Goal: Transaction & Acquisition: Book appointment/travel/reservation

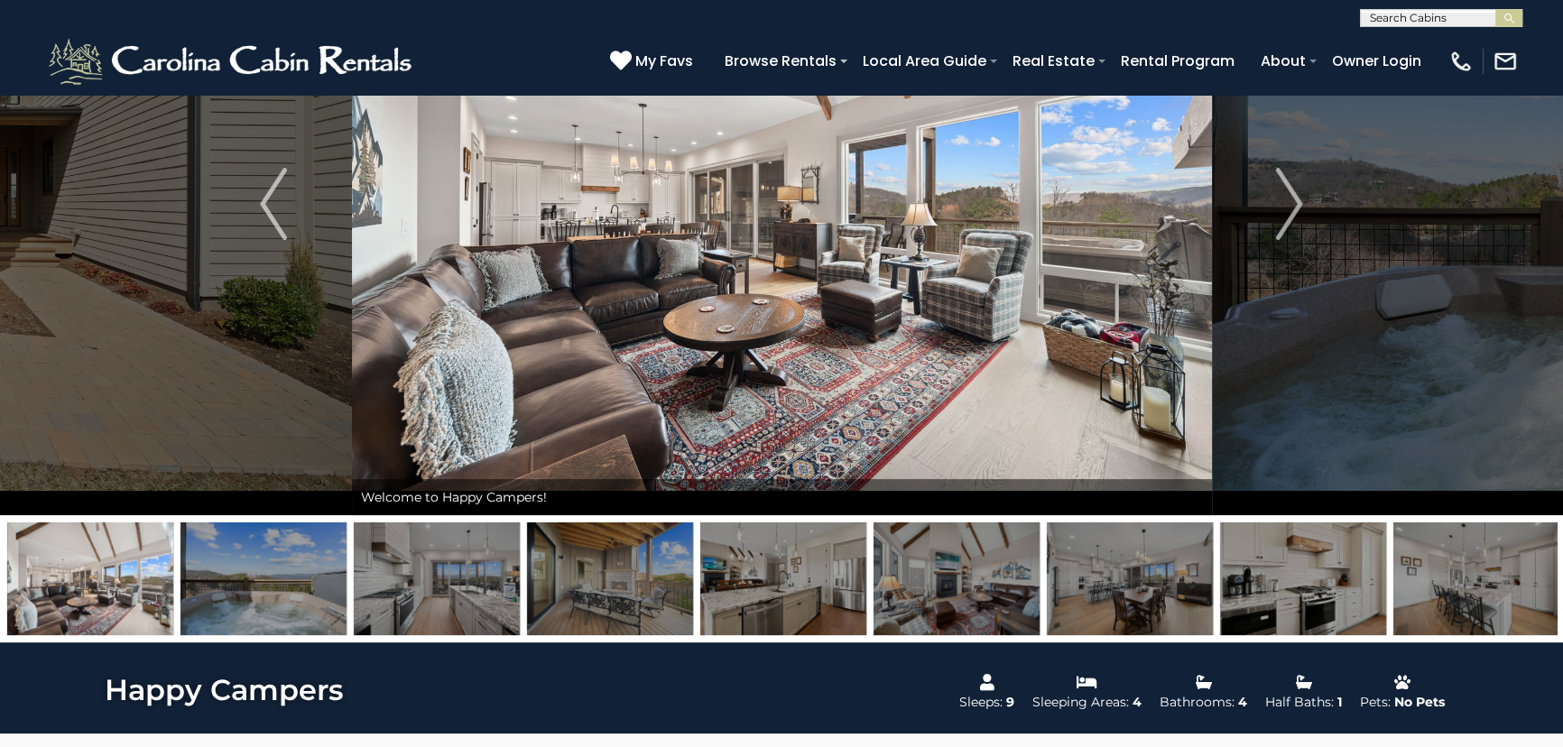
scroll to position [328, 0]
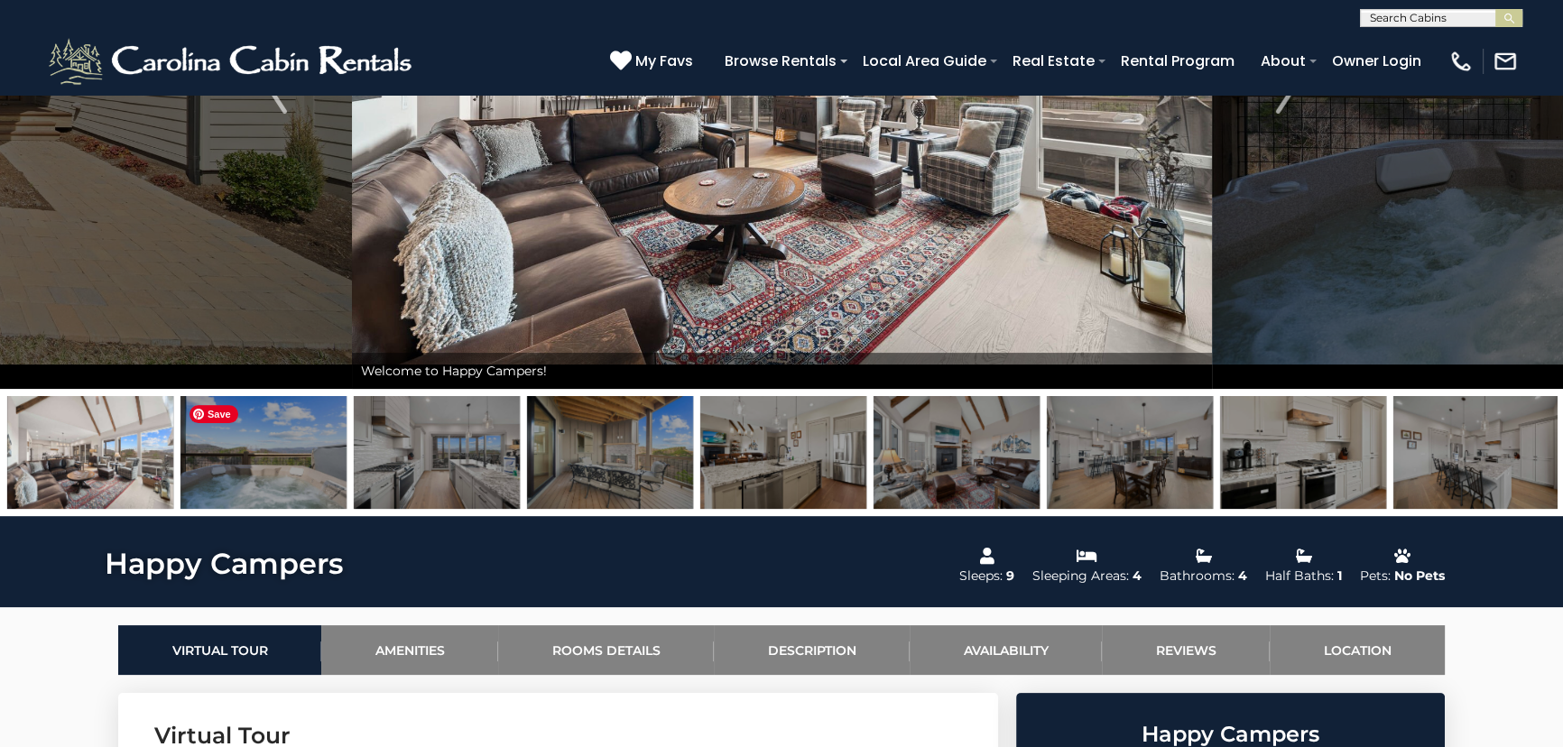
click at [295, 466] on img at bounding box center [264, 452] width 166 height 113
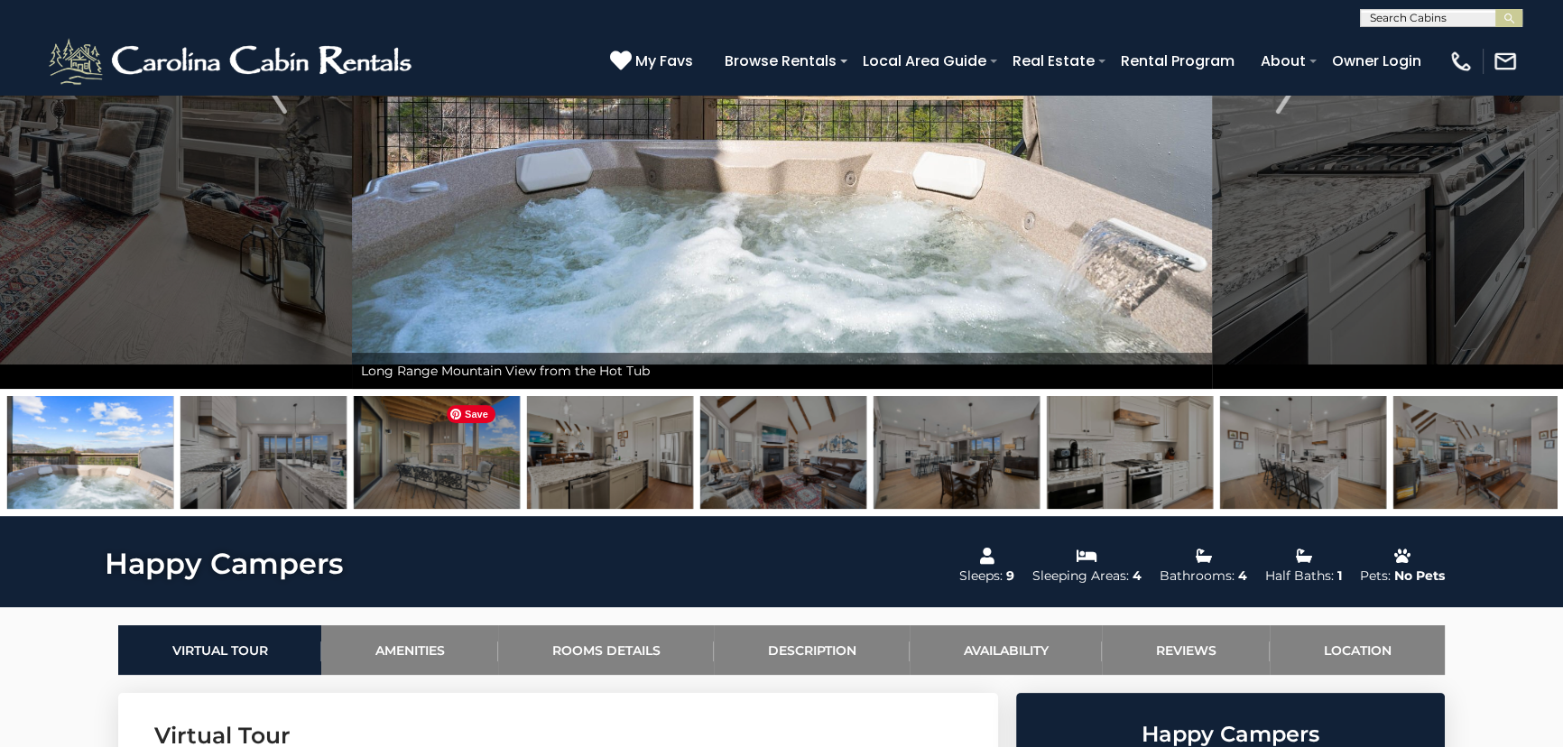
click at [360, 478] on img at bounding box center [437, 452] width 166 height 113
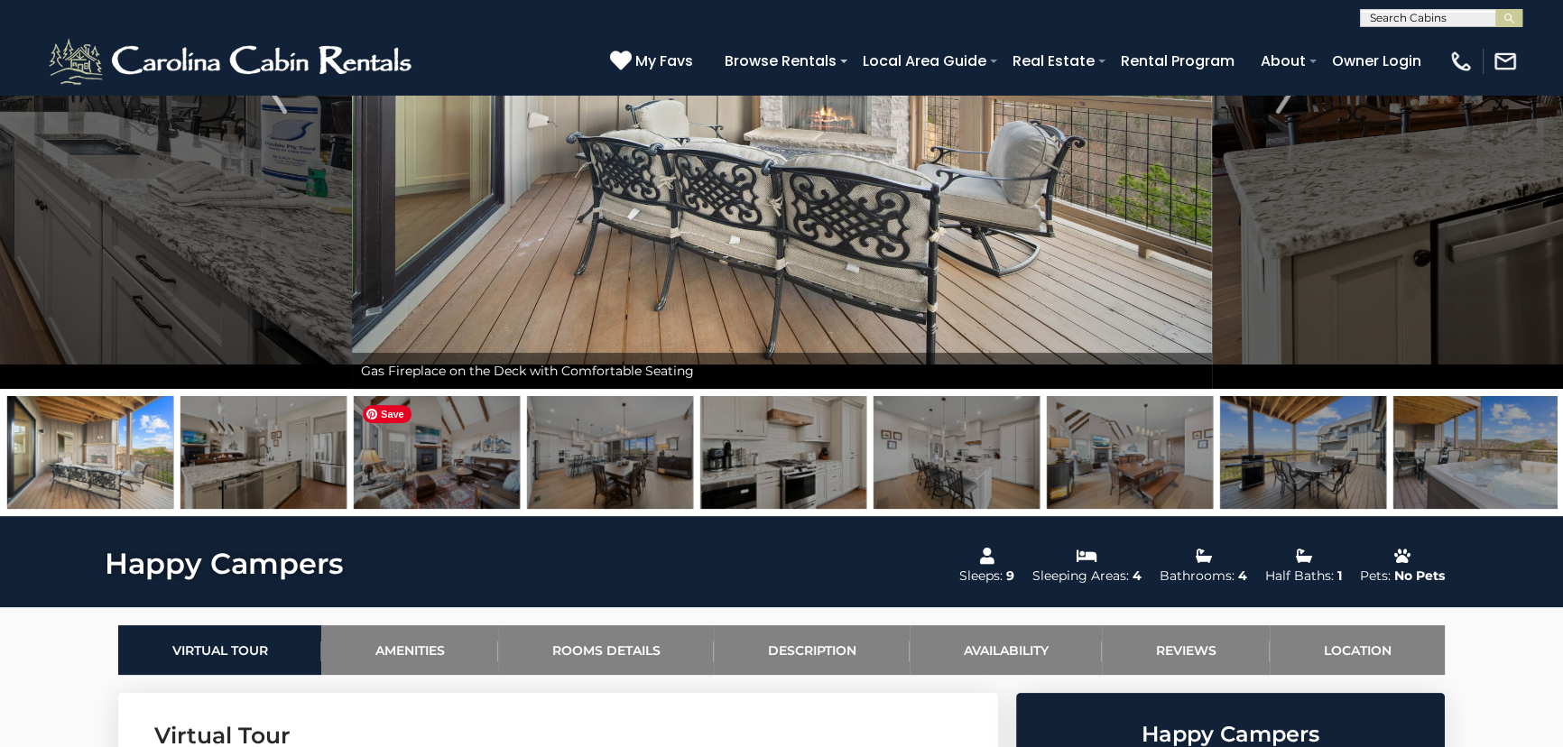
click at [403, 464] on img at bounding box center [437, 452] width 166 height 113
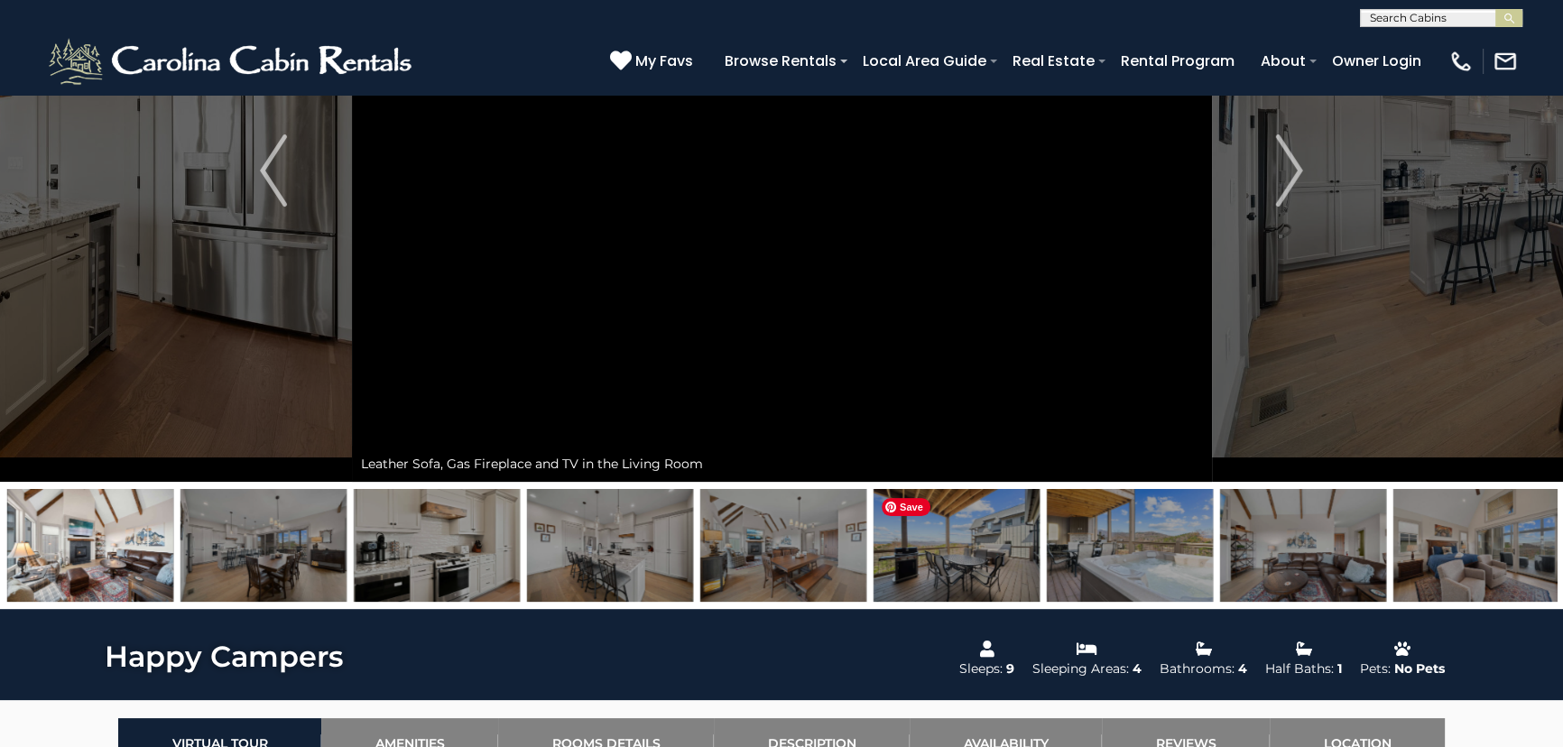
scroll to position [81, 0]
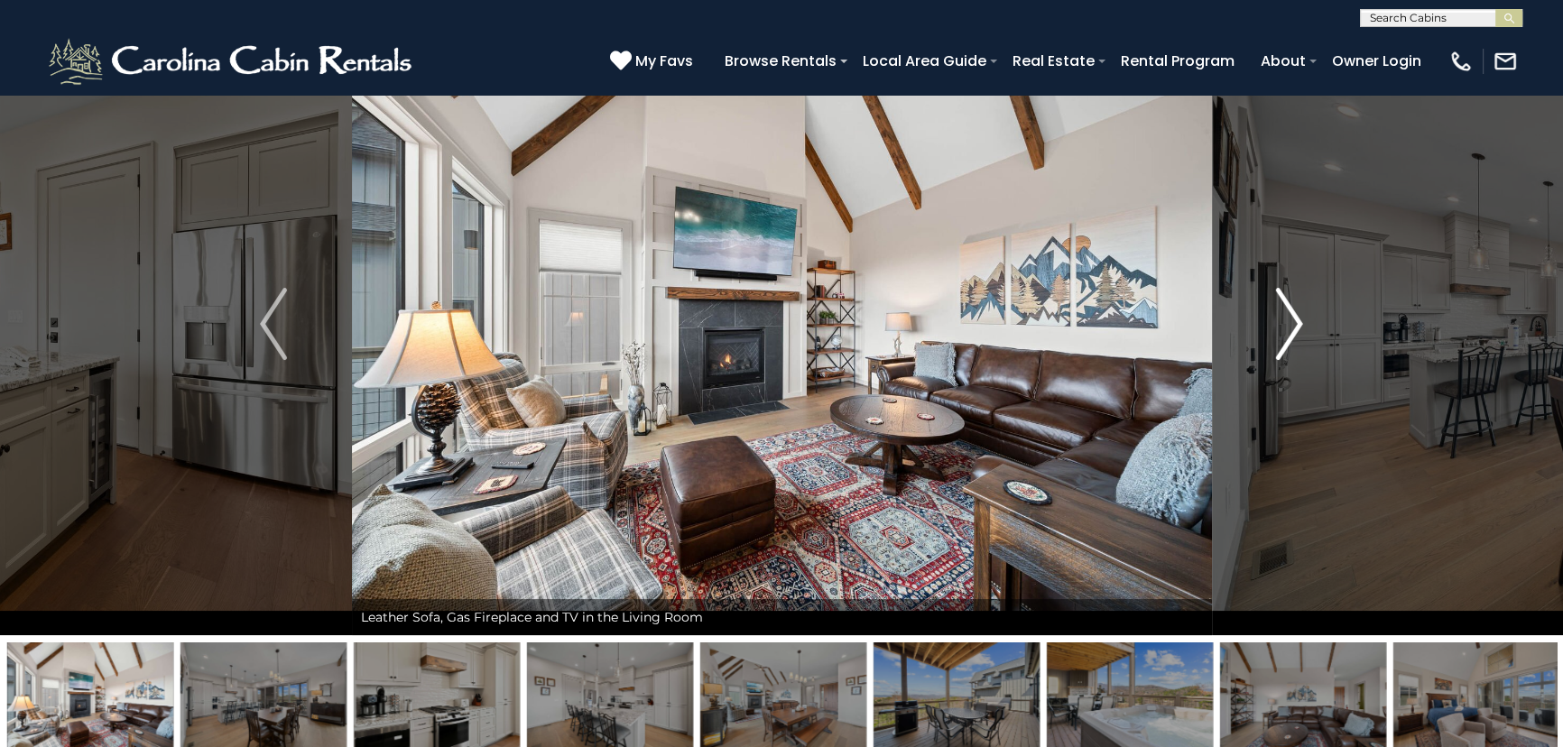
click at [1282, 326] on img "Next" at bounding box center [1289, 324] width 27 height 72
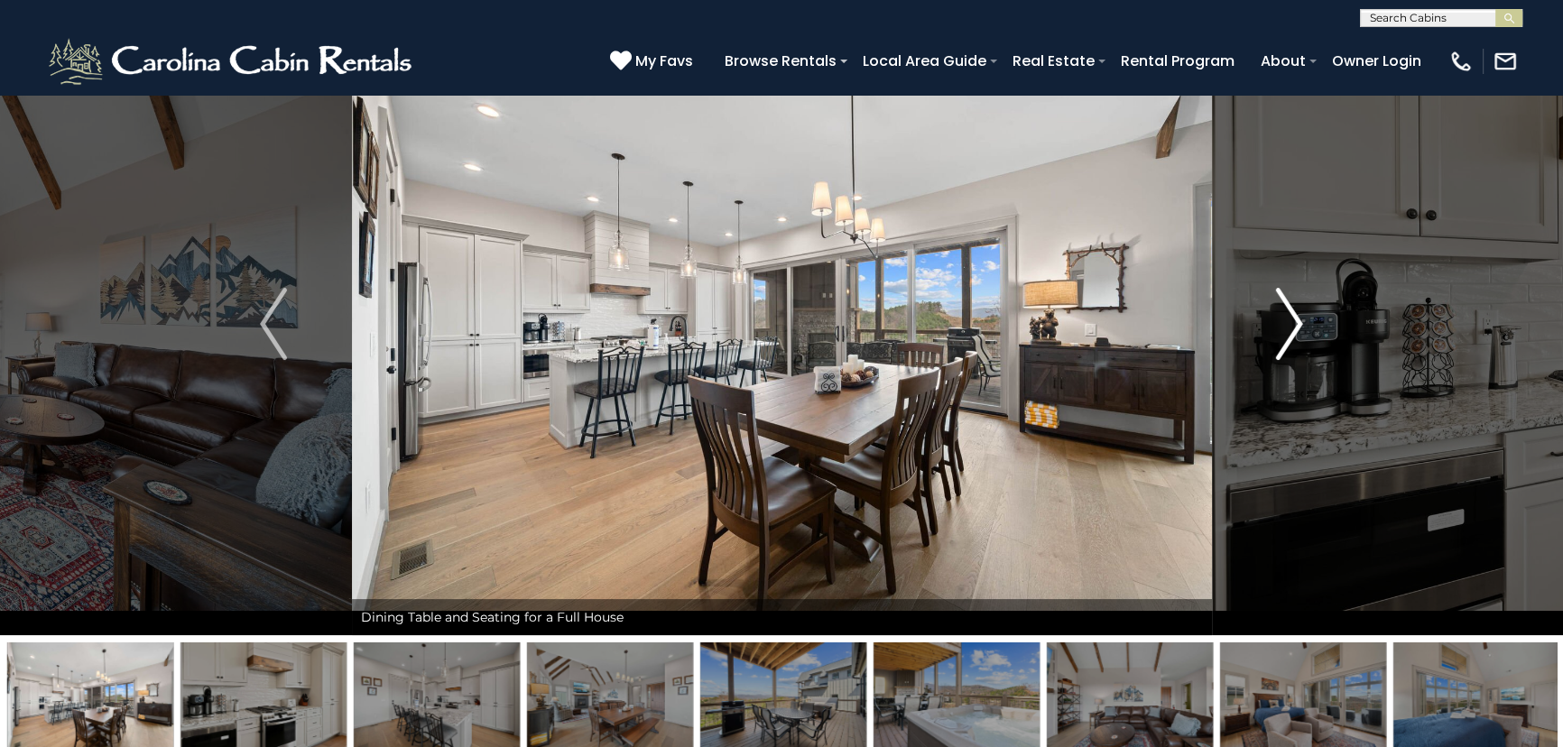
click at [1282, 326] on img "Next" at bounding box center [1289, 324] width 27 height 72
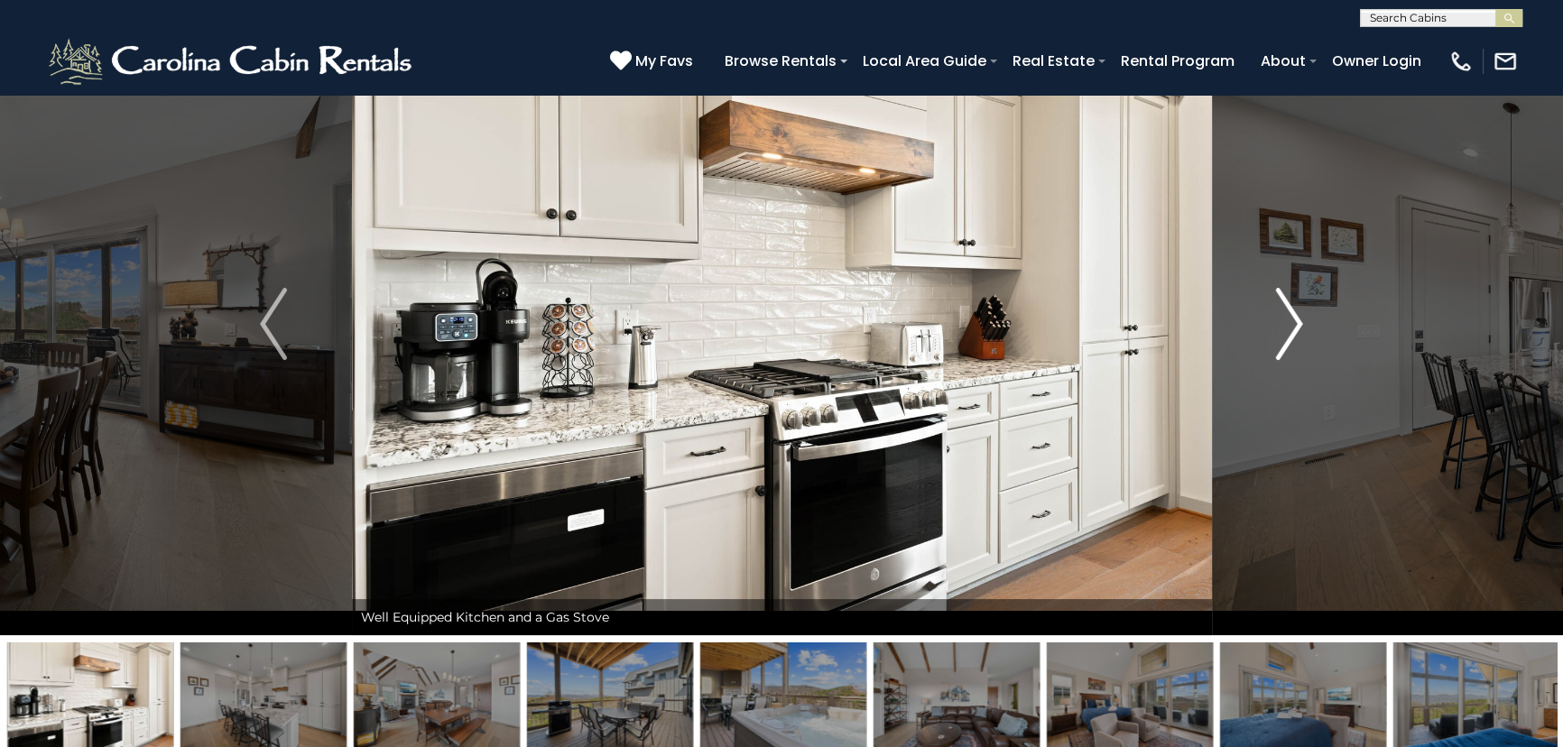
click at [1282, 328] on img "Next" at bounding box center [1289, 324] width 27 height 72
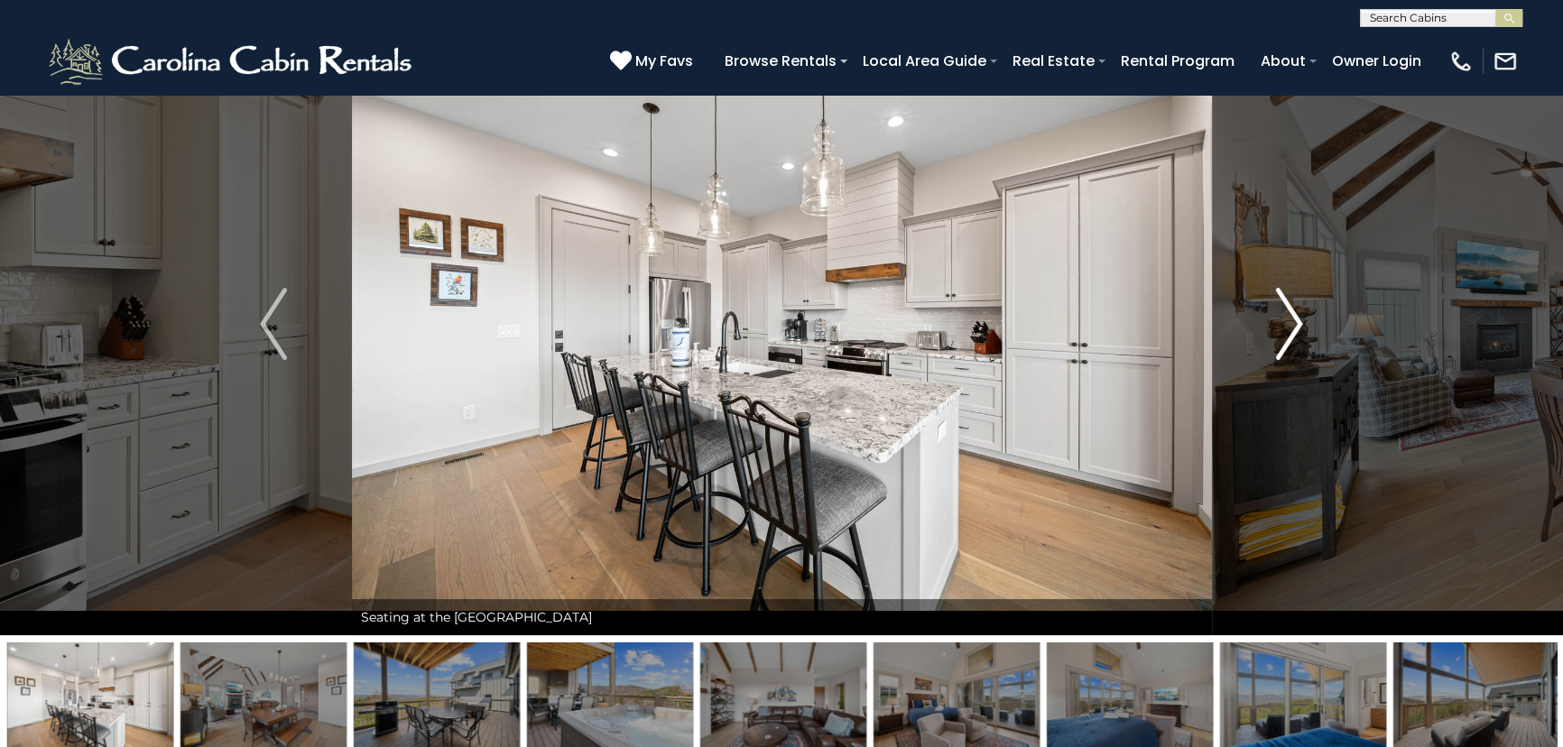
click at [1282, 331] on img "Next" at bounding box center [1289, 324] width 27 height 72
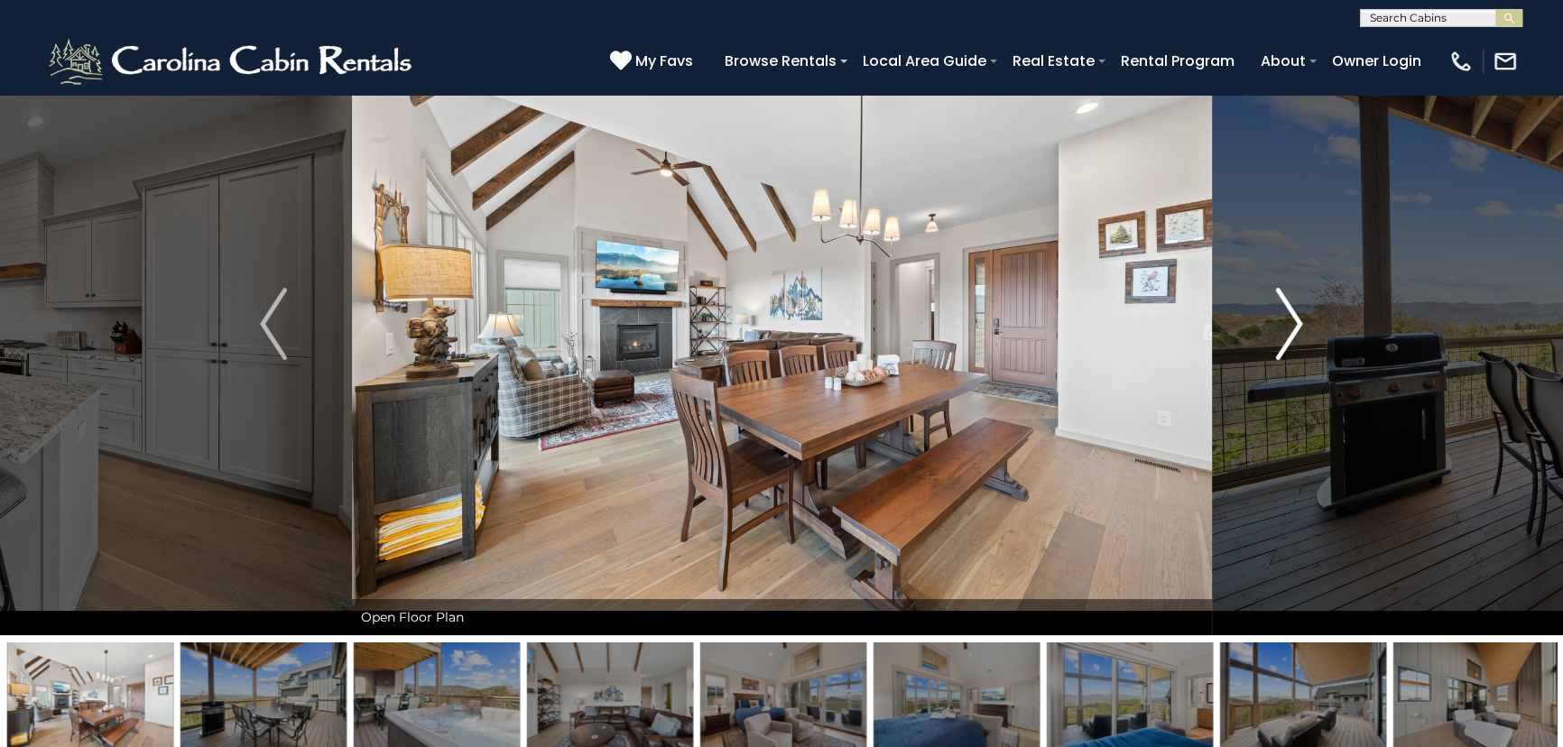
click at [1282, 331] on img "Next" at bounding box center [1289, 324] width 27 height 72
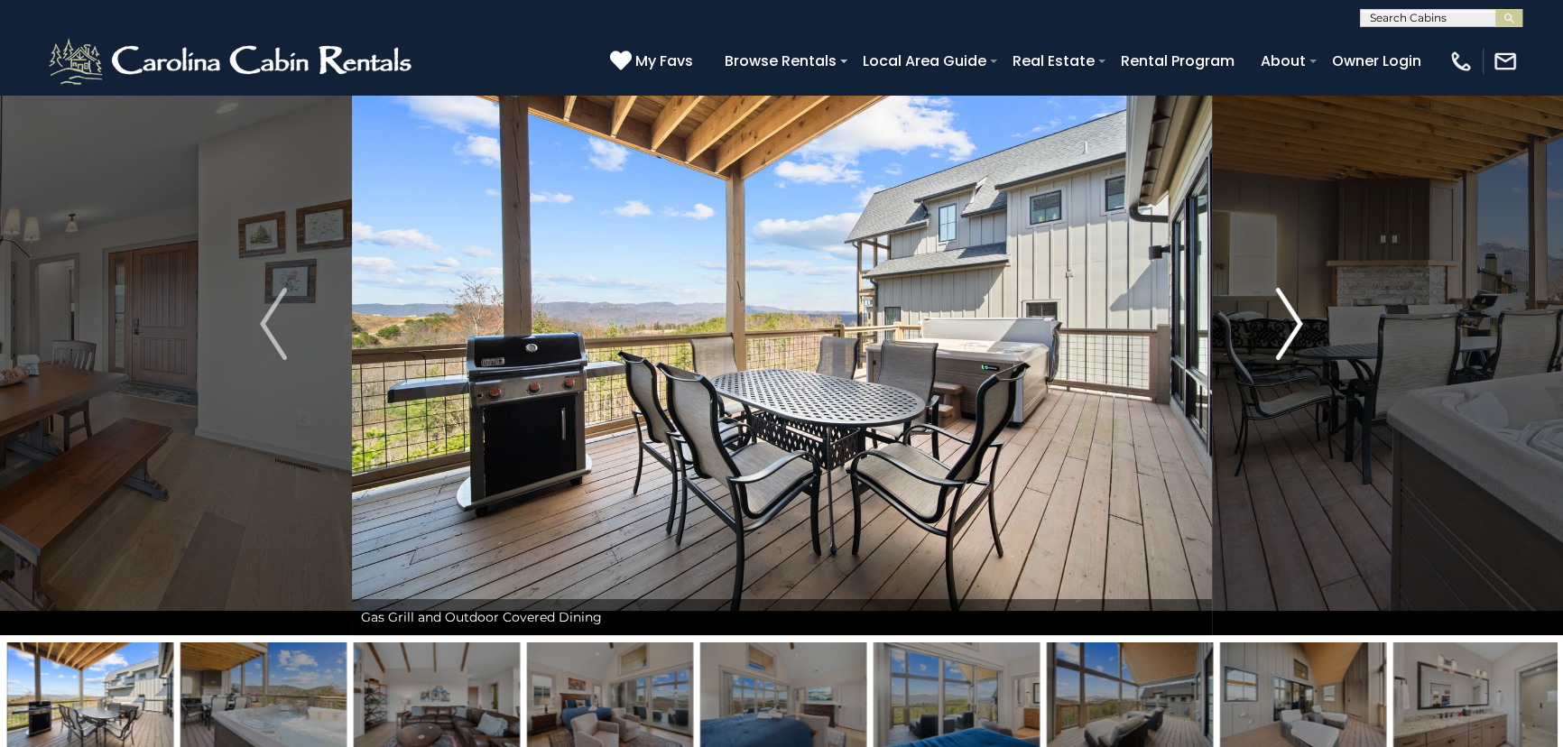
click at [1282, 331] on img "Next" at bounding box center [1289, 324] width 27 height 72
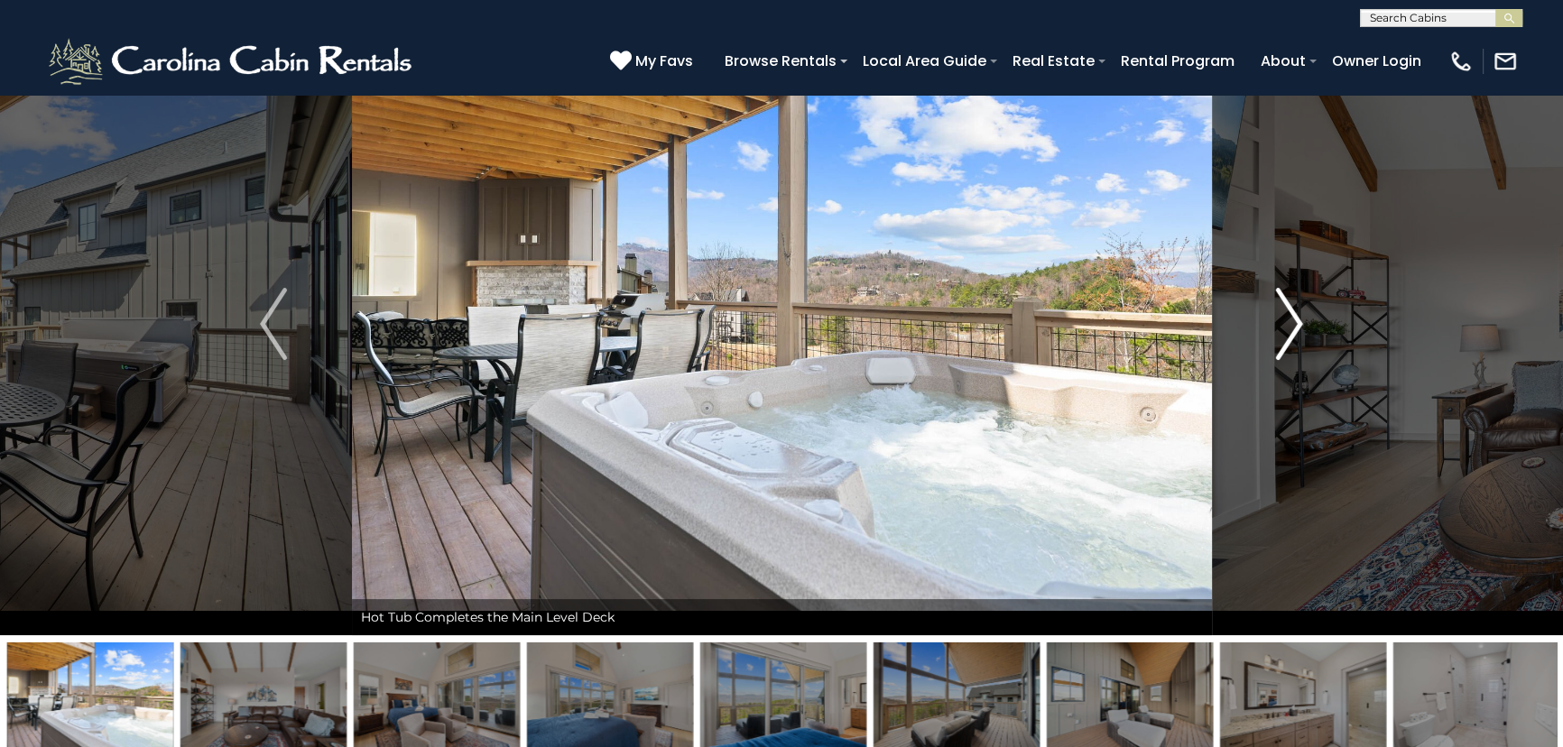
click at [1281, 331] on img "Next" at bounding box center [1289, 324] width 27 height 72
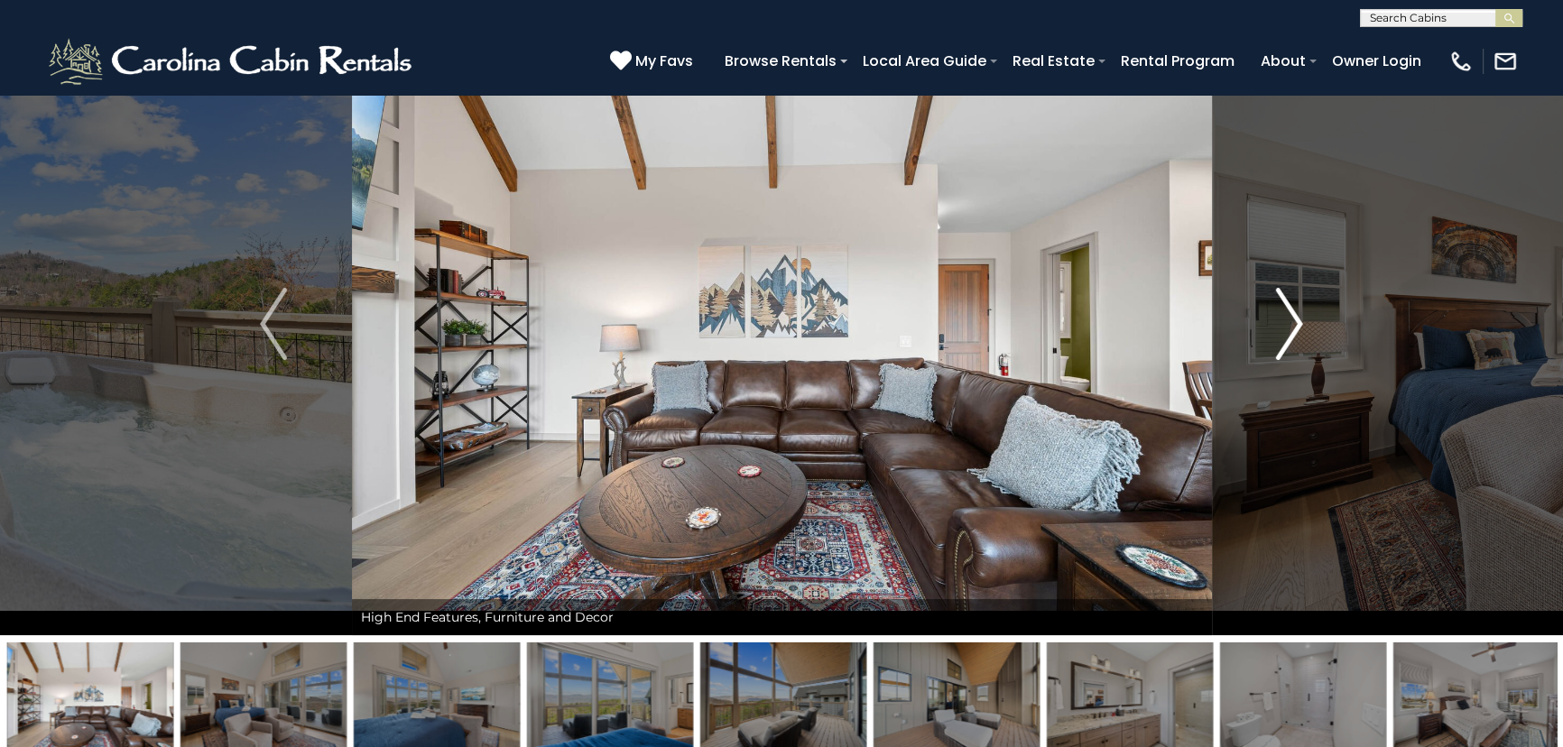
click at [1273, 334] on button "Next" at bounding box center [1289, 324] width 156 height 623
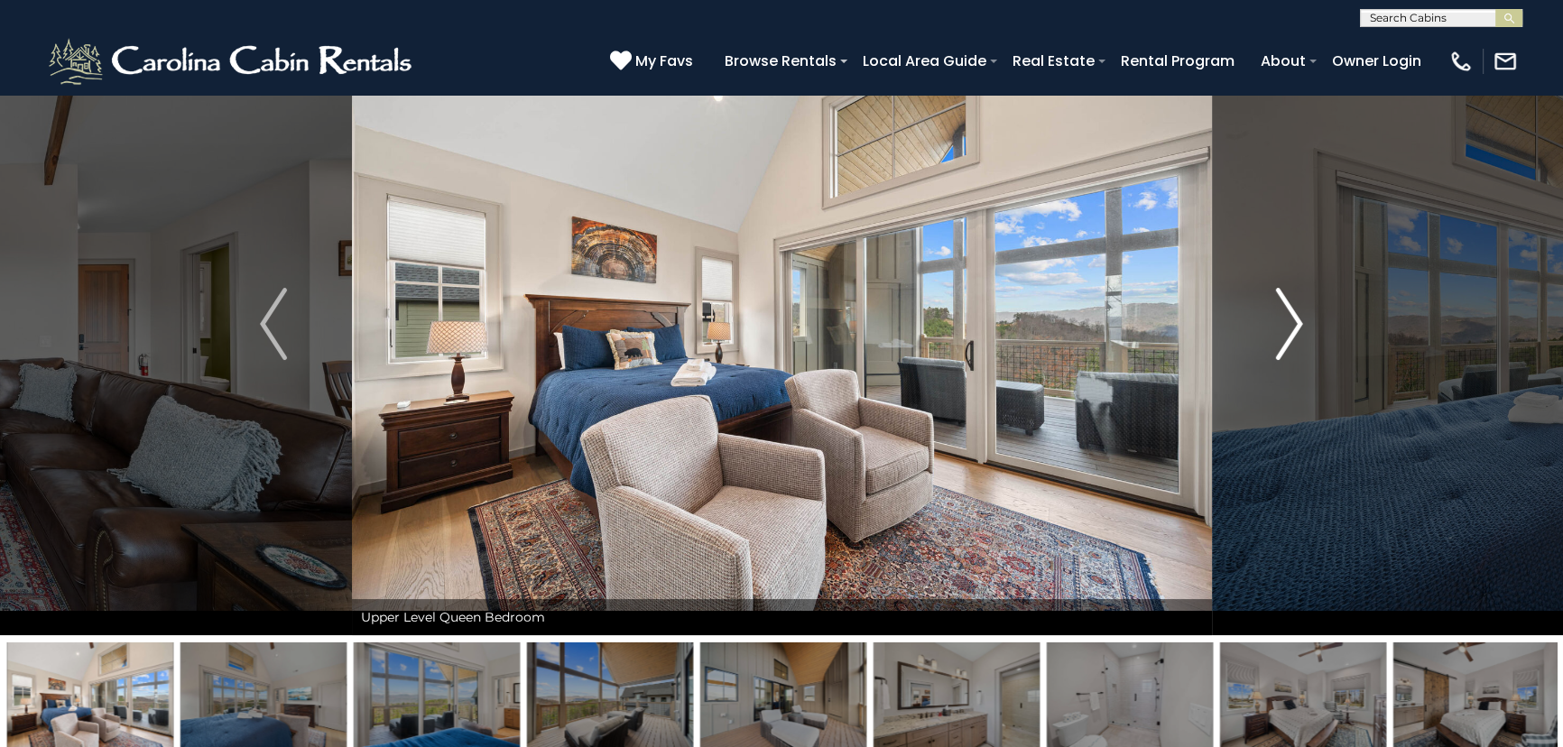
click at [1273, 334] on button "Next" at bounding box center [1289, 324] width 156 height 623
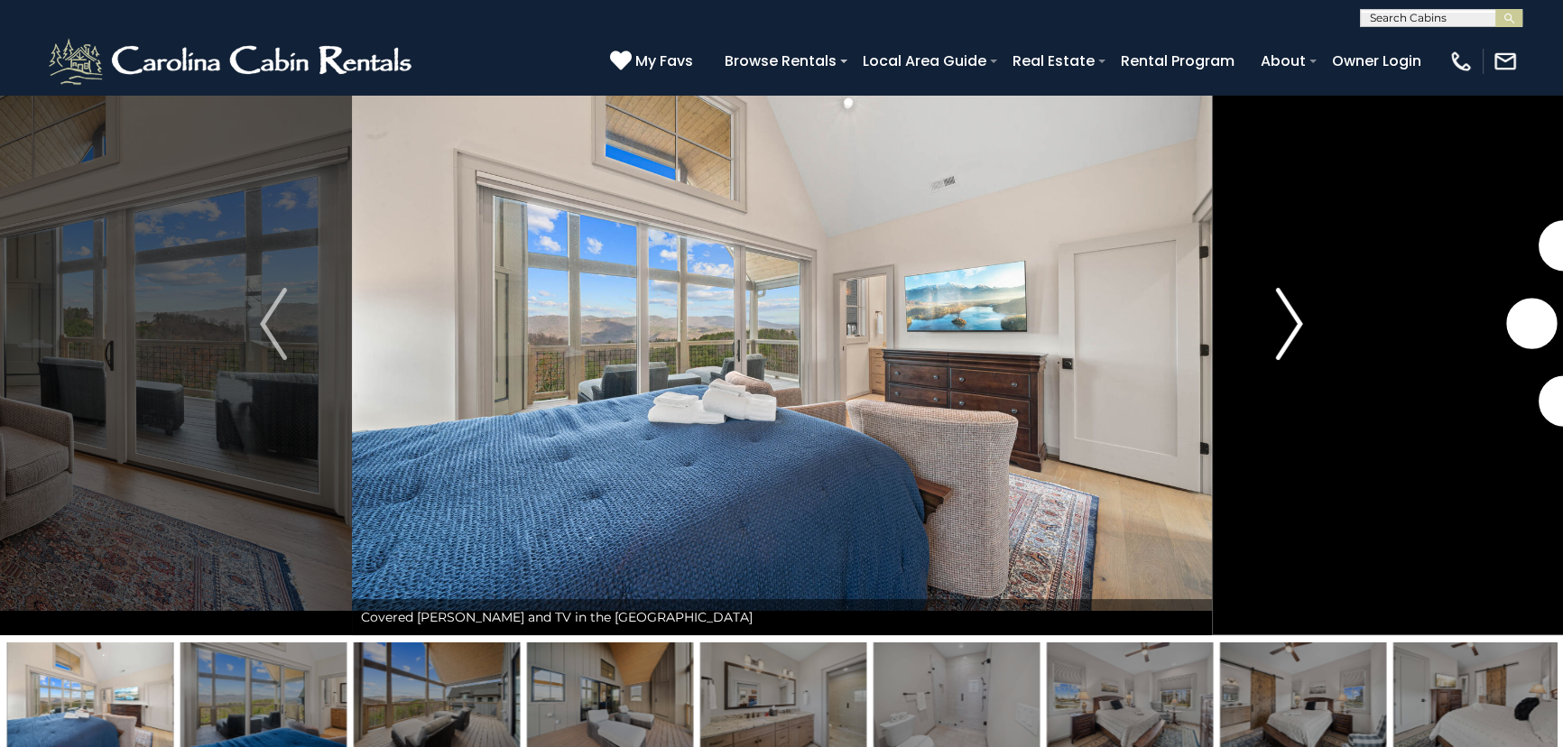
click at [1273, 334] on button "Next" at bounding box center [1289, 324] width 156 height 623
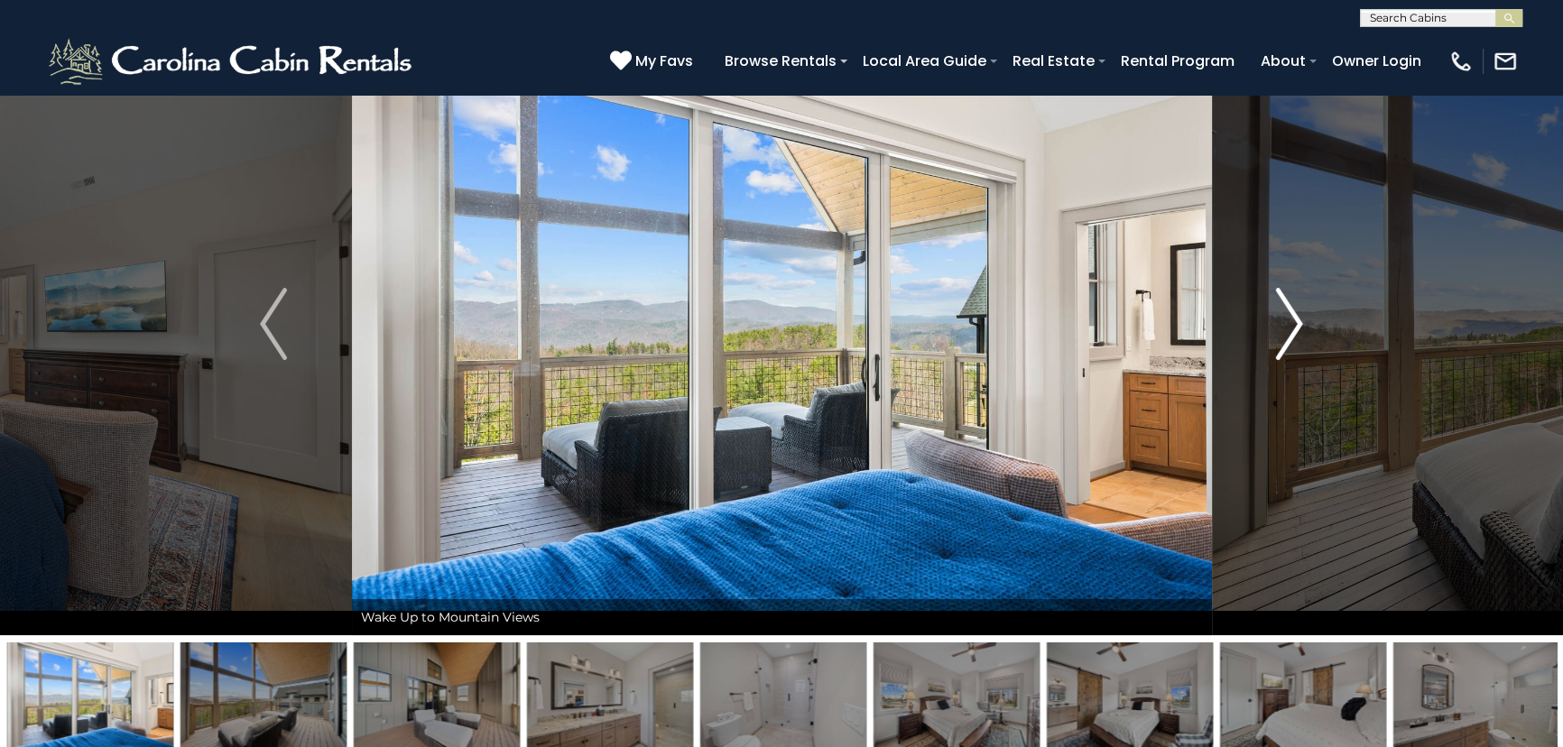
click at [1284, 321] on img "Next" at bounding box center [1289, 324] width 27 height 72
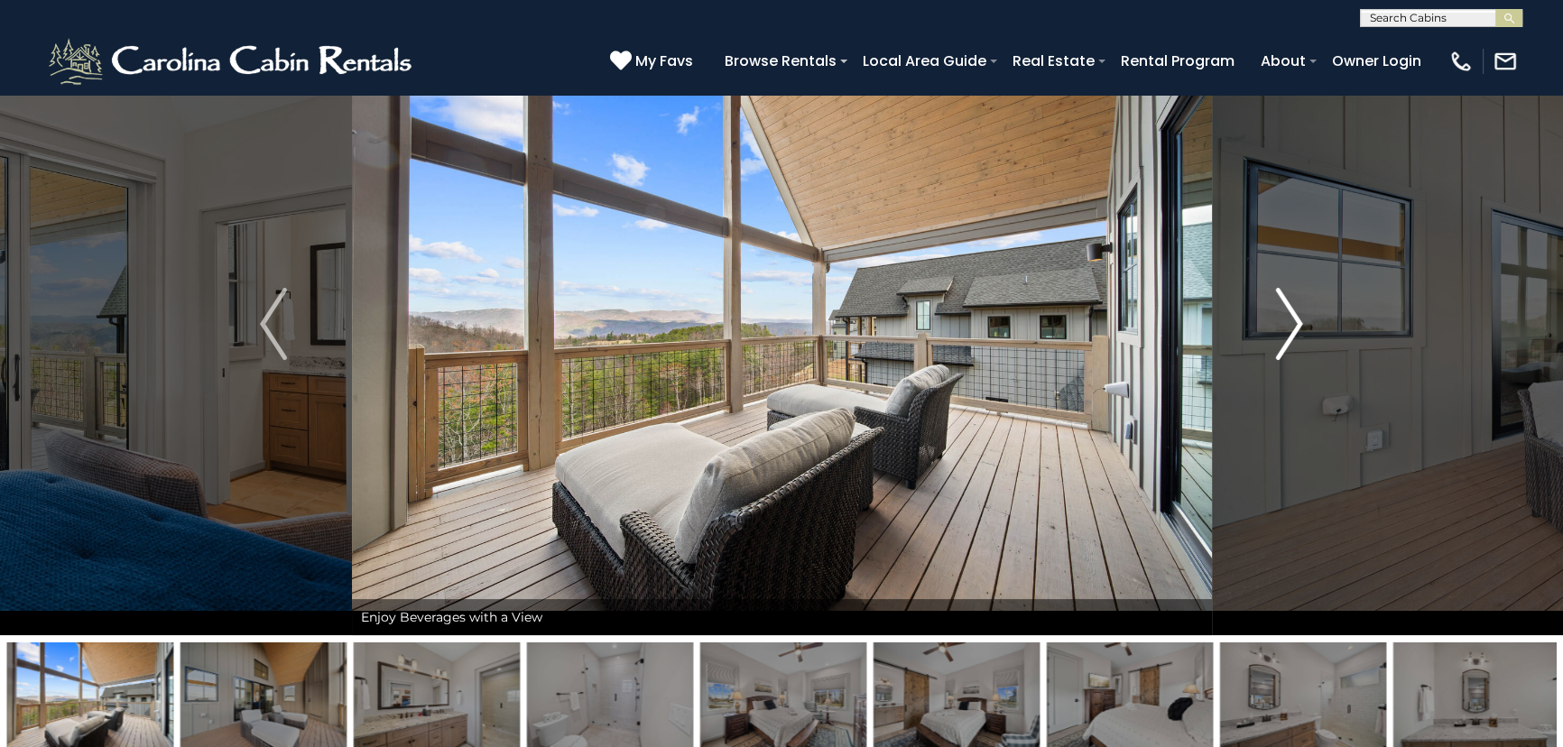
click at [1278, 322] on img "Next" at bounding box center [1289, 324] width 27 height 72
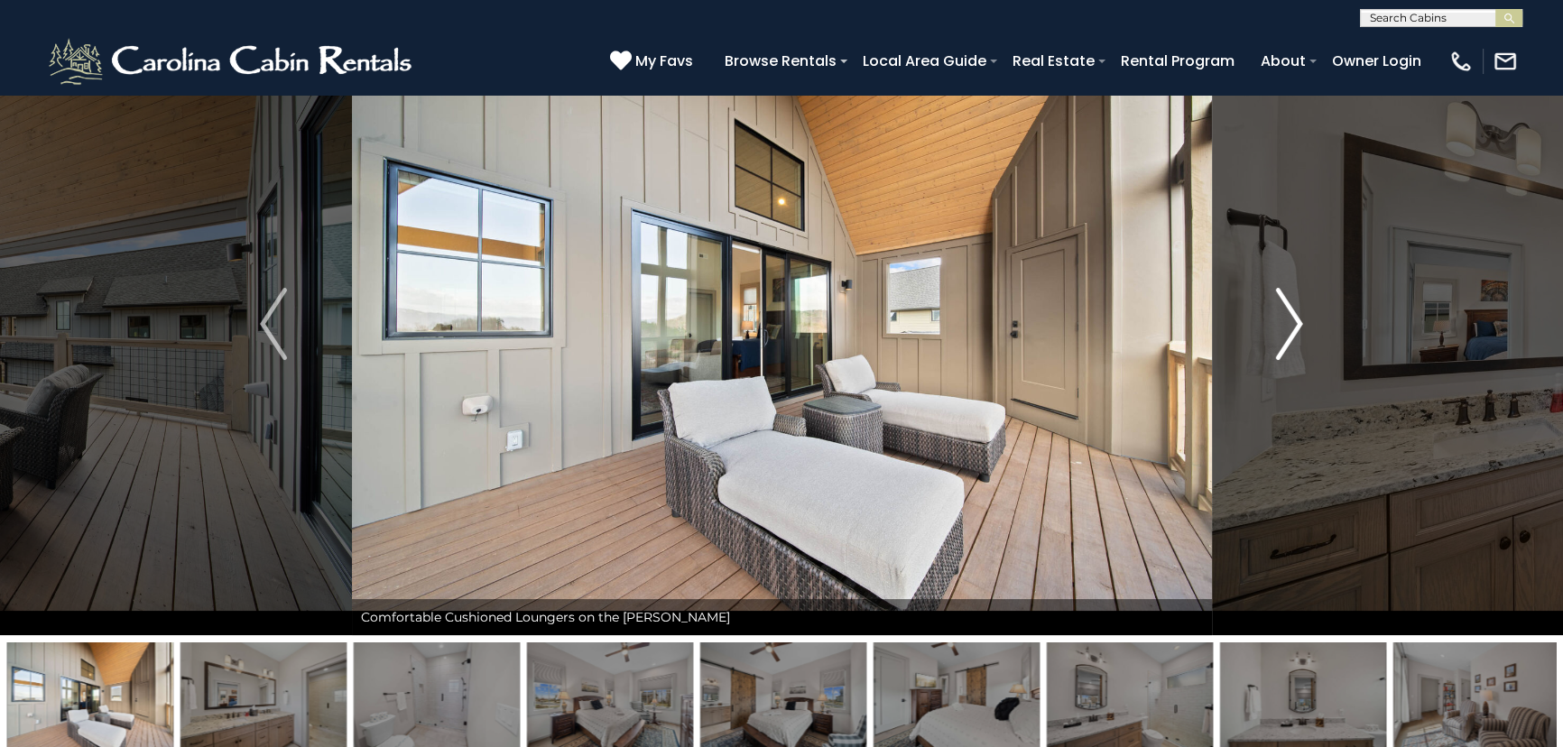
click at [1278, 322] on img "Next" at bounding box center [1289, 324] width 27 height 72
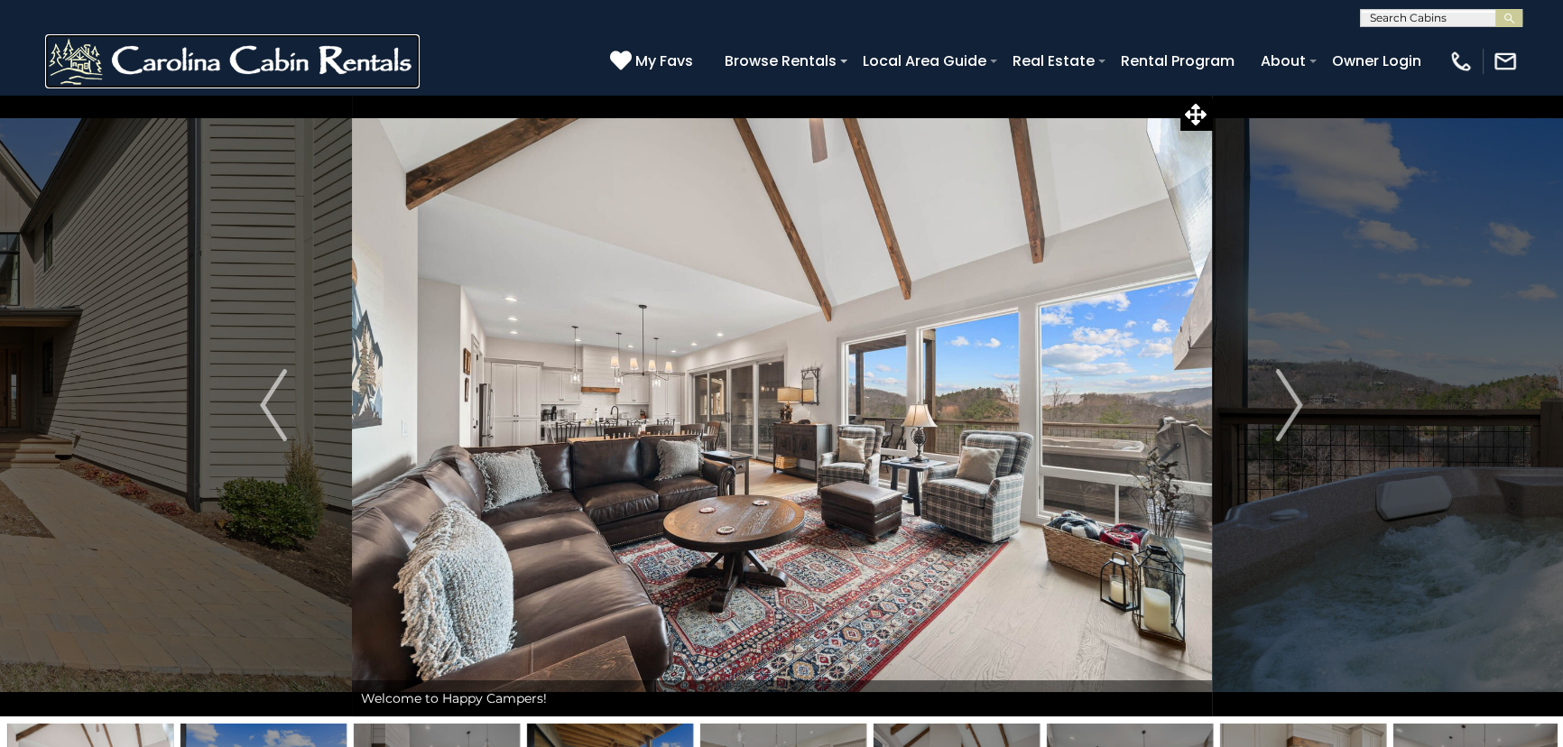
click at [289, 54] on img at bounding box center [232, 61] width 375 height 54
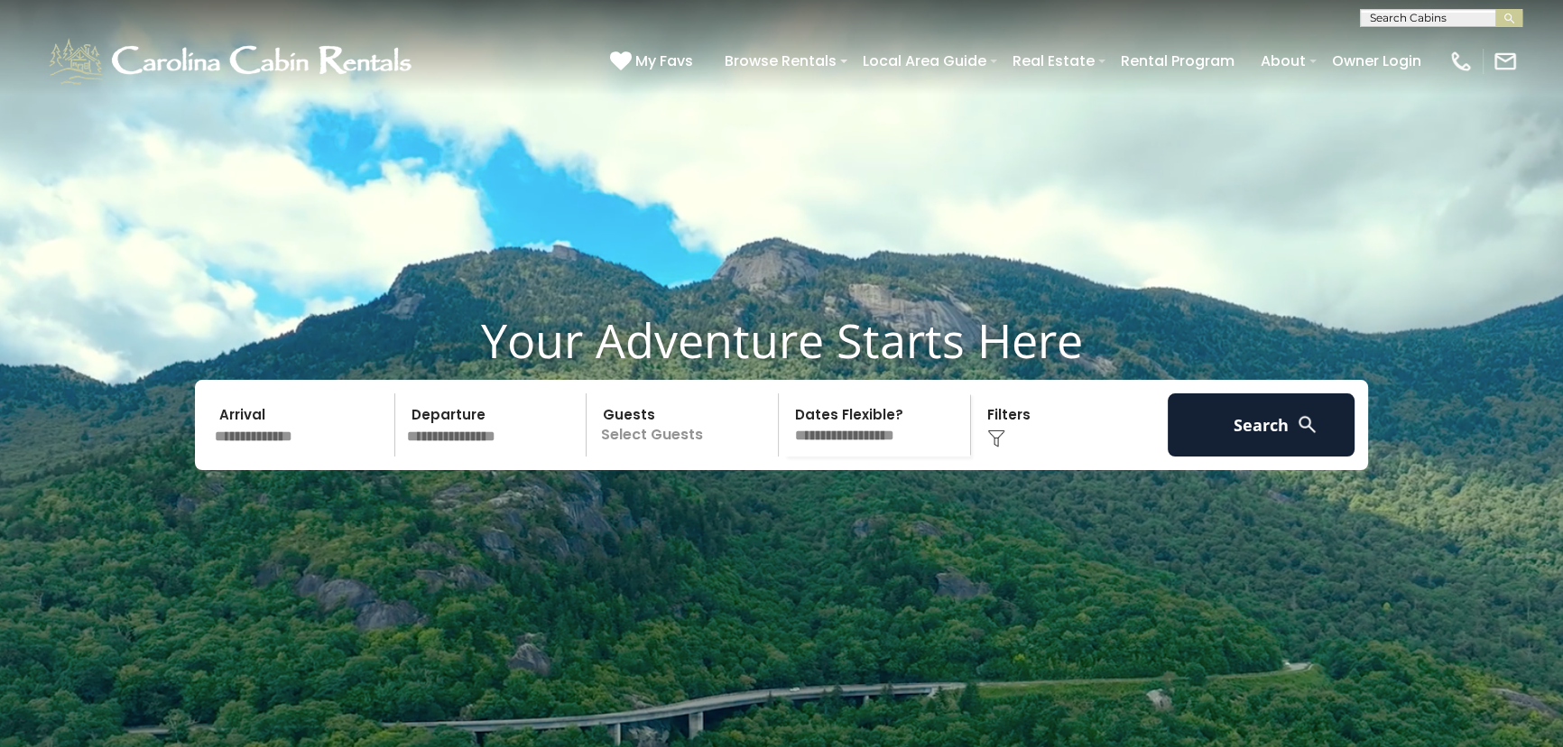
click at [322, 457] on input "text" at bounding box center [301, 424] width 187 height 63
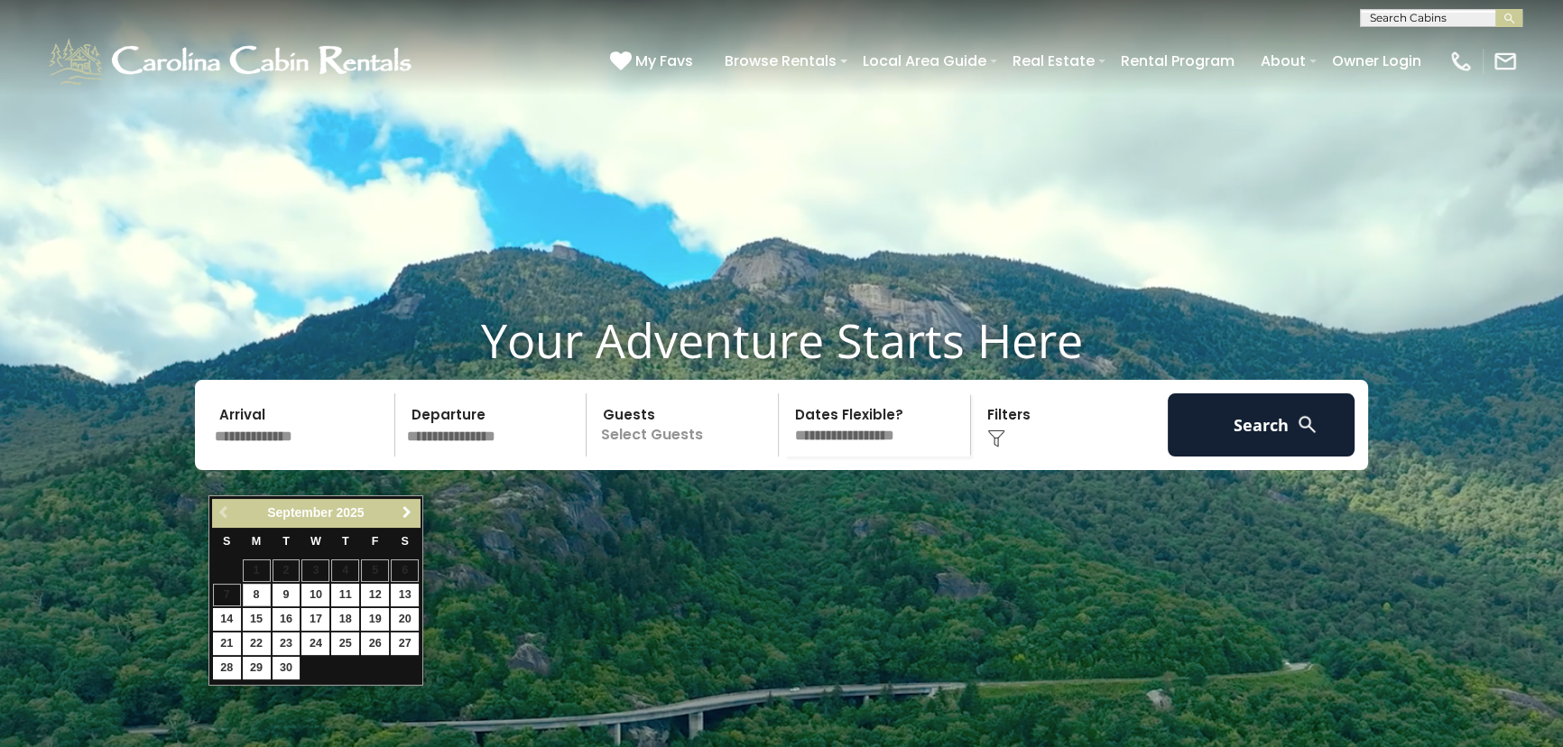
click at [413, 517] on span "Next" at bounding box center [407, 512] width 14 height 14
click at [397, 597] on link "11" at bounding box center [405, 595] width 28 height 23
type input "********"
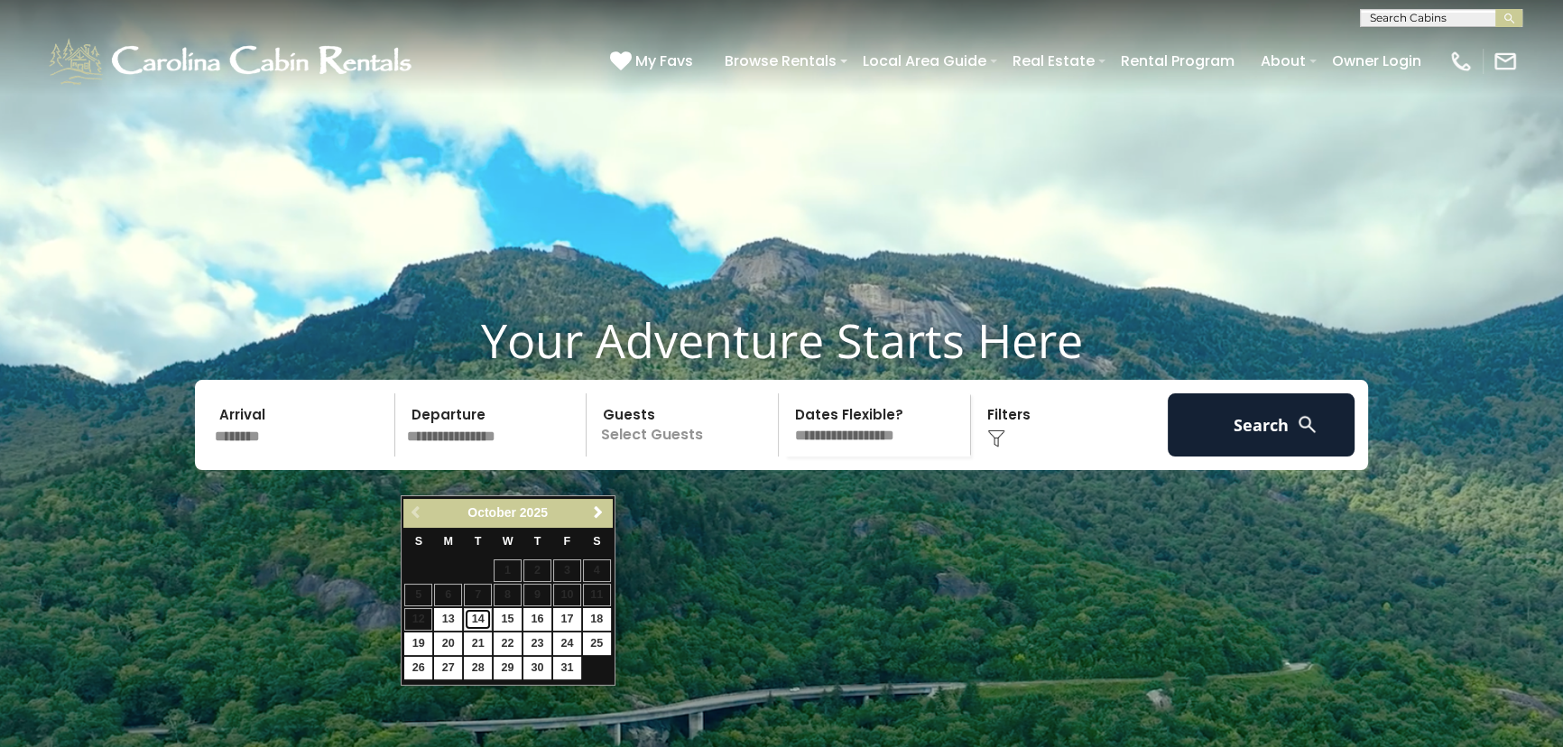
click at [479, 618] on link "14" at bounding box center [478, 619] width 28 height 23
type input "********"
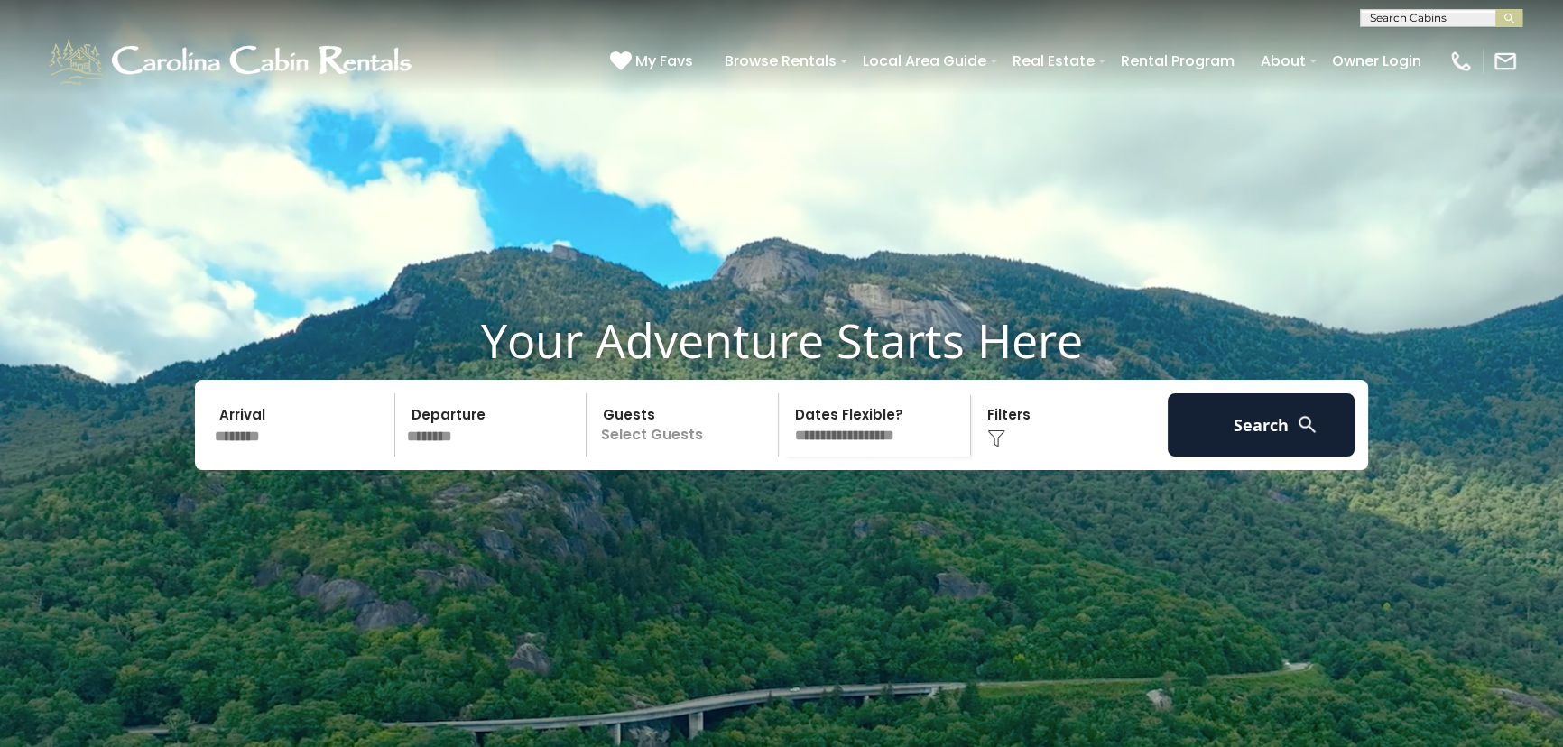
click at [631, 457] on p "Select Guests" at bounding box center [685, 424] width 186 height 63
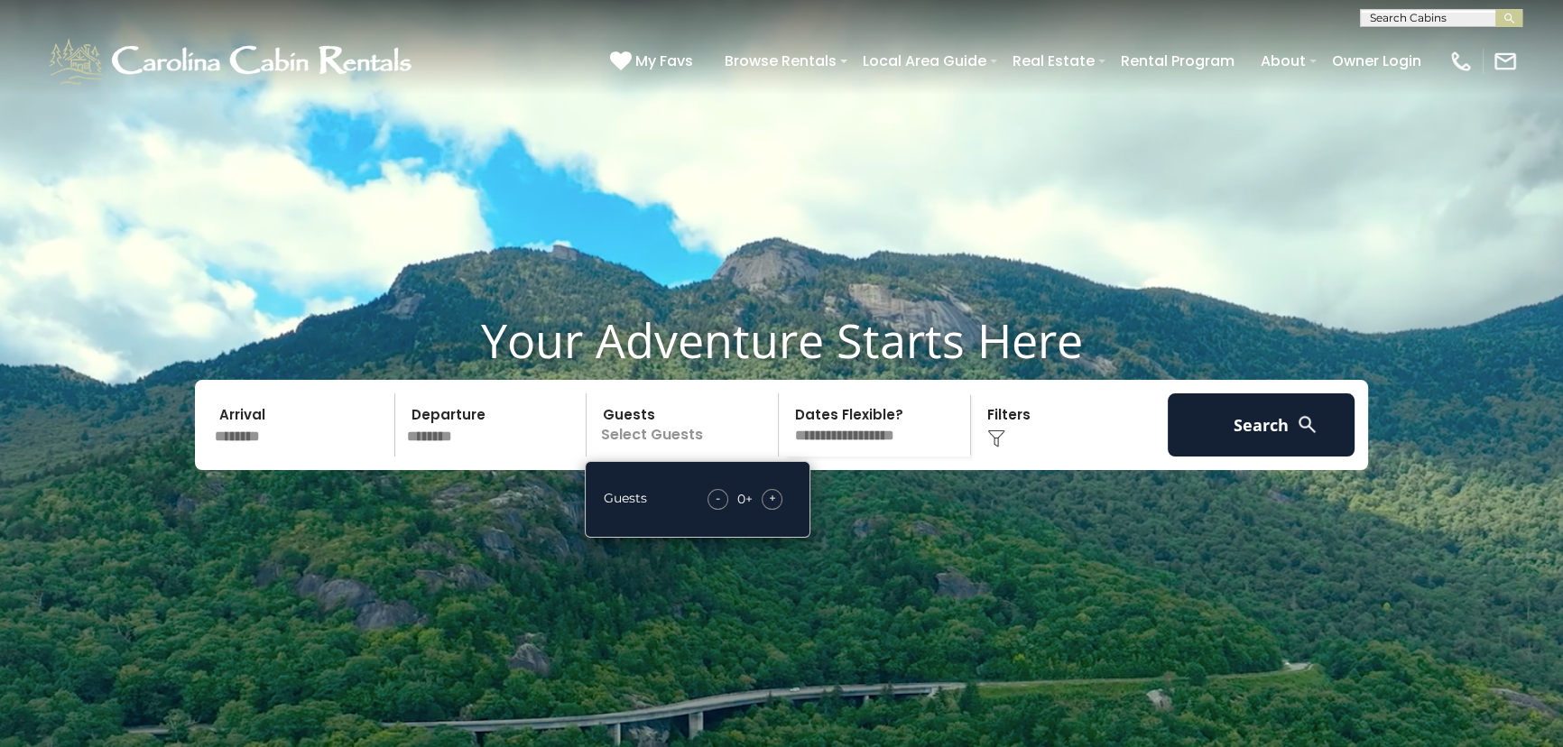
click at [772, 507] on span "+" at bounding box center [772, 498] width 7 height 18
click at [773, 507] on span "+" at bounding box center [772, 498] width 7 height 18
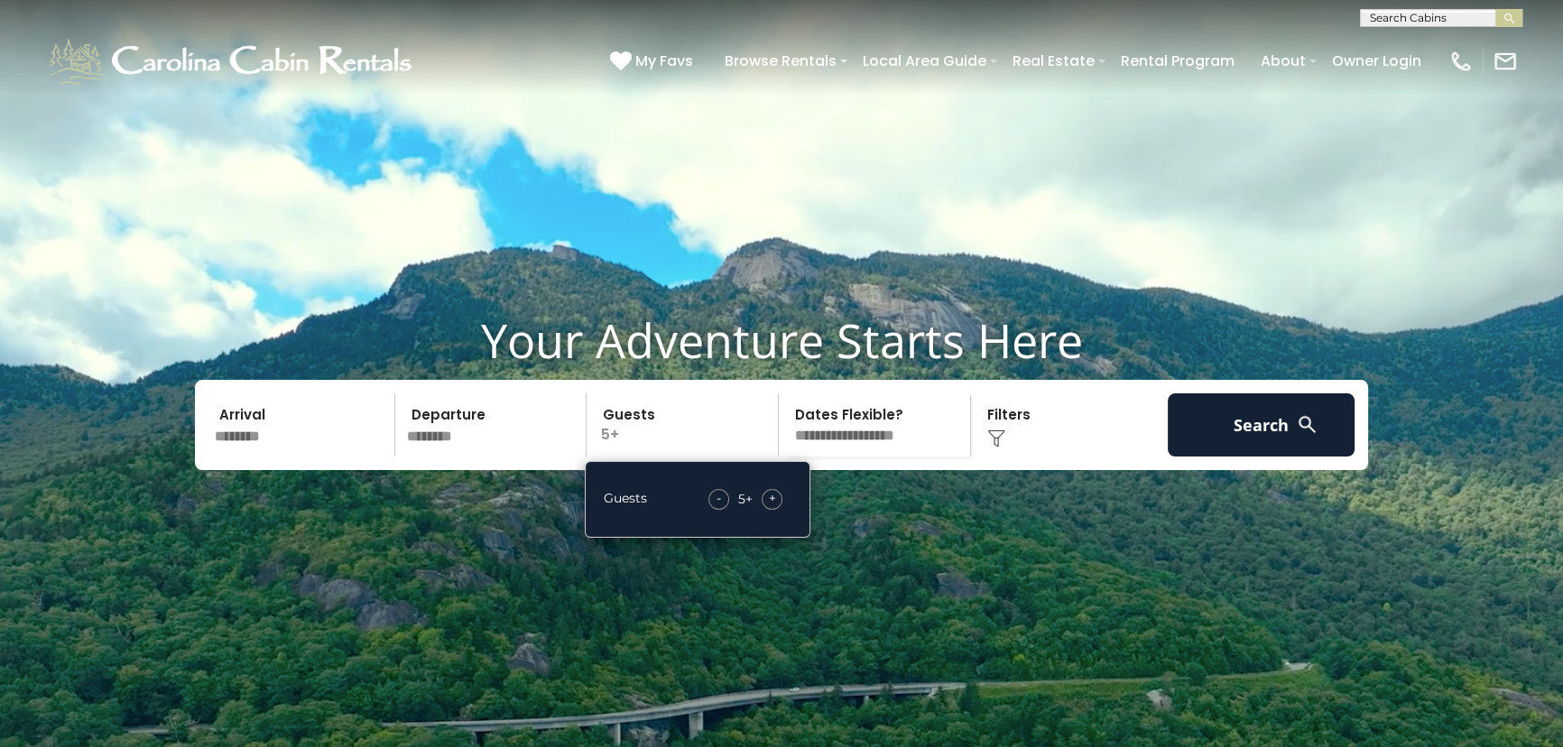
click at [1043, 457] on div "Click to Choose" at bounding box center [1070, 424] width 187 height 63
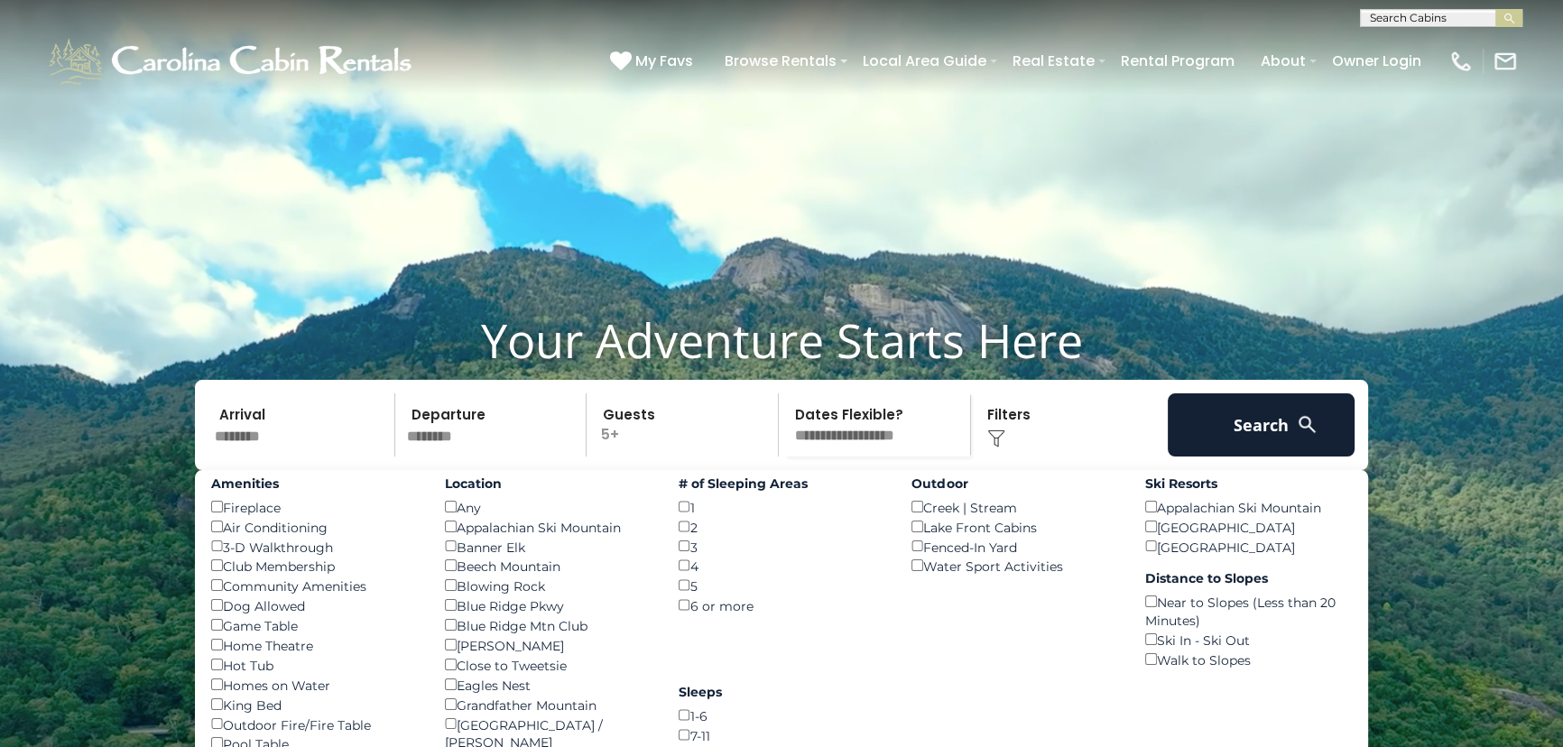
click at [471, 616] on div "Blue Ridge Pkwy ()" at bounding box center [548, 606] width 207 height 20
click at [1248, 457] on button "Search" at bounding box center [1261, 424] width 187 height 63
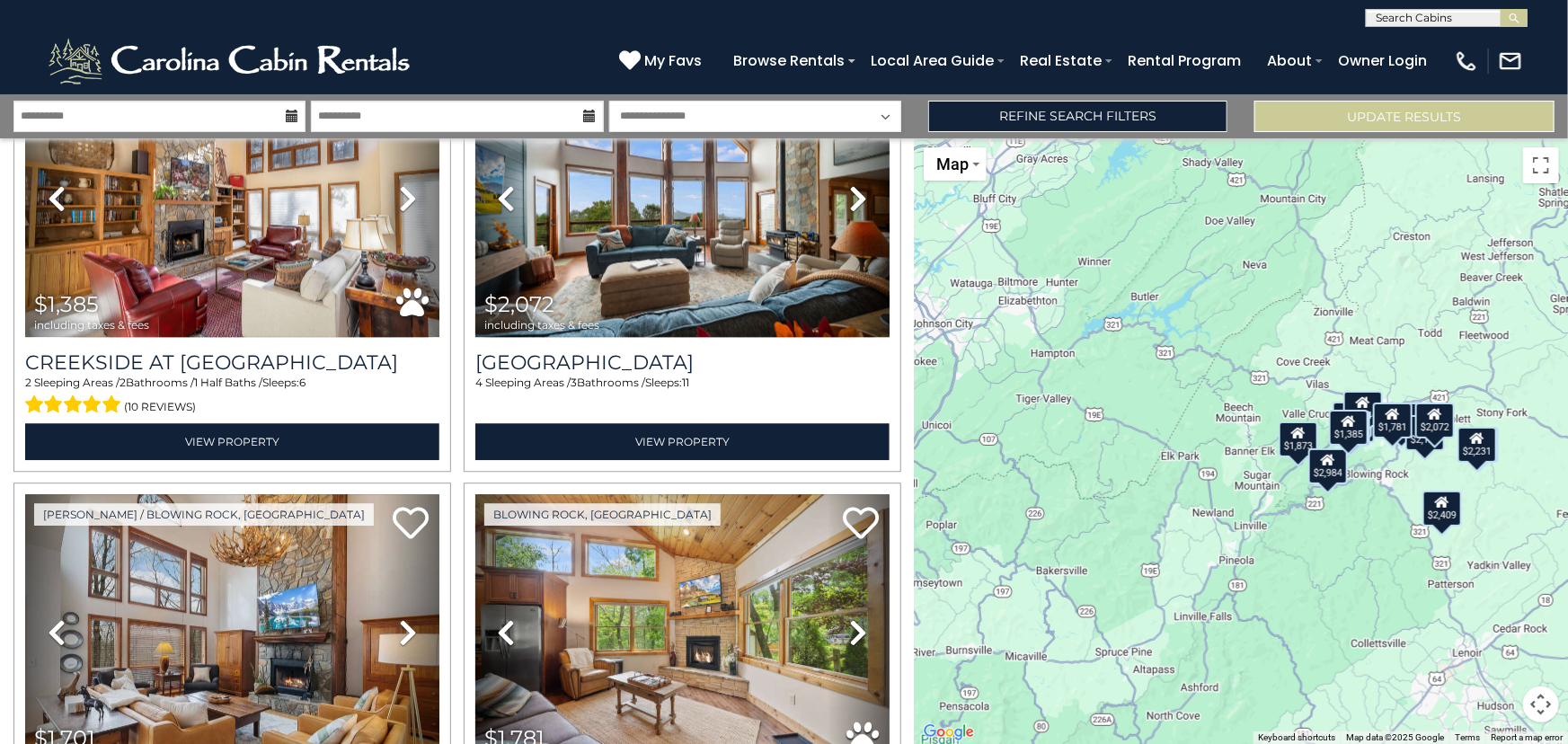
scroll to position [2146, 0]
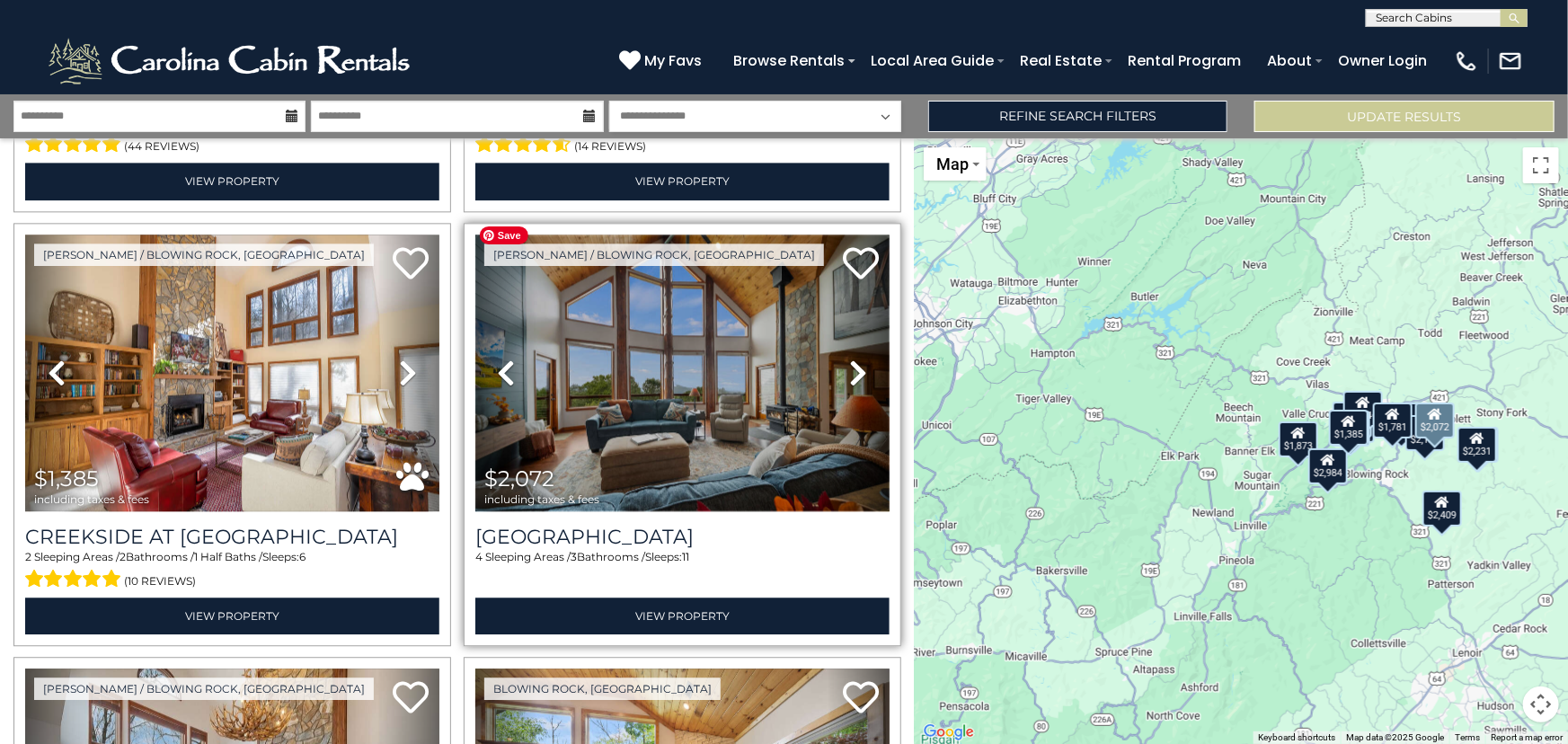
click at [724, 313] on img at bounding box center [682, 373] width 414 height 278
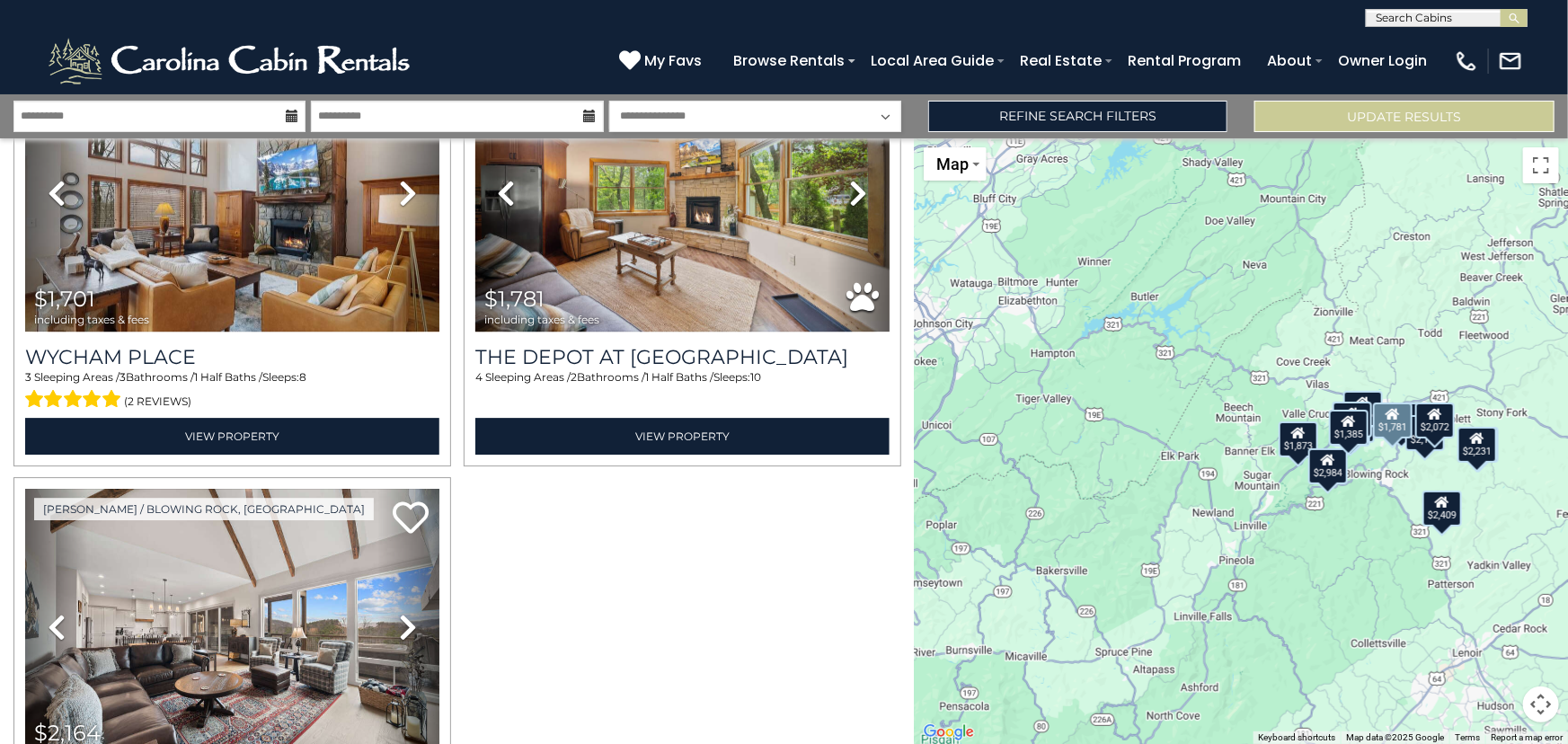
scroll to position [2964, 0]
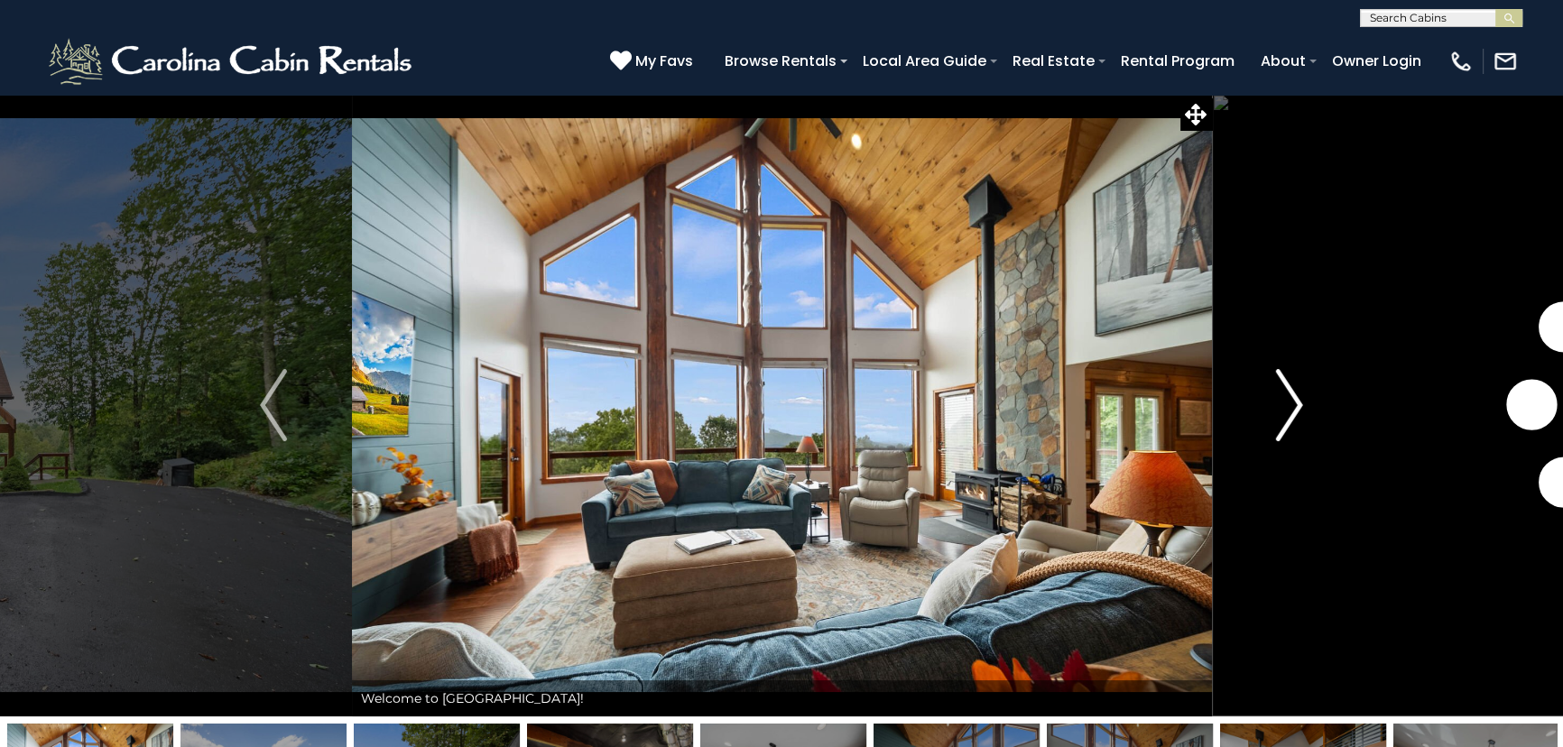
click at [1280, 411] on img "Next" at bounding box center [1289, 405] width 27 height 72
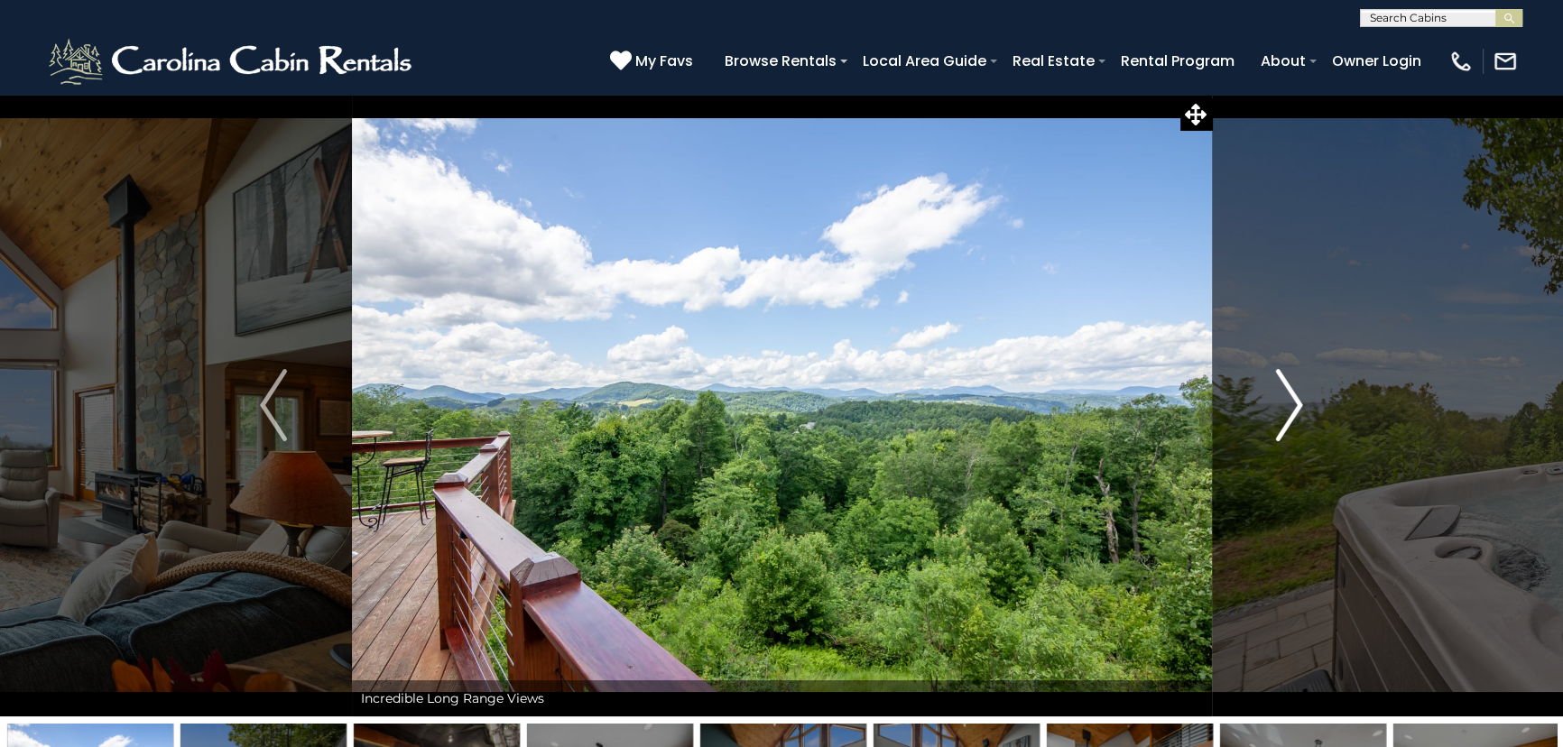
click at [1280, 411] on img "Next" at bounding box center [1289, 405] width 27 height 72
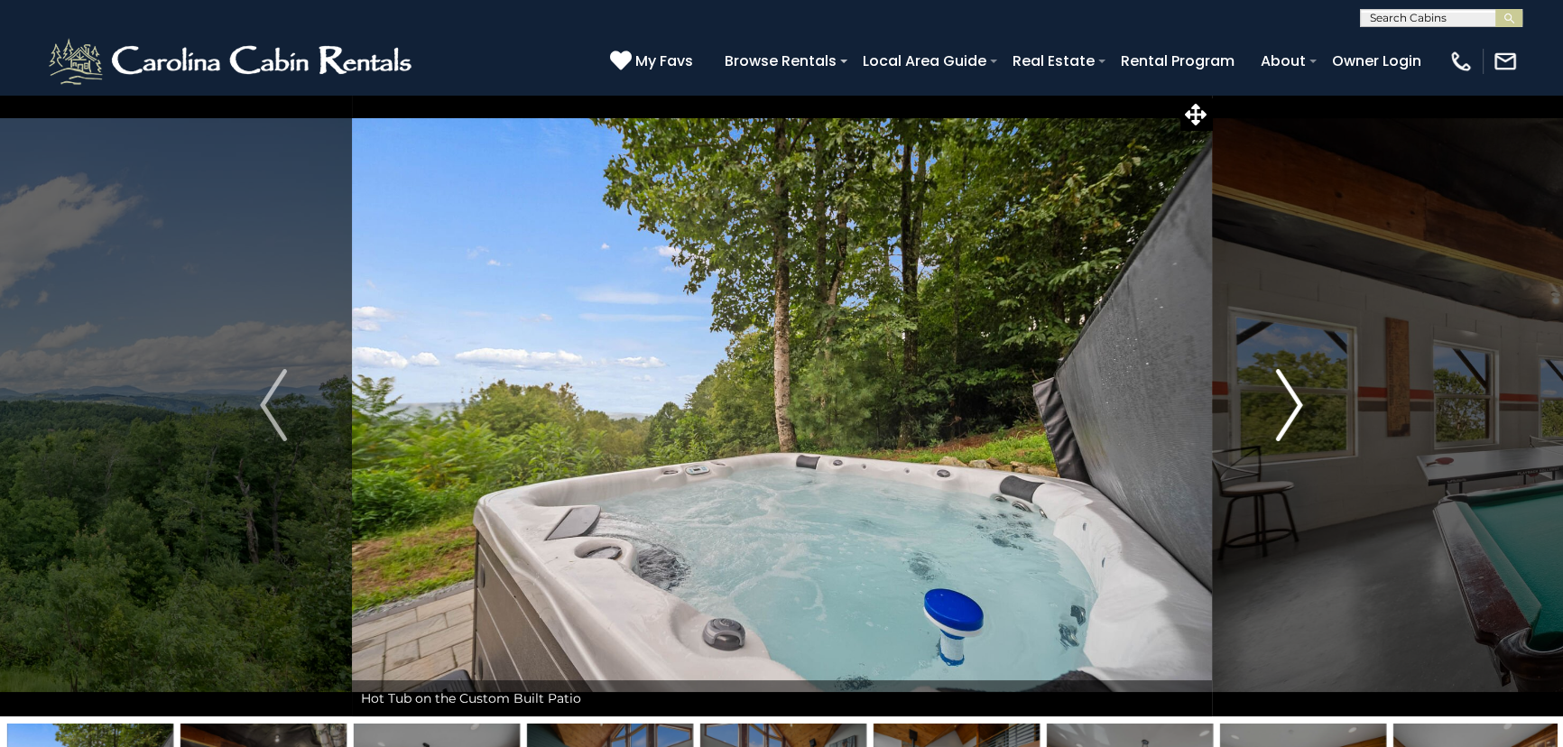
click at [1280, 411] on img "Next" at bounding box center [1289, 405] width 27 height 72
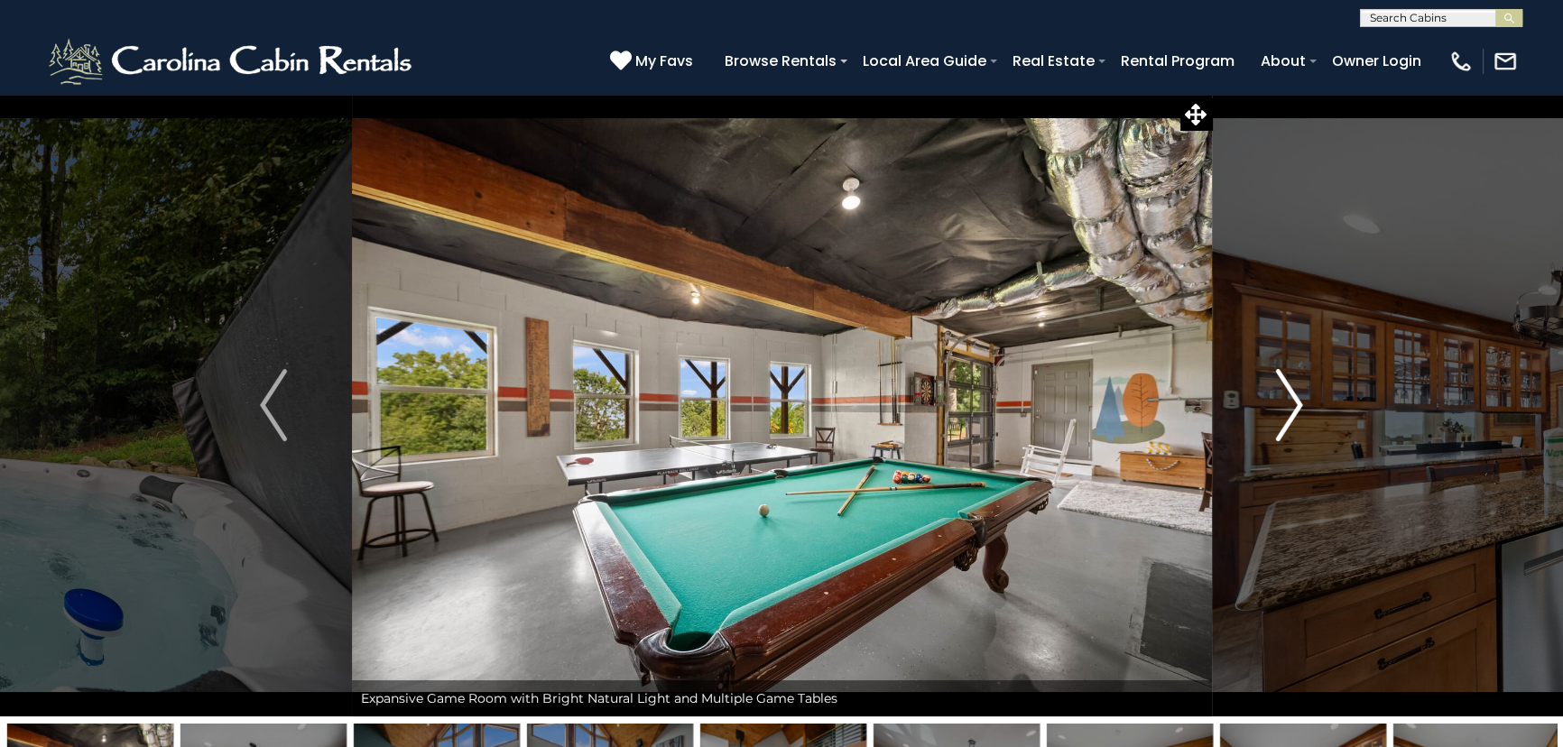
click at [1280, 411] on img "Next" at bounding box center [1289, 405] width 27 height 72
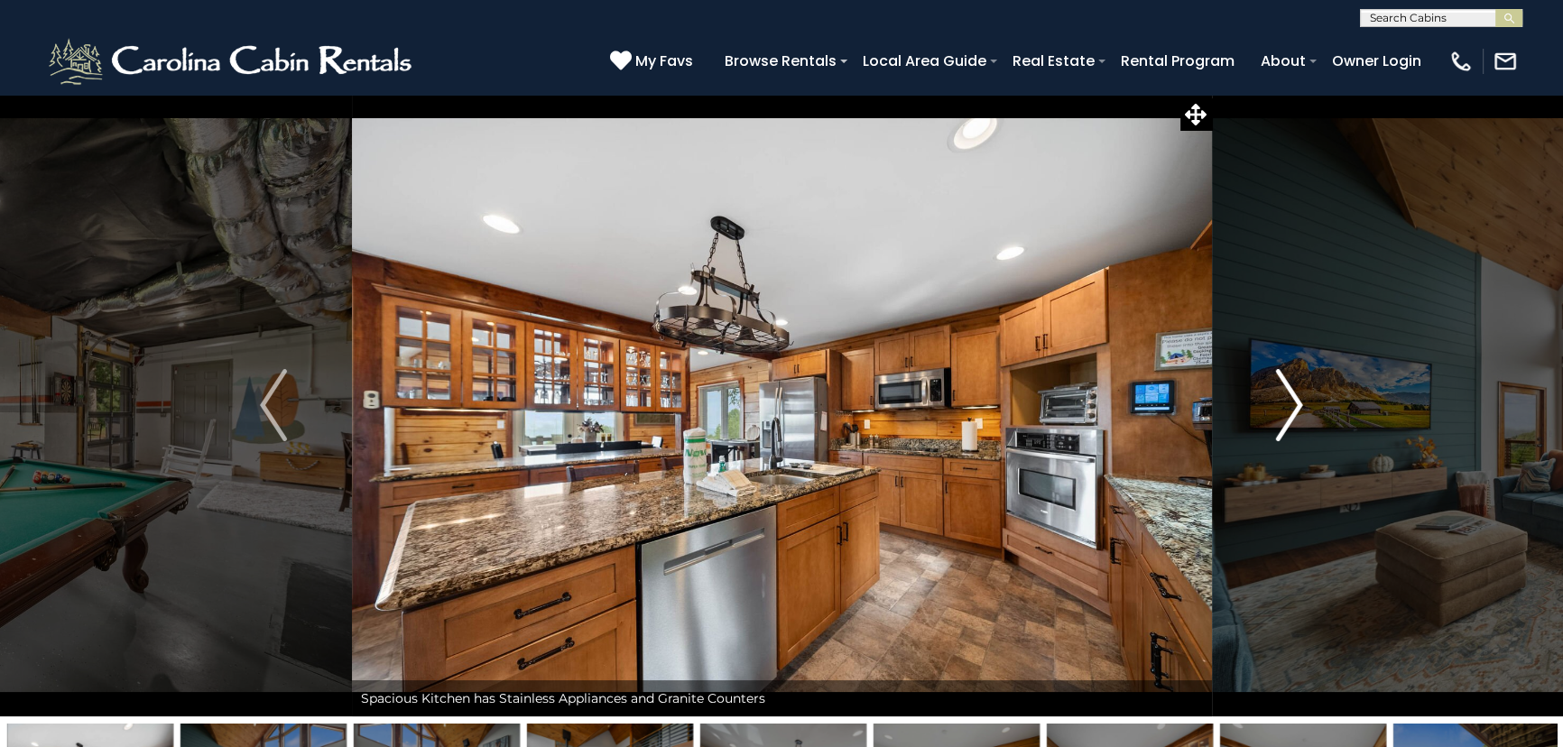
click at [1280, 411] on img "Next" at bounding box center [1289, 405] width 27 height 72
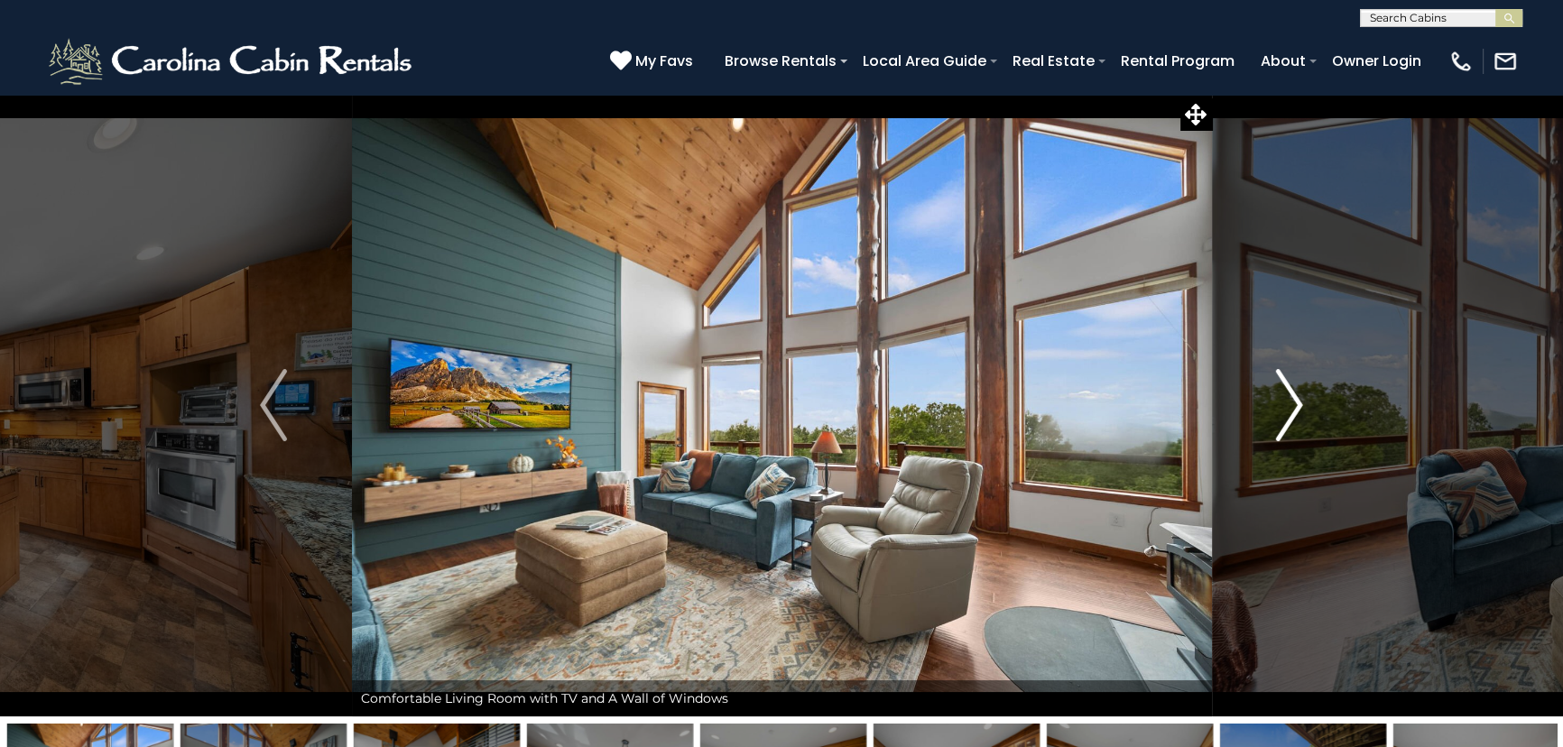
click at [1280, 411] on img "Next" at bounding box center [1289, 405] width 27 height 72
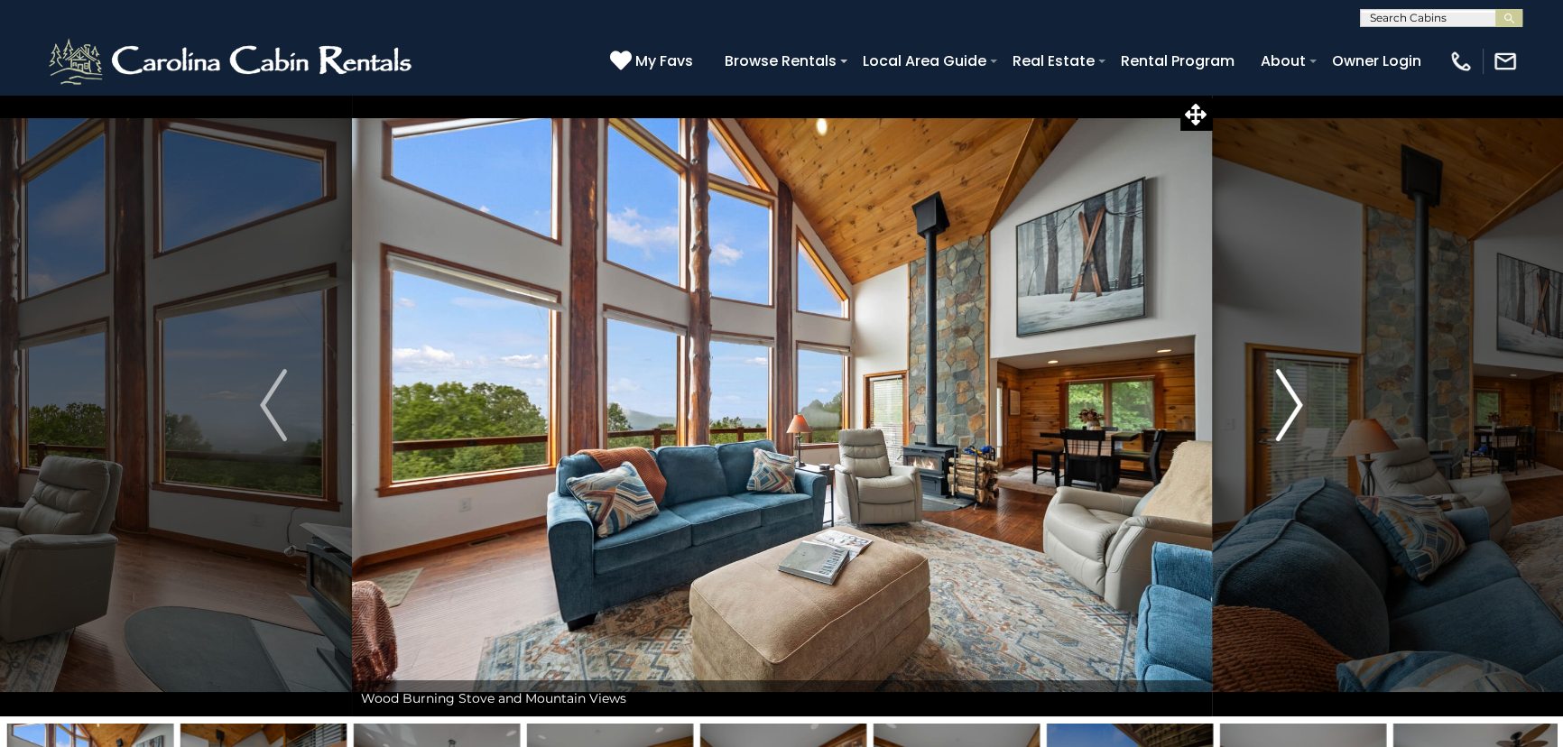
click at [1280, 411] on img "Next" at bounding box center [1289, 405] width 27 height 72
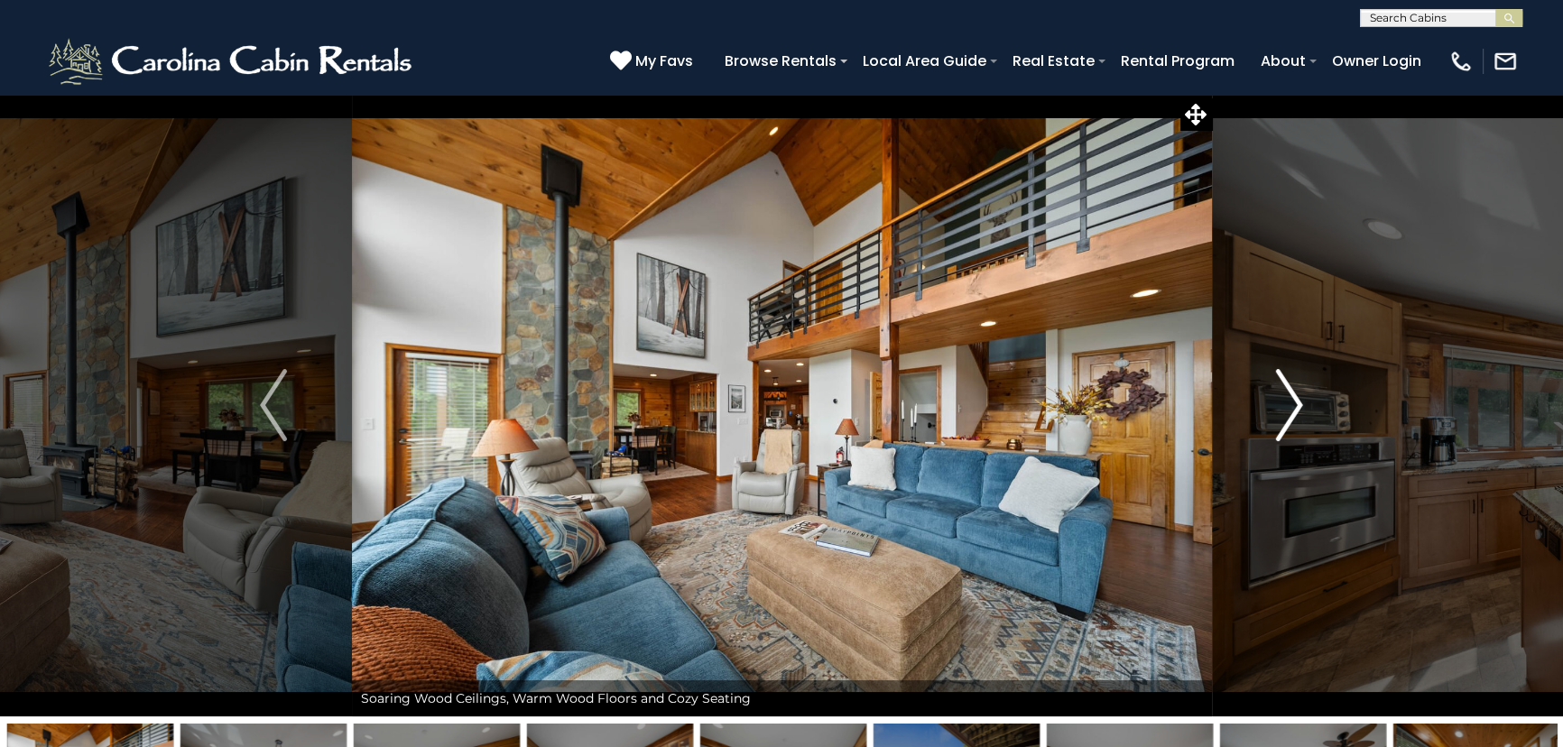
click at [1248, 425] on button "Next" at bounding box center [1289, 405] width 156 height 623
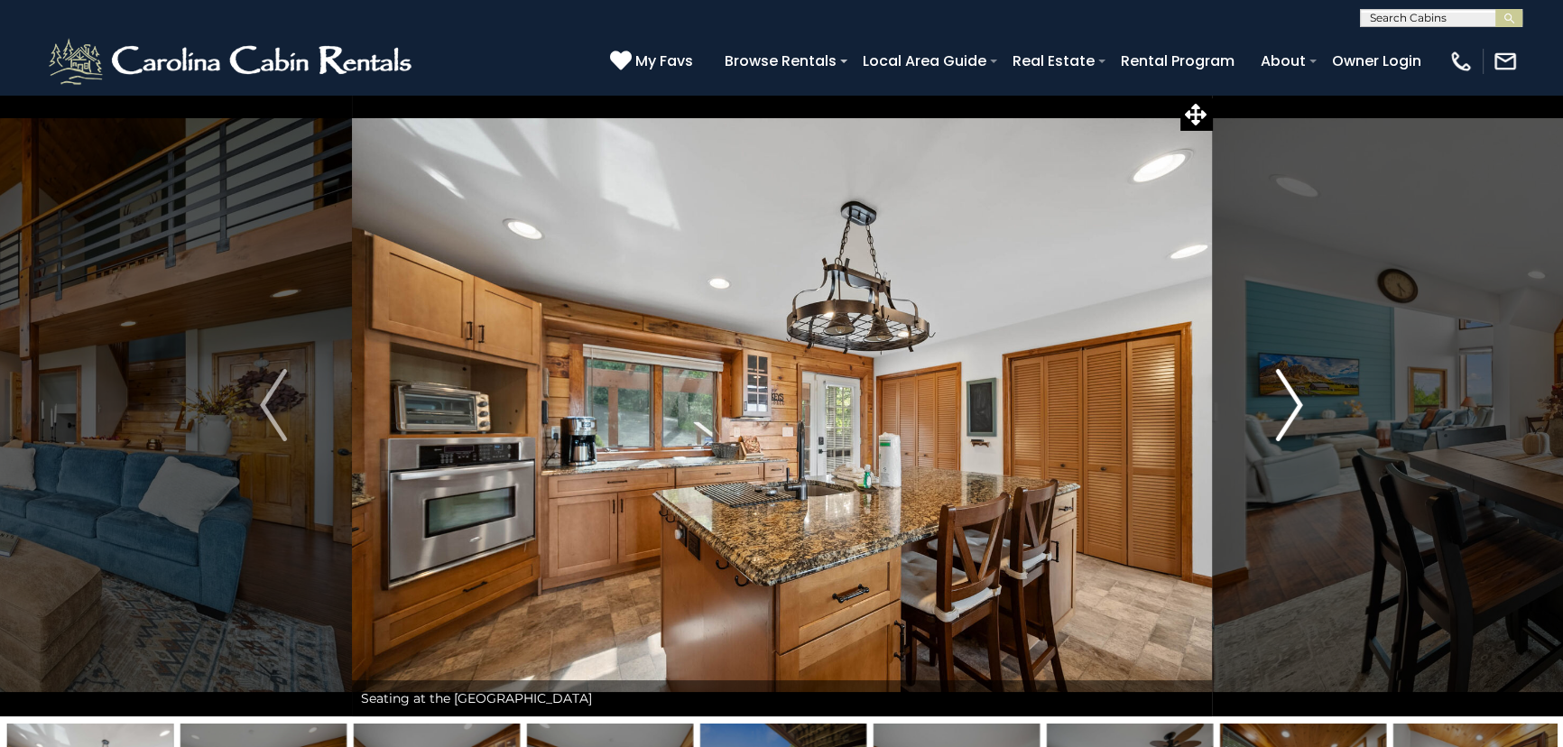
click at [1248, 426] on button "Next" at bounding box center [1289, 405] width 156 height 623
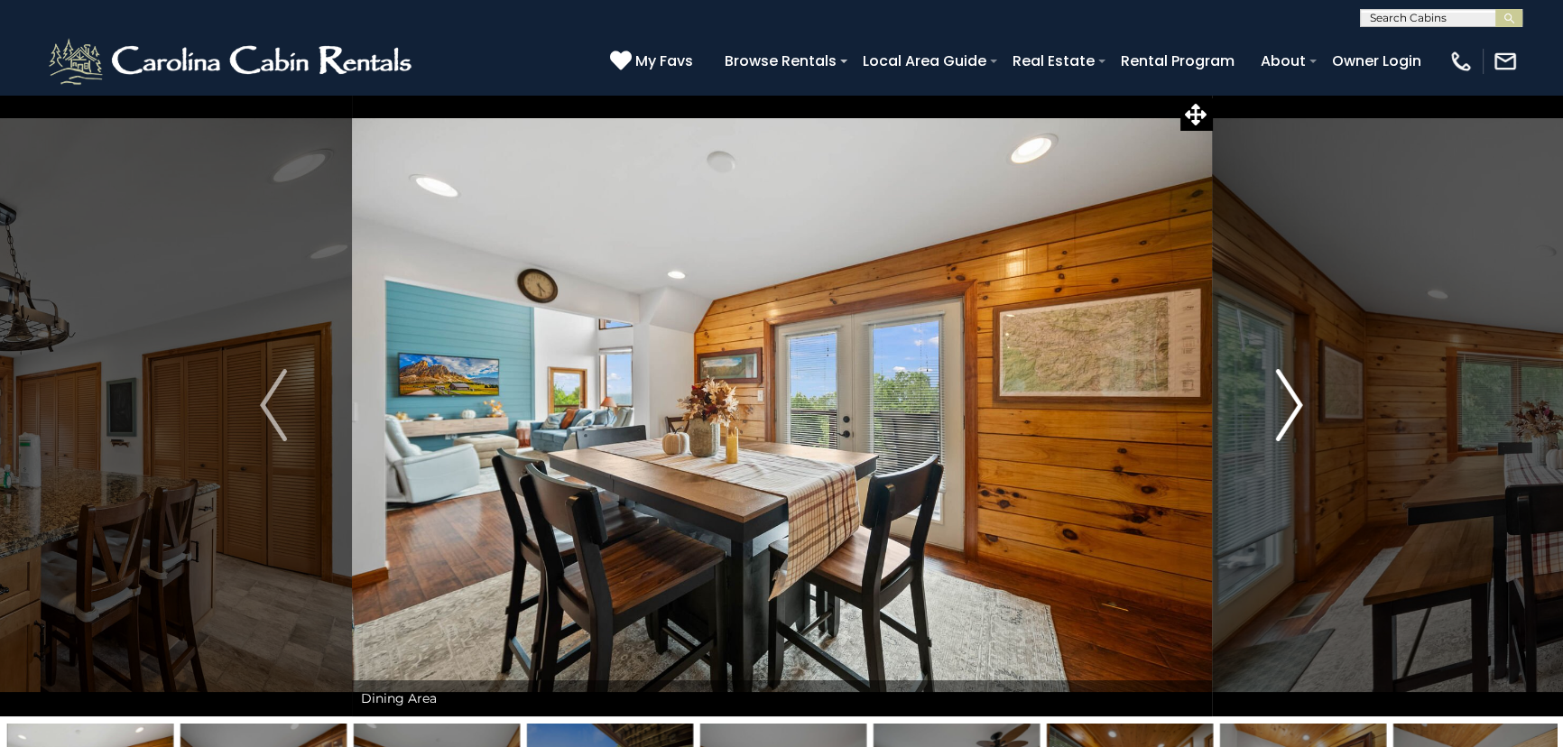
click at [1248, 426] on button "Next" at bounding box center [1289, 405] width 156 height 623
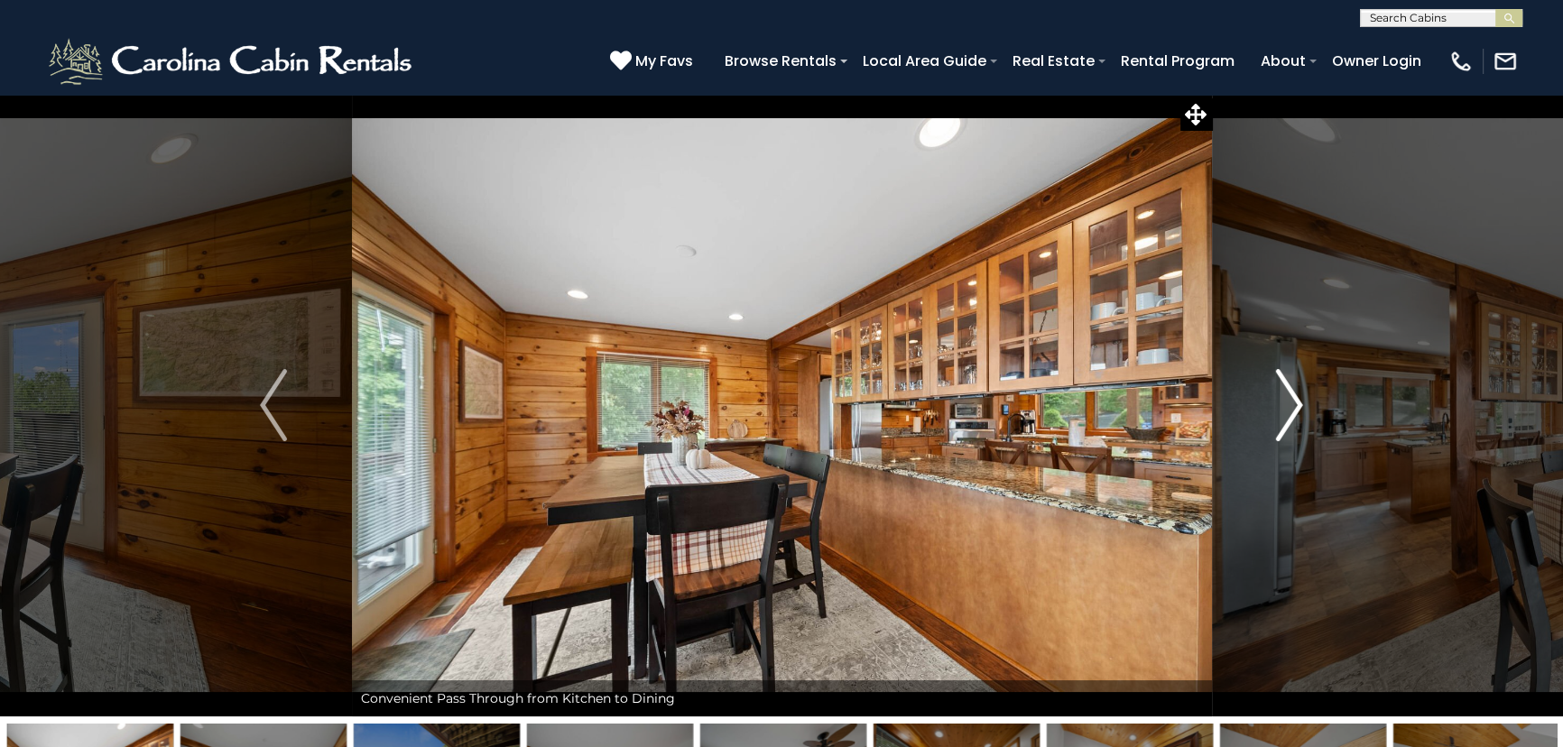
click at [1248, 426] on button "Next" at bounding box center [1289, 405] width 156 height 623
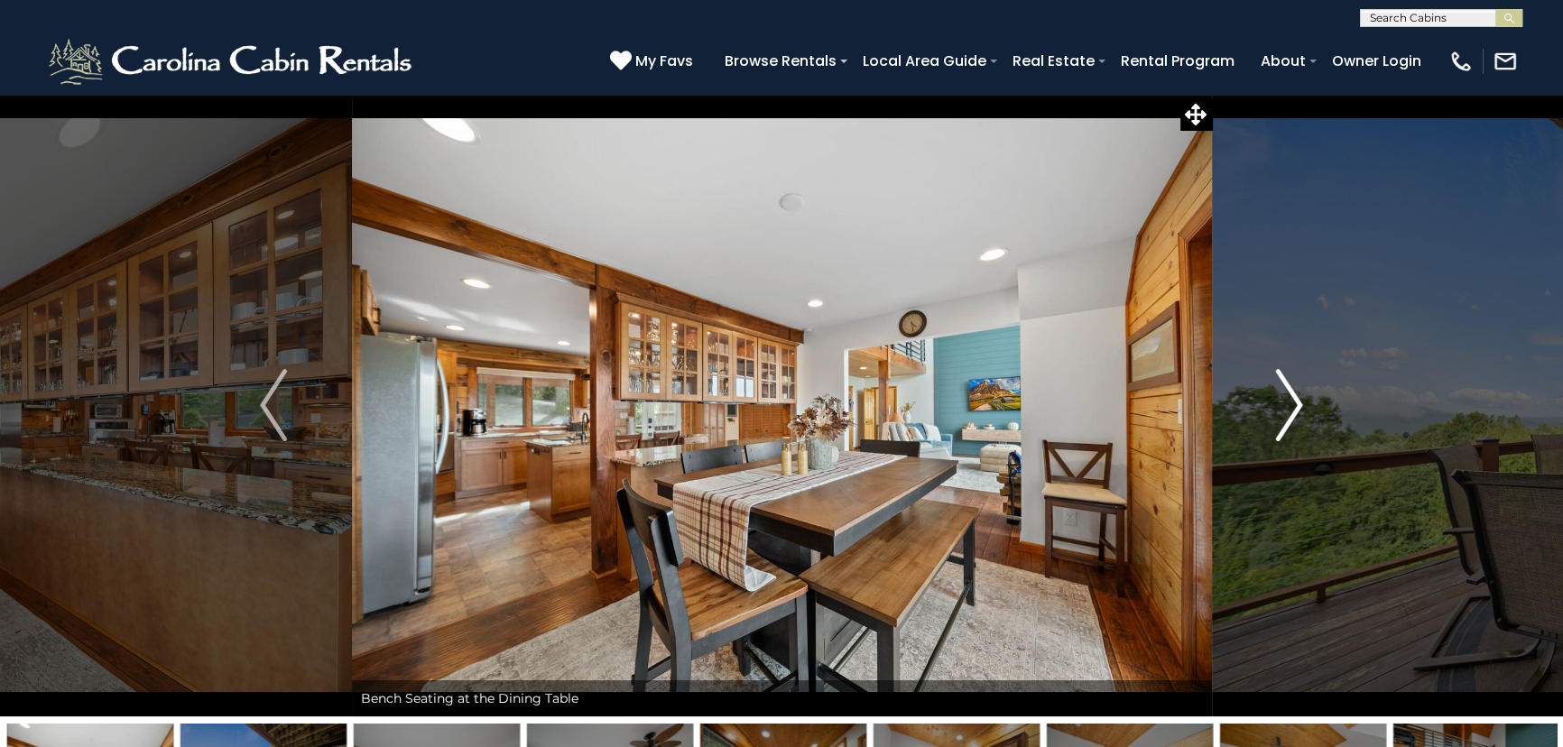
click at [1248, 427] on button "Next" at bounding box center [1289, 405] width 156 height 623
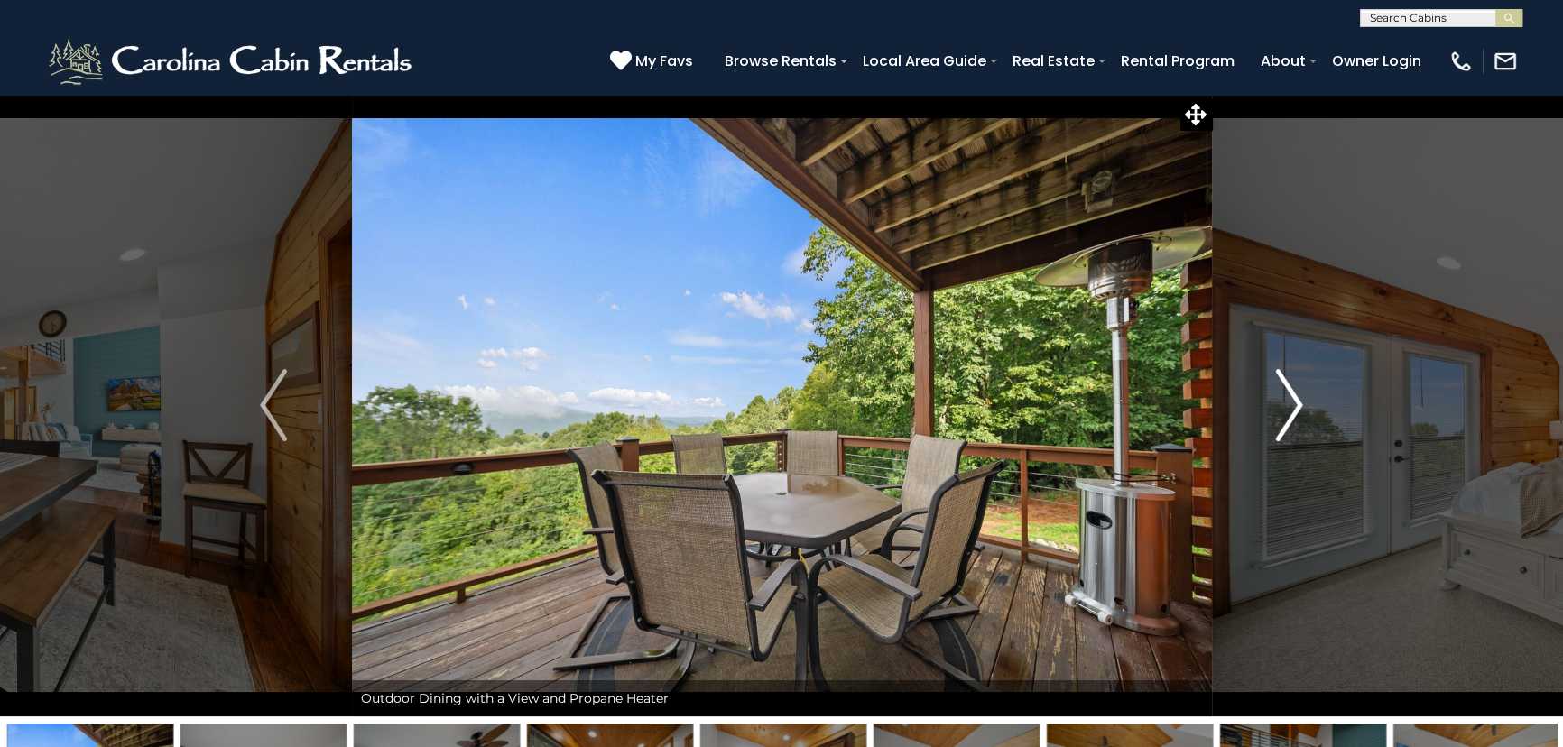
click at [1248, 427] on button "Next" at bounding box center [1289, 405] width 156 height 623
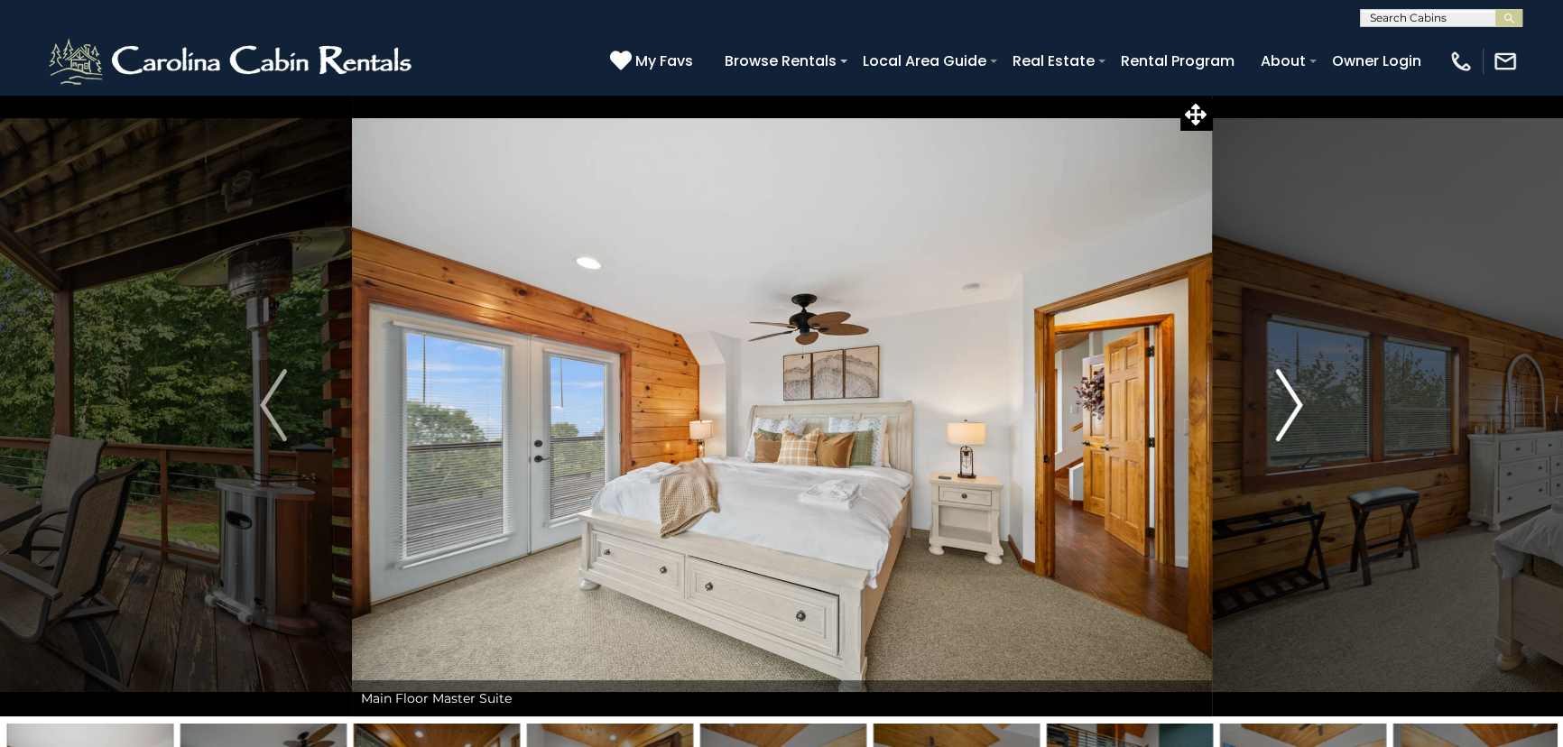
click at [1248, 427] on button "Next" at bounding box center [1289, 405] width 156 height 623
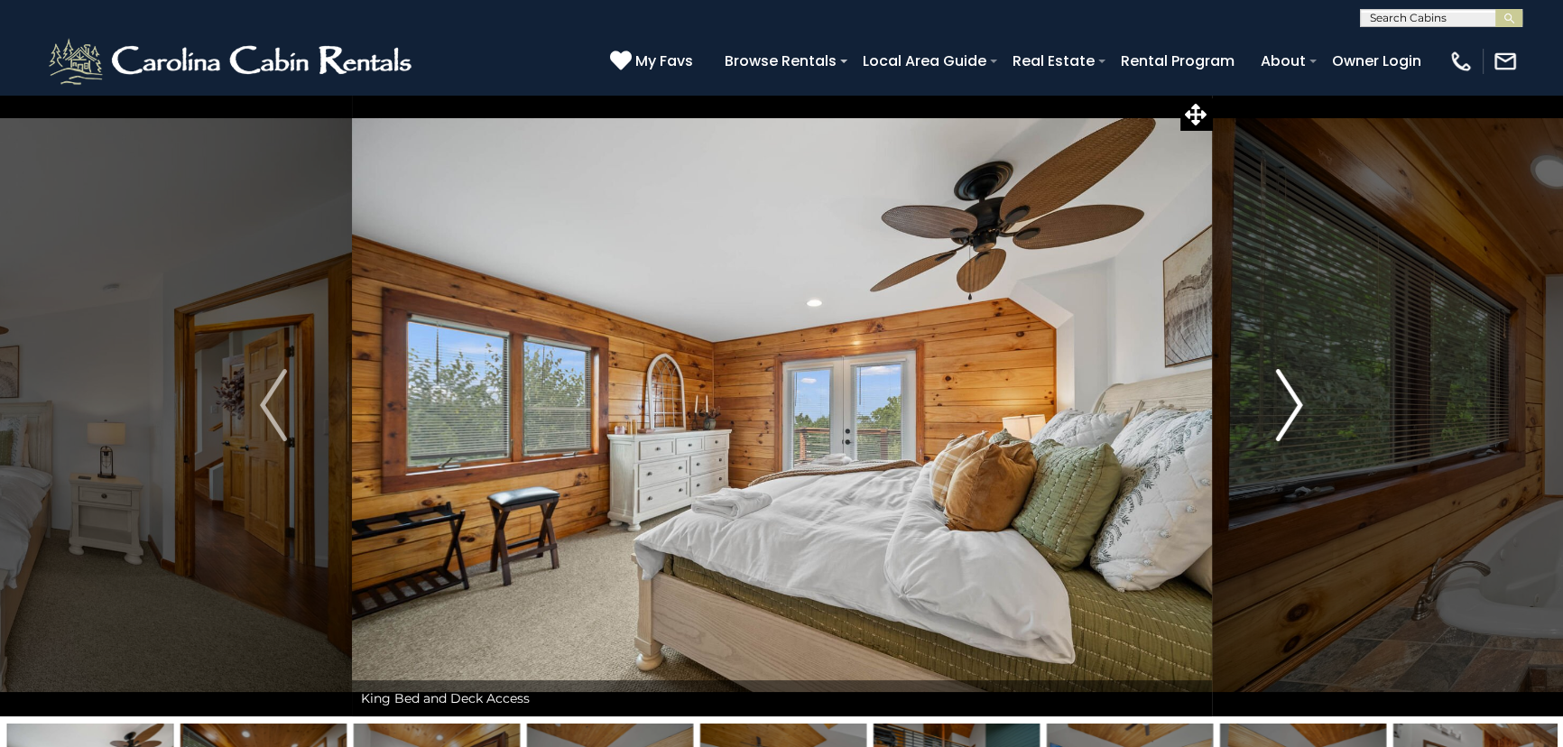
click at [1248, 424] on button "Next" at bounding box center [1289, 405] width 156 height 623
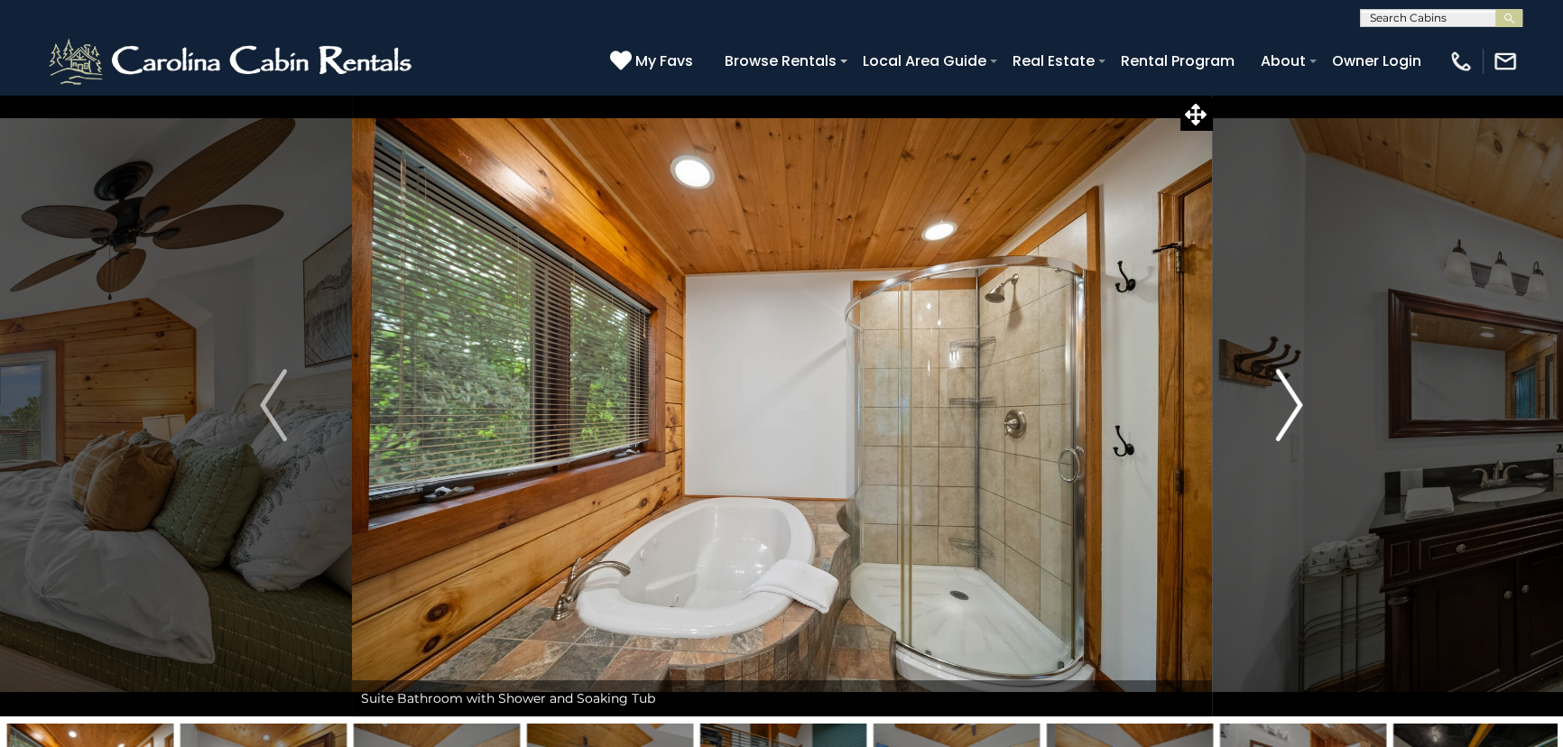
click at [1248, 424] on button "Next" at bounding box center [1289, 405] width 156 height 623
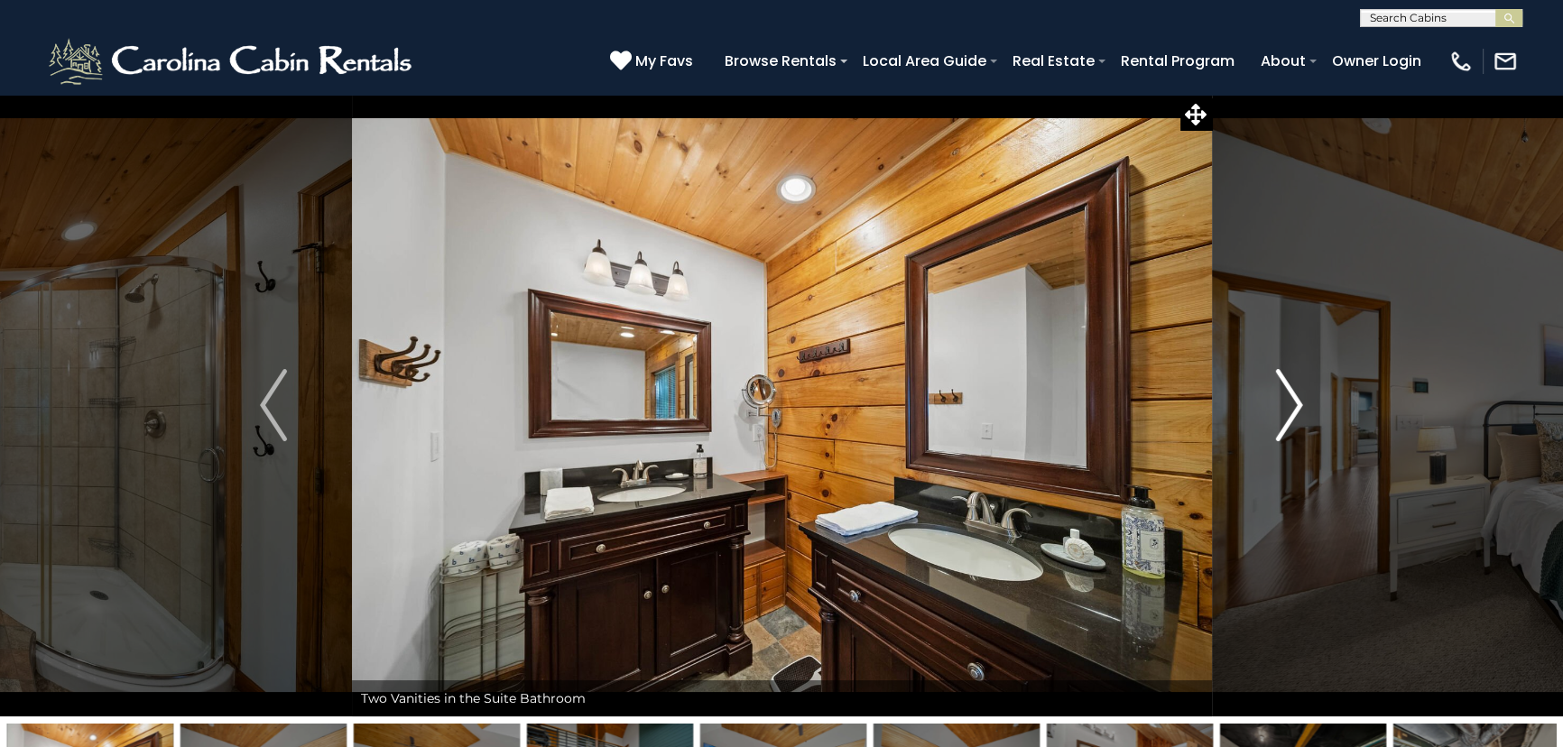
click at [1231, 420] on button "Next" at bounding box center [1289, 405] width 156 height 623
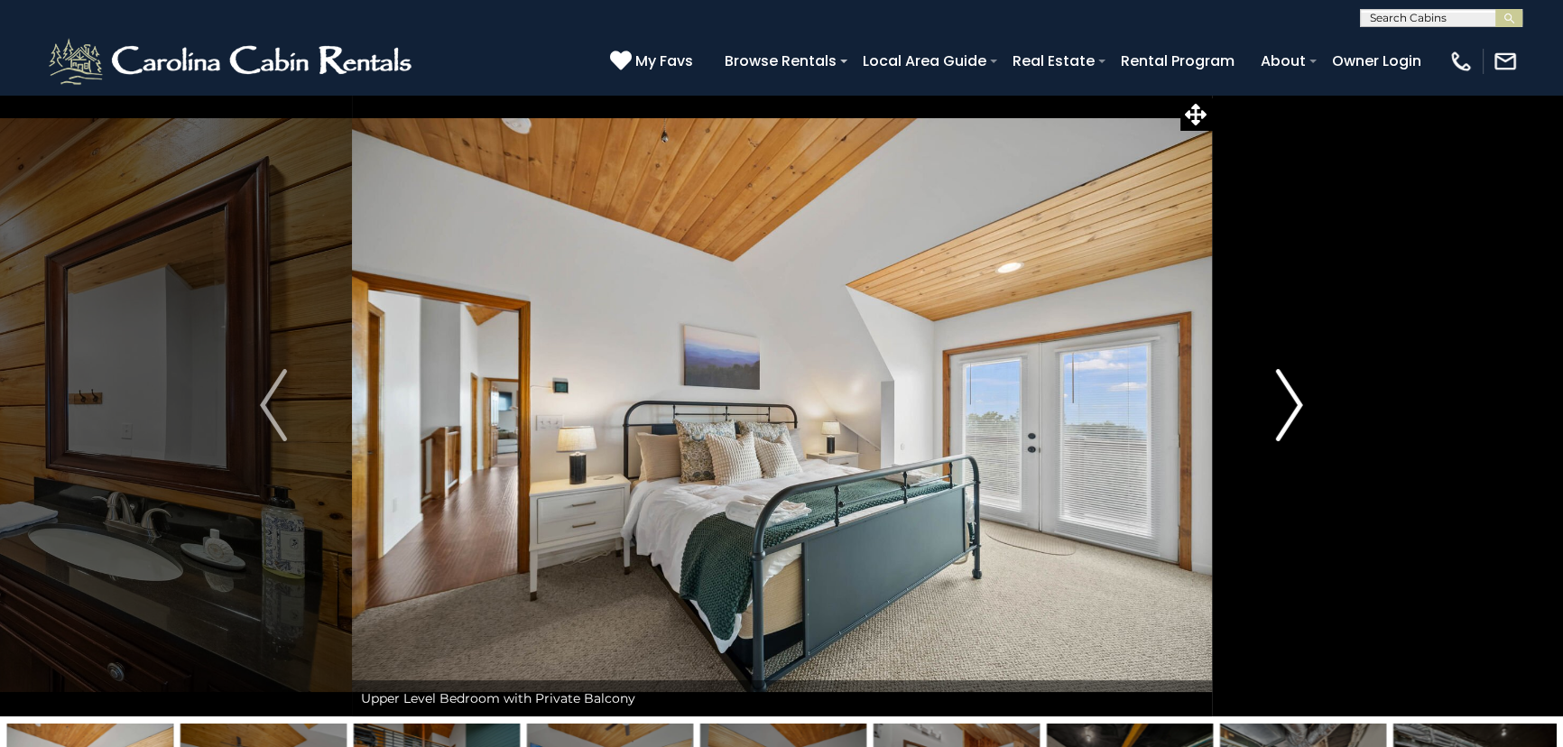
click at [1231, 420] on button "Next" at bounding box center [1289, 405] width 156 height 623
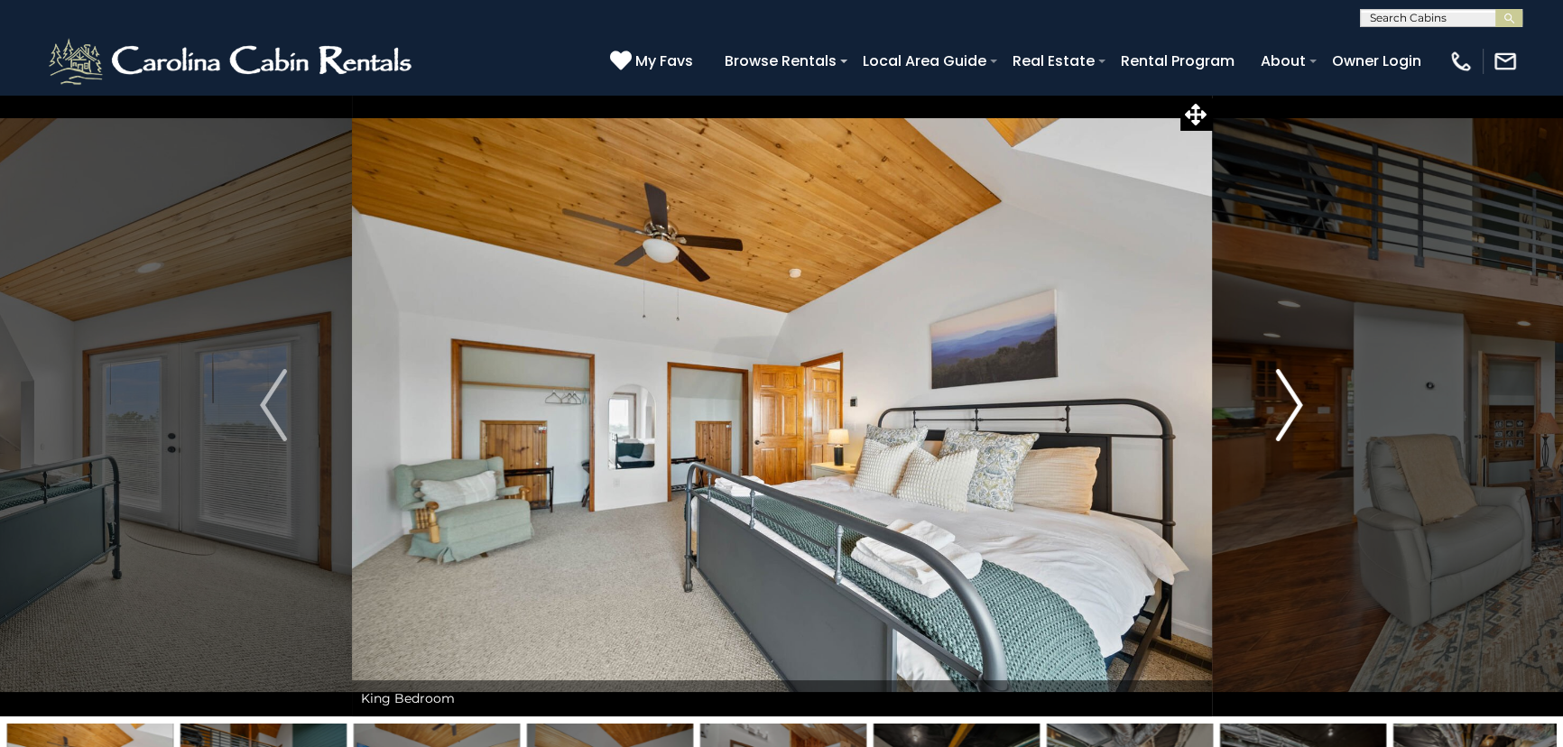
click at [1231, 420] on button "Next" at bounding box center [1289, 405] width 156 height 623
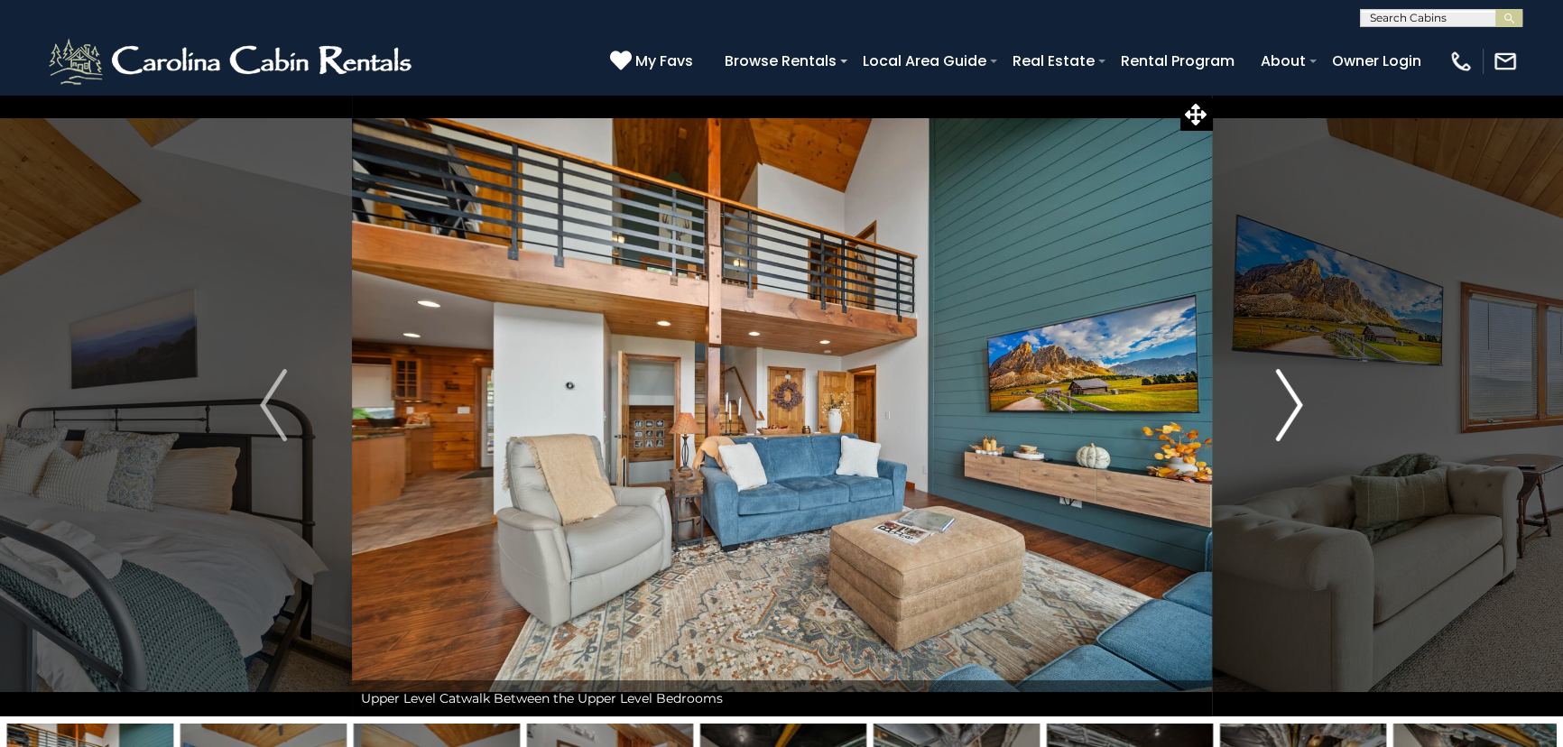
click at [1231, 420] on button "Next" at bounding box center [1289, 405] width 156 height 623
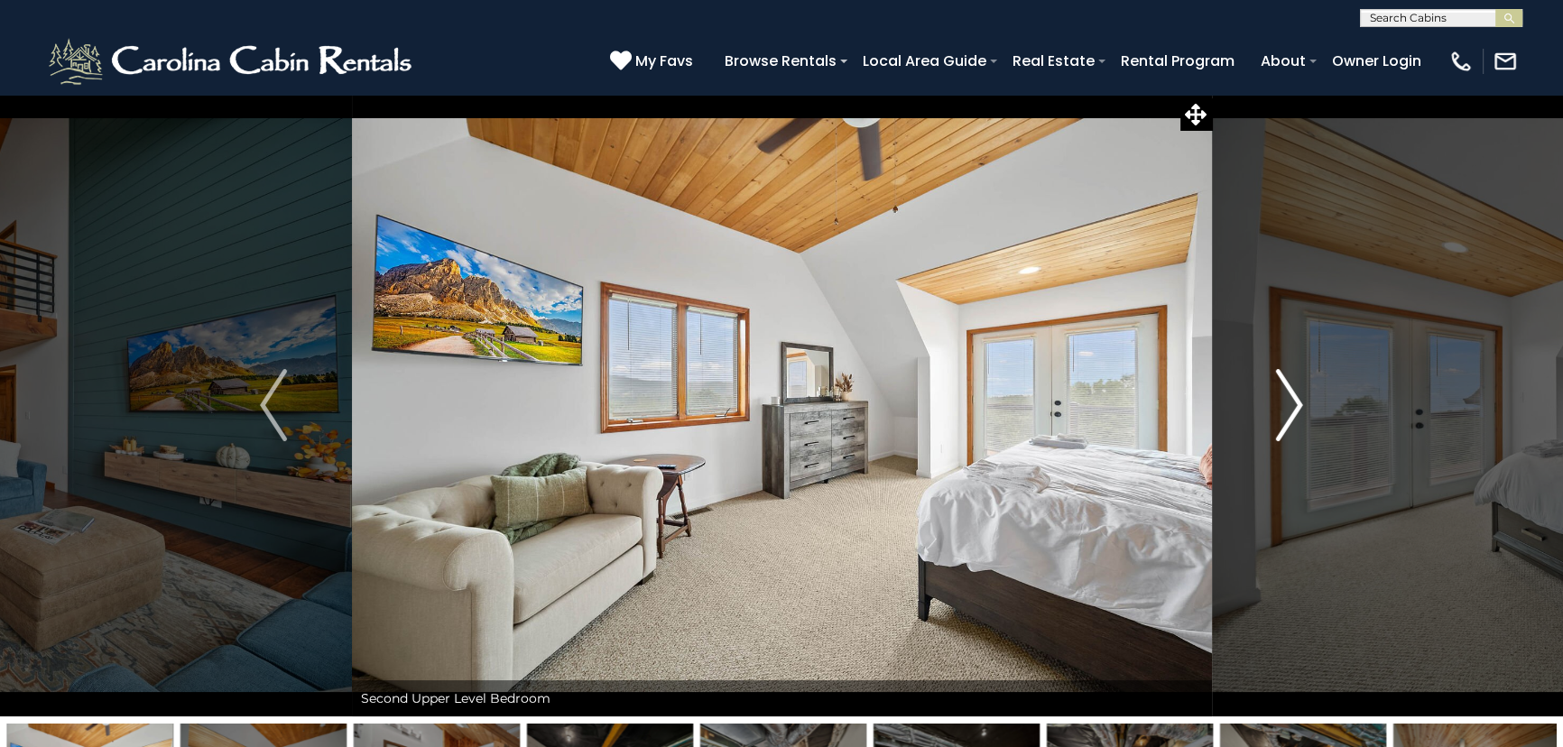
click at [1231, 420] on button "Next" at bounding box center [1289, 405] width 156 height 623
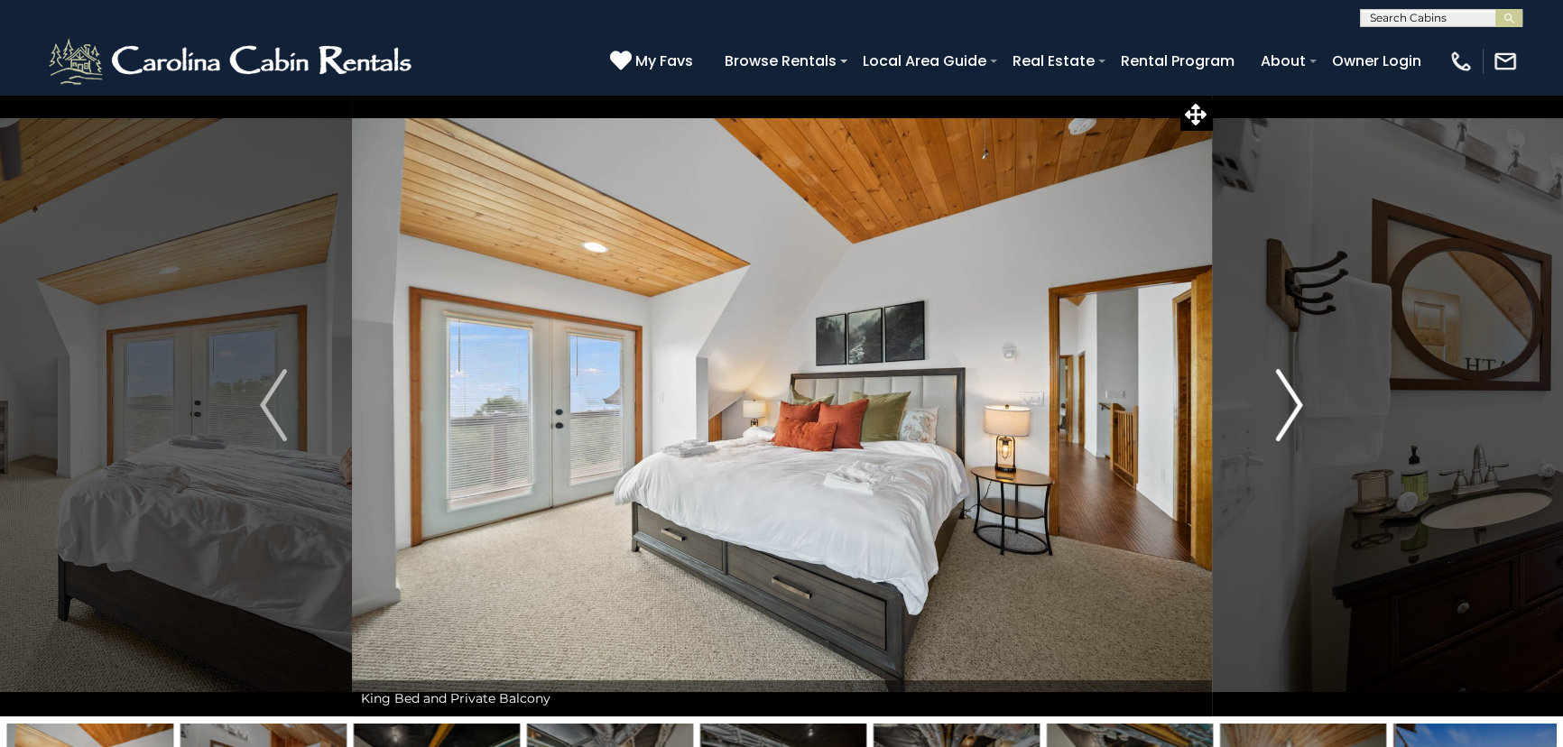
click at [1292, 403] on img "Next" at bounding box center [1289, 405] width 27 height 72
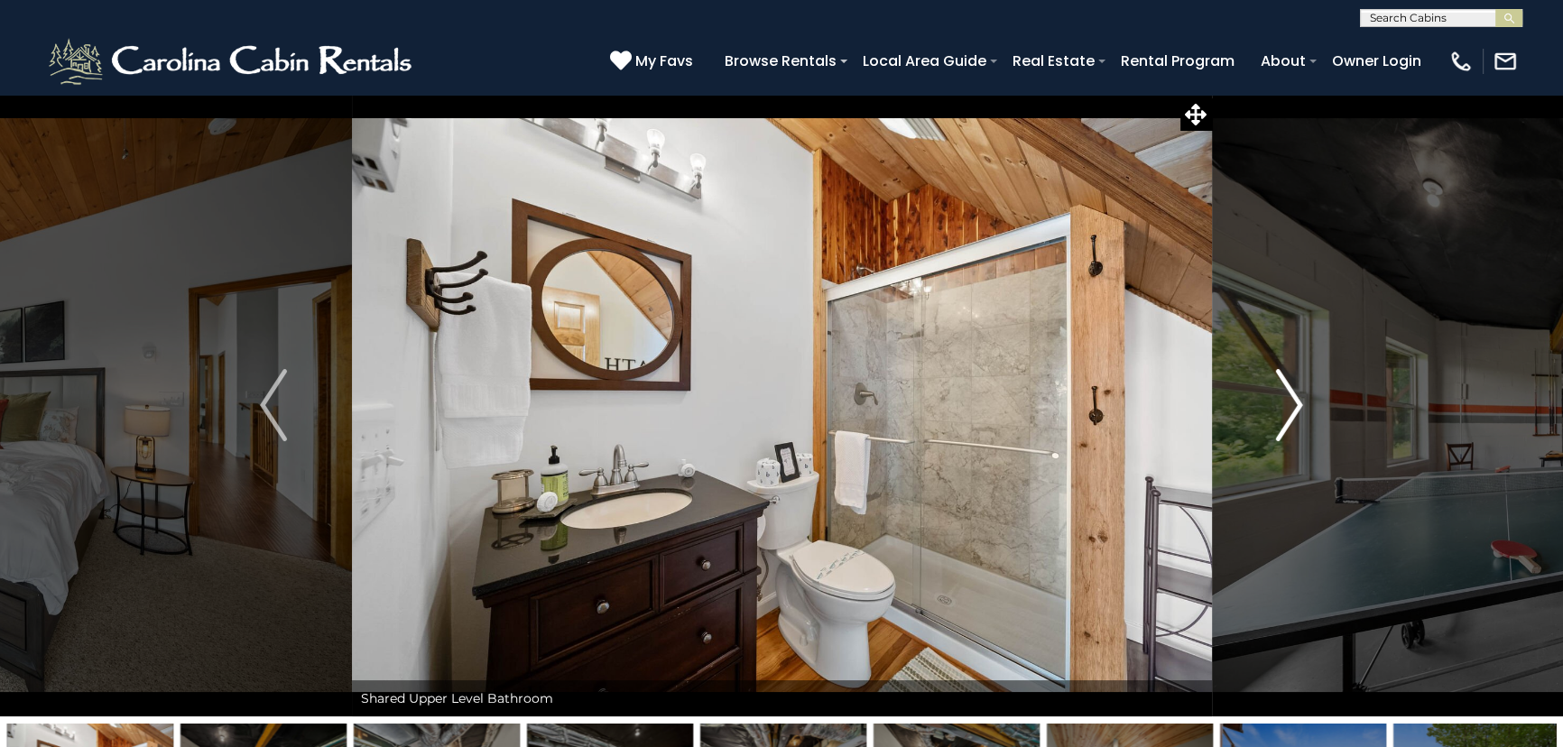
click at [1290, 412] on img "Next" at bounding box center [1289, 405] width 27 height 72
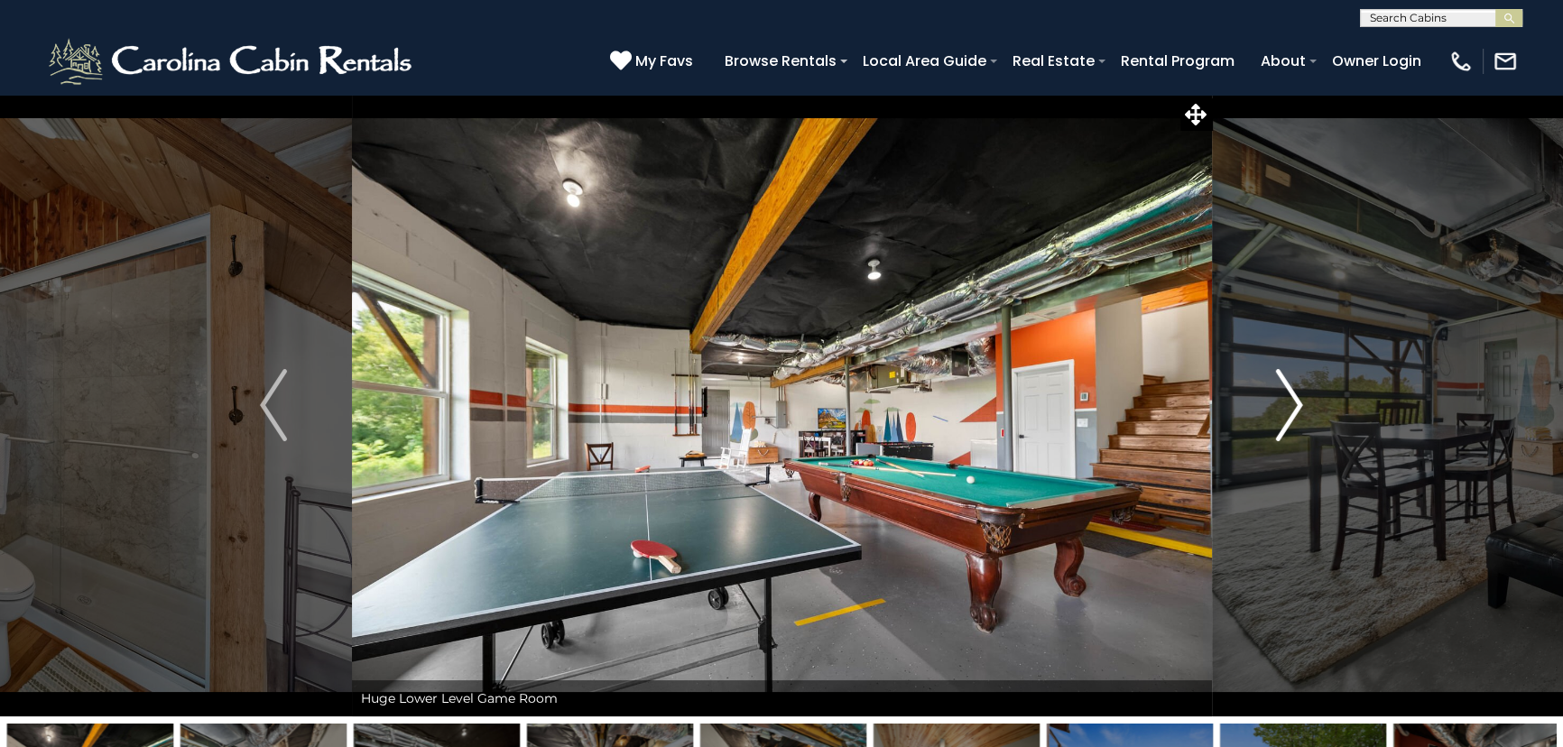
click at [1290, 407] on img "Next" at bounding box center [1289, 405] width 27 height 72
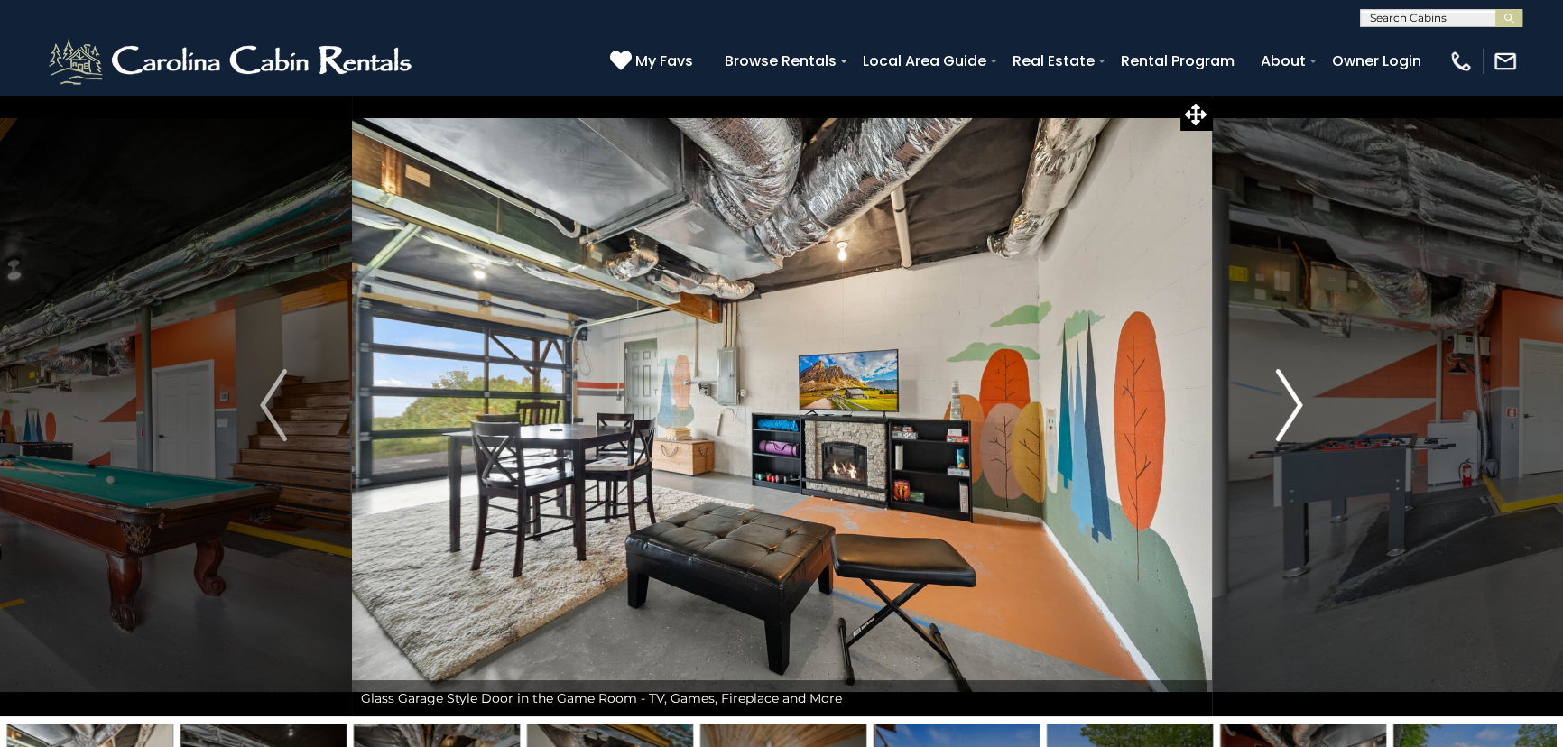
click at [1290, 407] on img "Next" at bounding box center [1289, 405] width 27 height 72
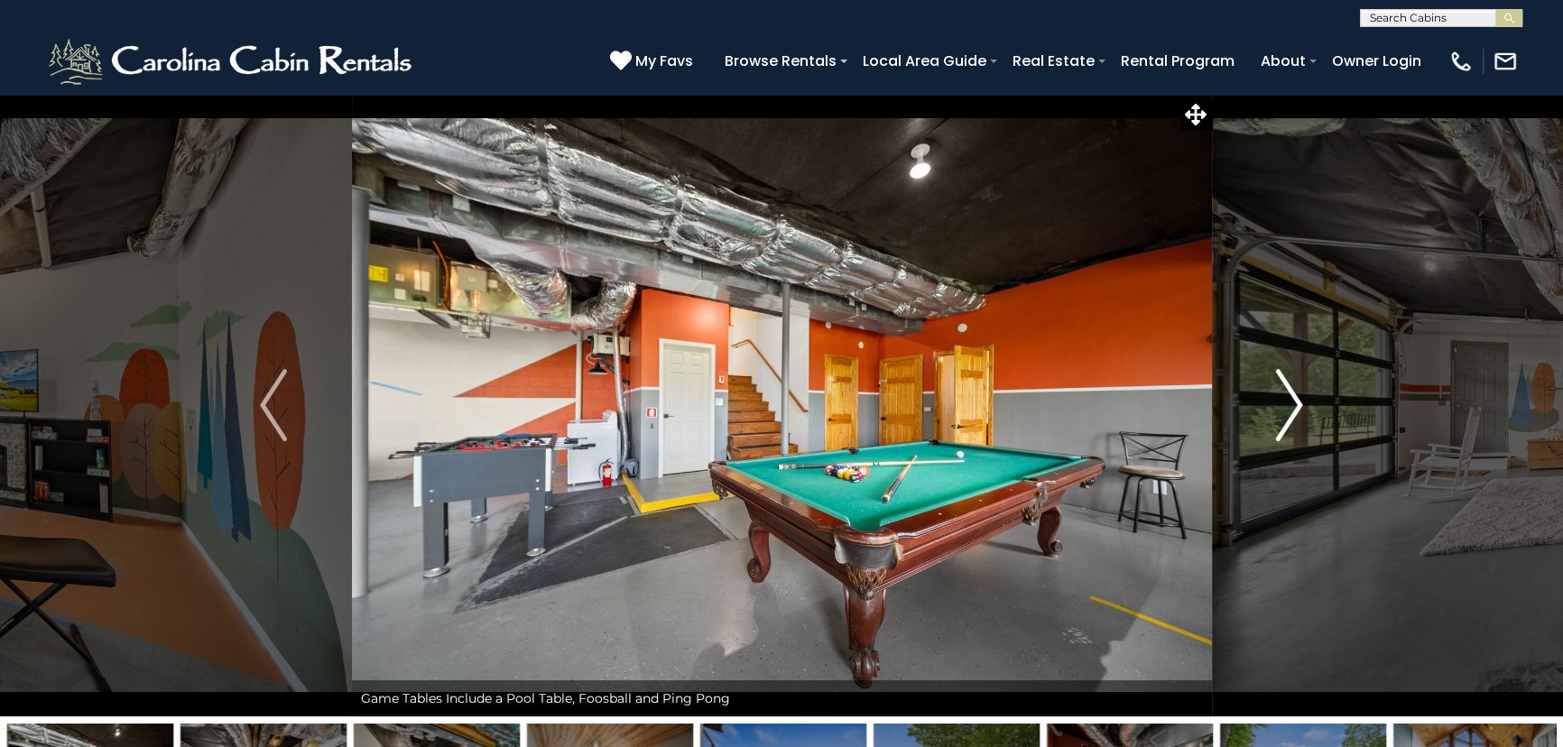
click at [1285, 405] on img "Next" at bounding box center [1289, 405] width 27 height 72
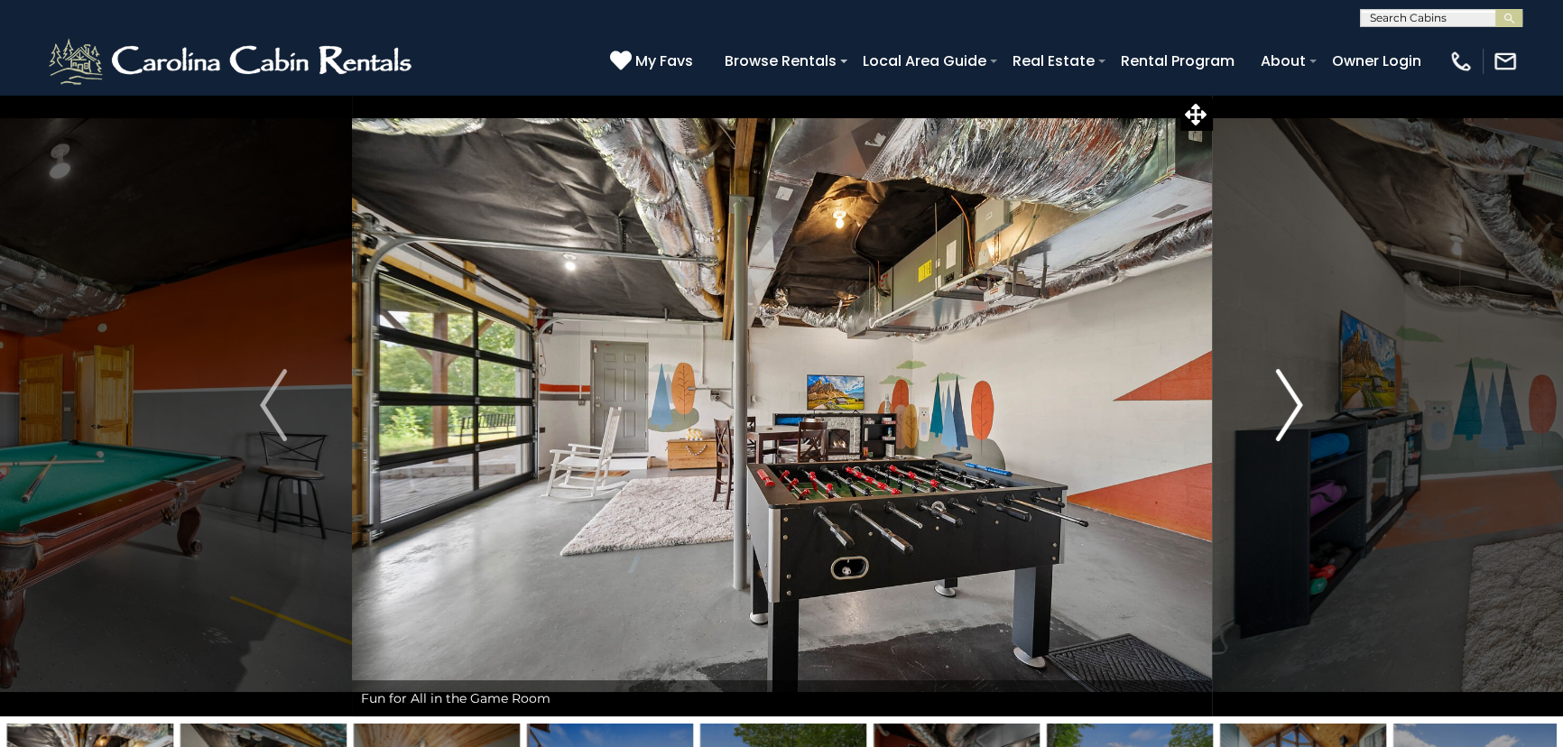
click at [1285, 405] on img "Next" at bounding box center [1289, 405] width 27 height 72
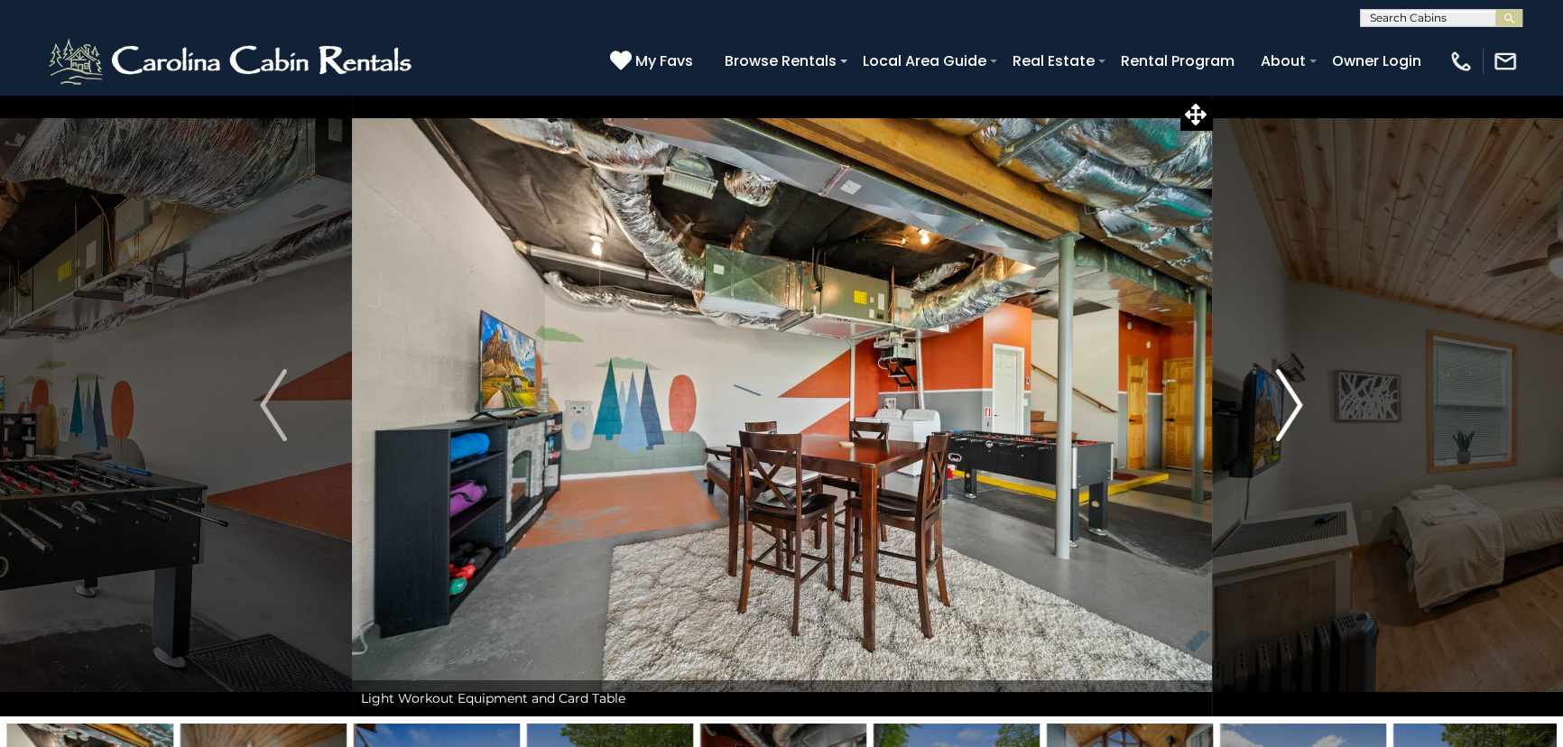
click at [1285, 405] on img "Next" at bounding box center [1289, 405] width 27 height 72
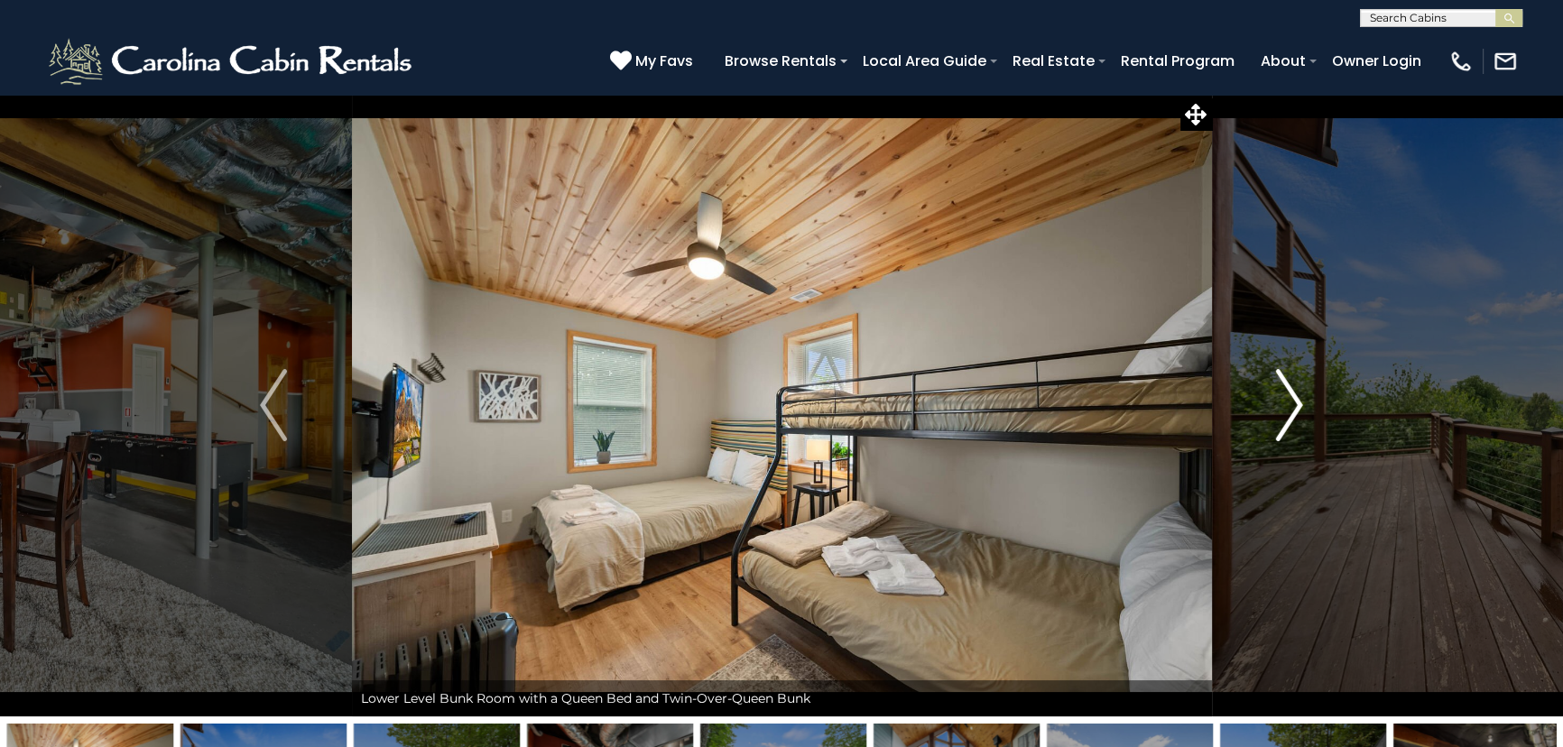
click at [1285, 404] on img "Next" at bounding box center [1289, 405] width 27 height 72
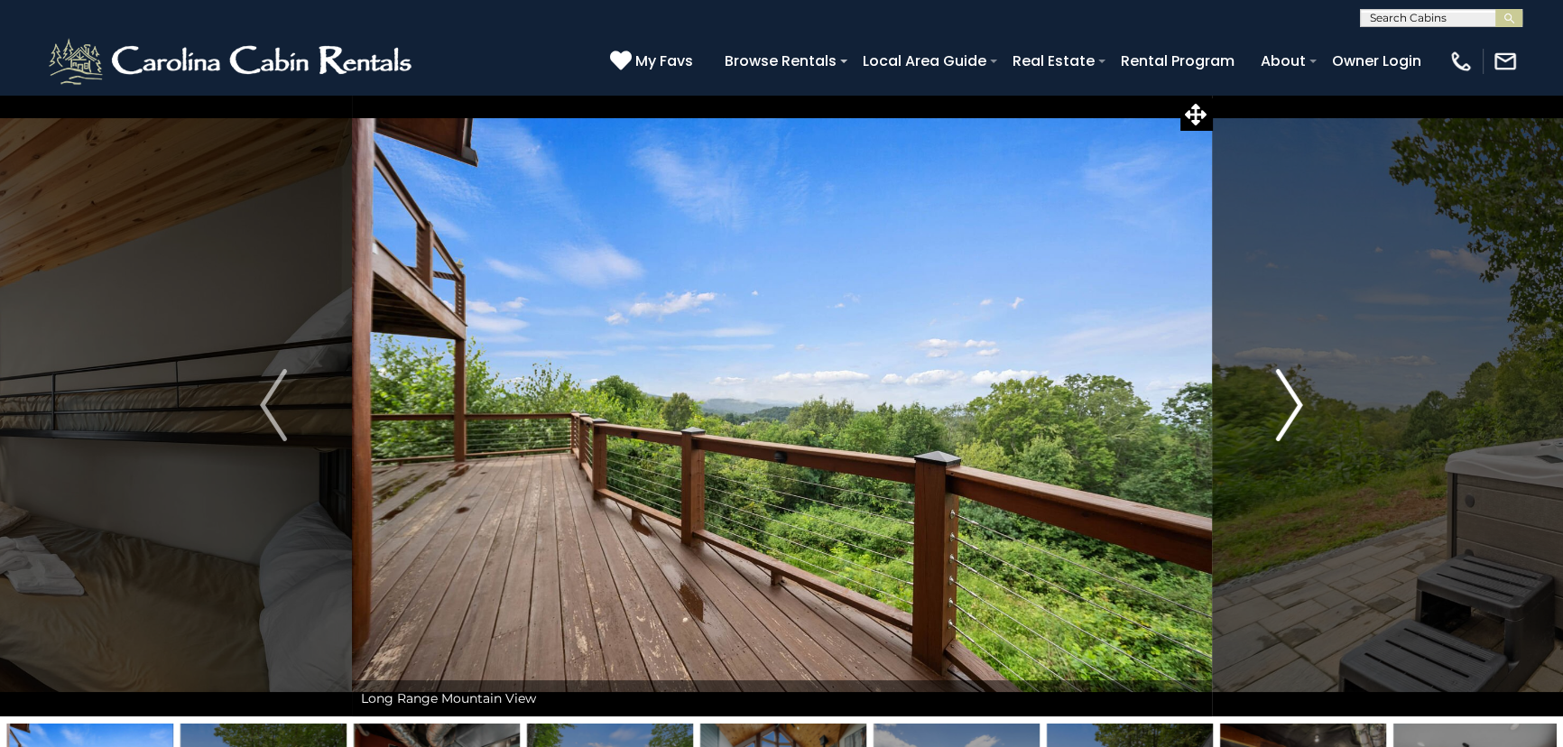
click at [1285, 404] on img "Next" at bounding box center [1289, 405] width 27 height 72
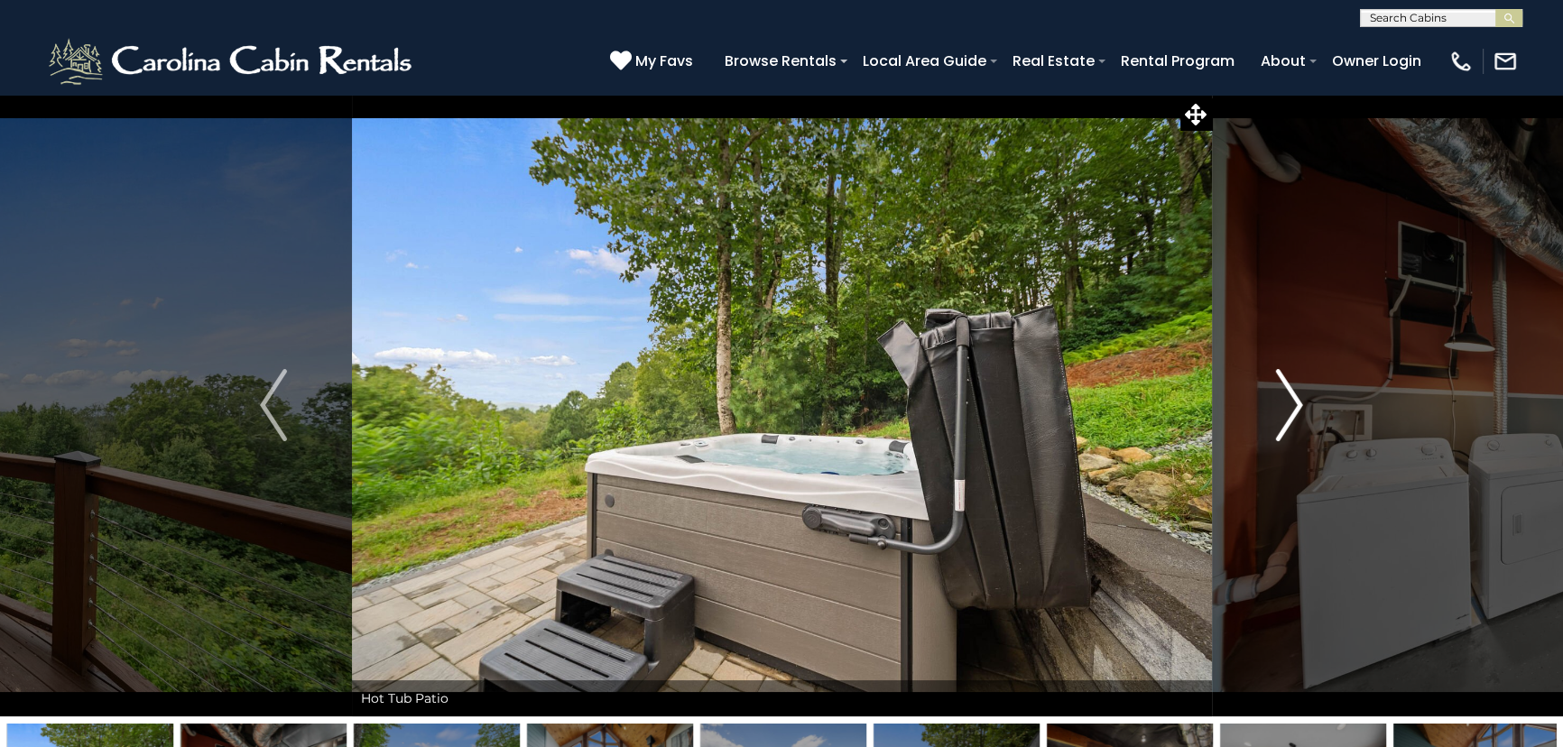
click at [1285, 404] on img "Next" at bounding box center [1289, 405] width 27 height 72
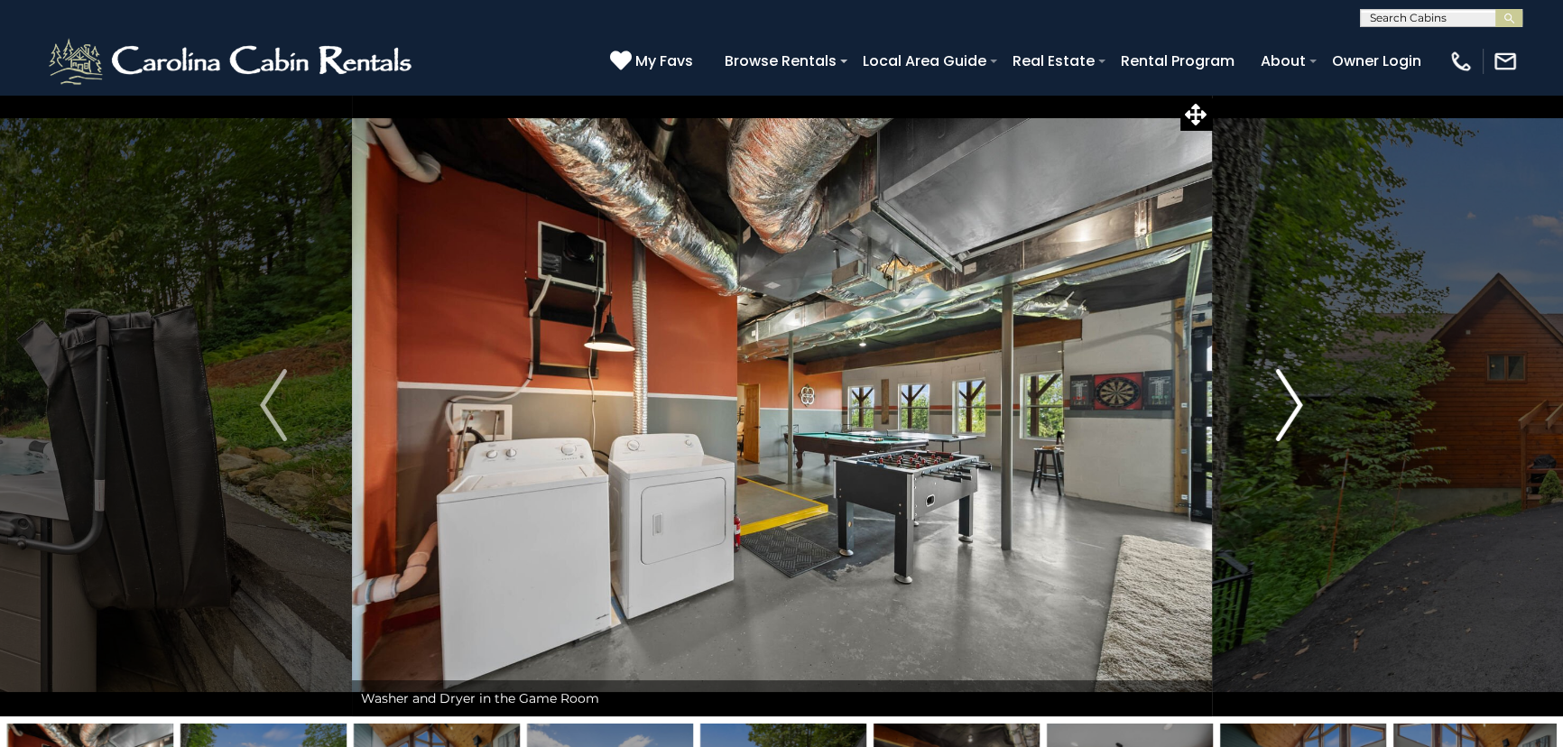
click at [1285, 404] on img "Next" at bounding box center [1289, 405] width 27 height 72
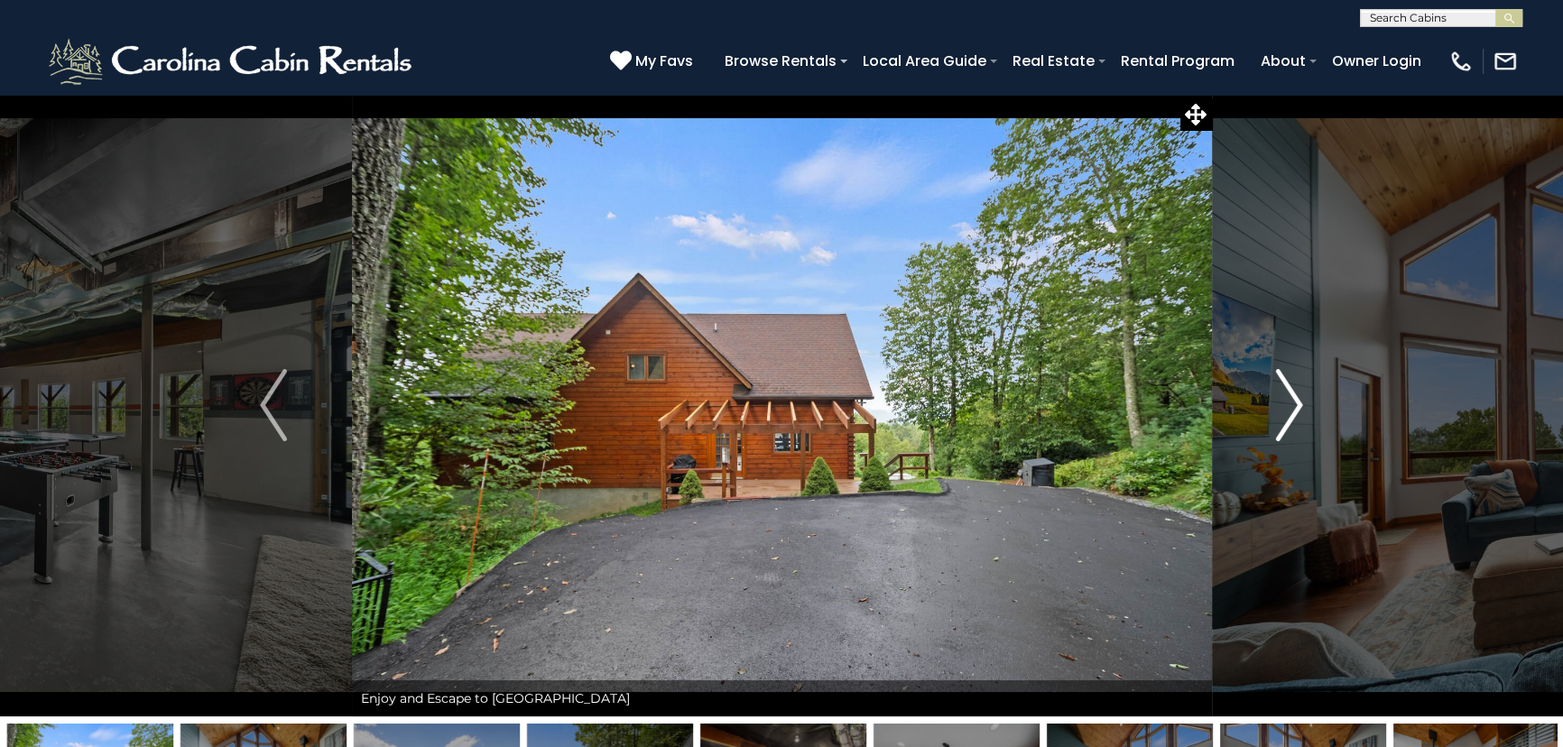
click at [1285, 404] on img "Next" at bounding box center [1289, 405] width 27 height 72
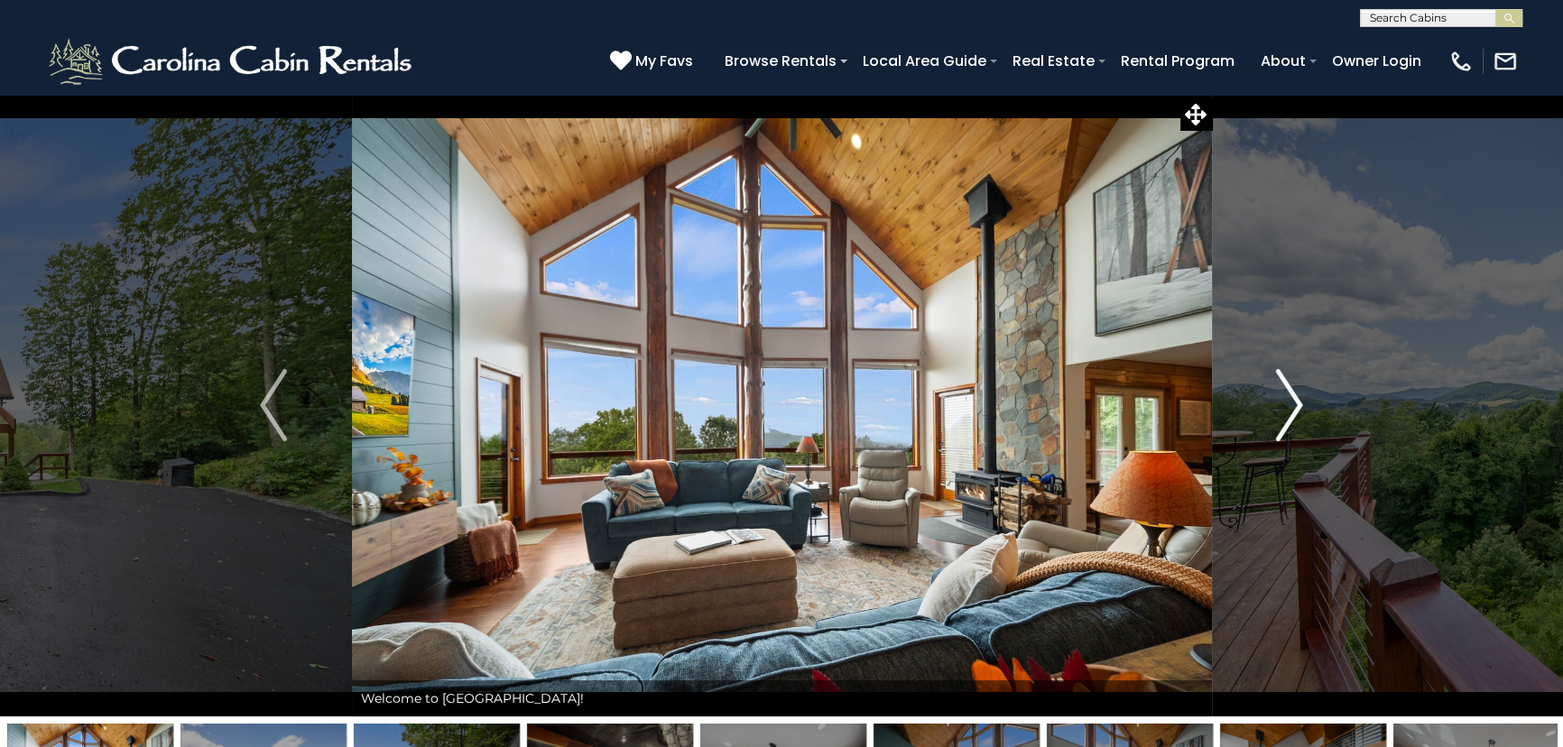
click at [1285, 403] on img "Next" at bounding box center [1289, 405] width 27 height 72
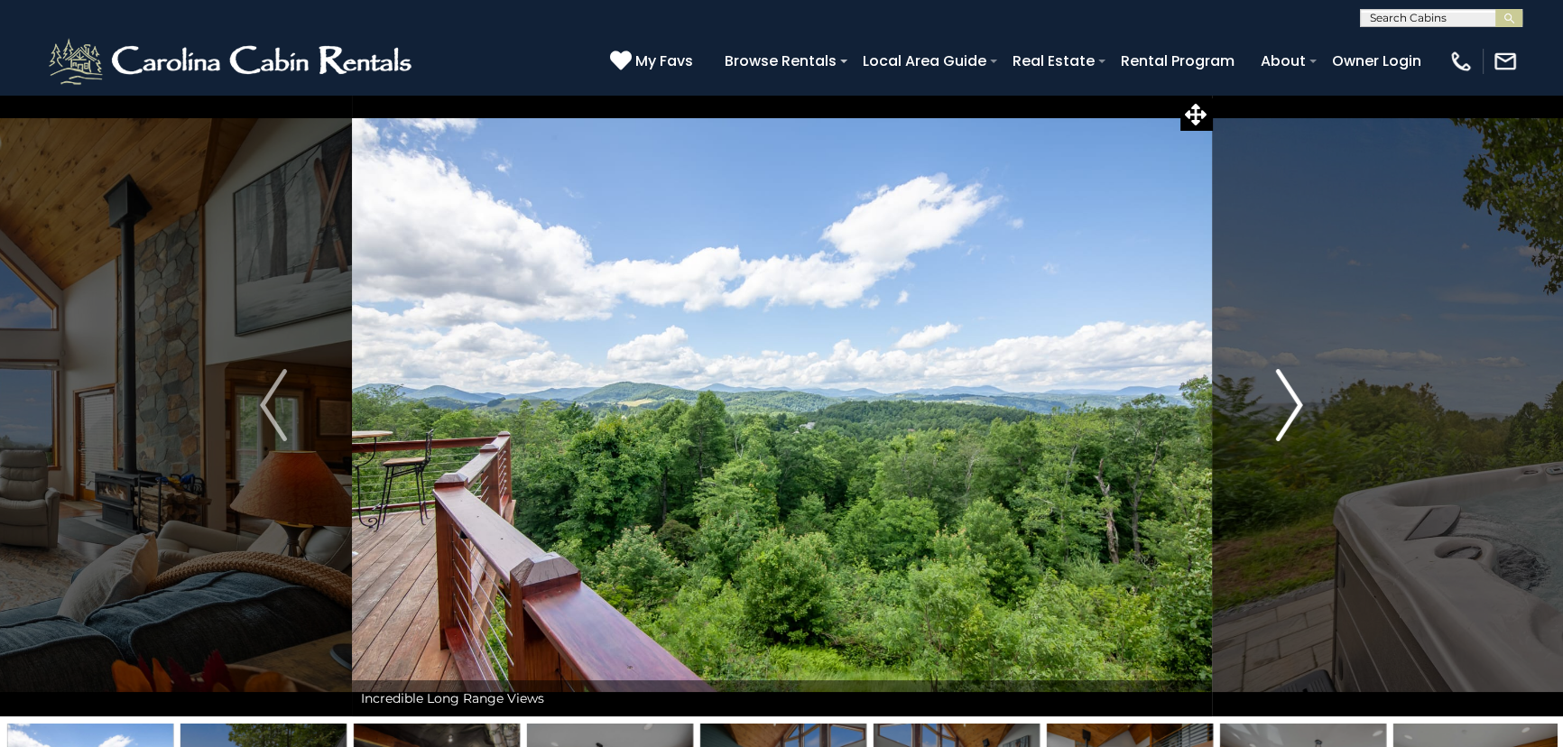
click at [1285, 397] on img "Next" at bounding box center [1289, 405] width 27 height 72
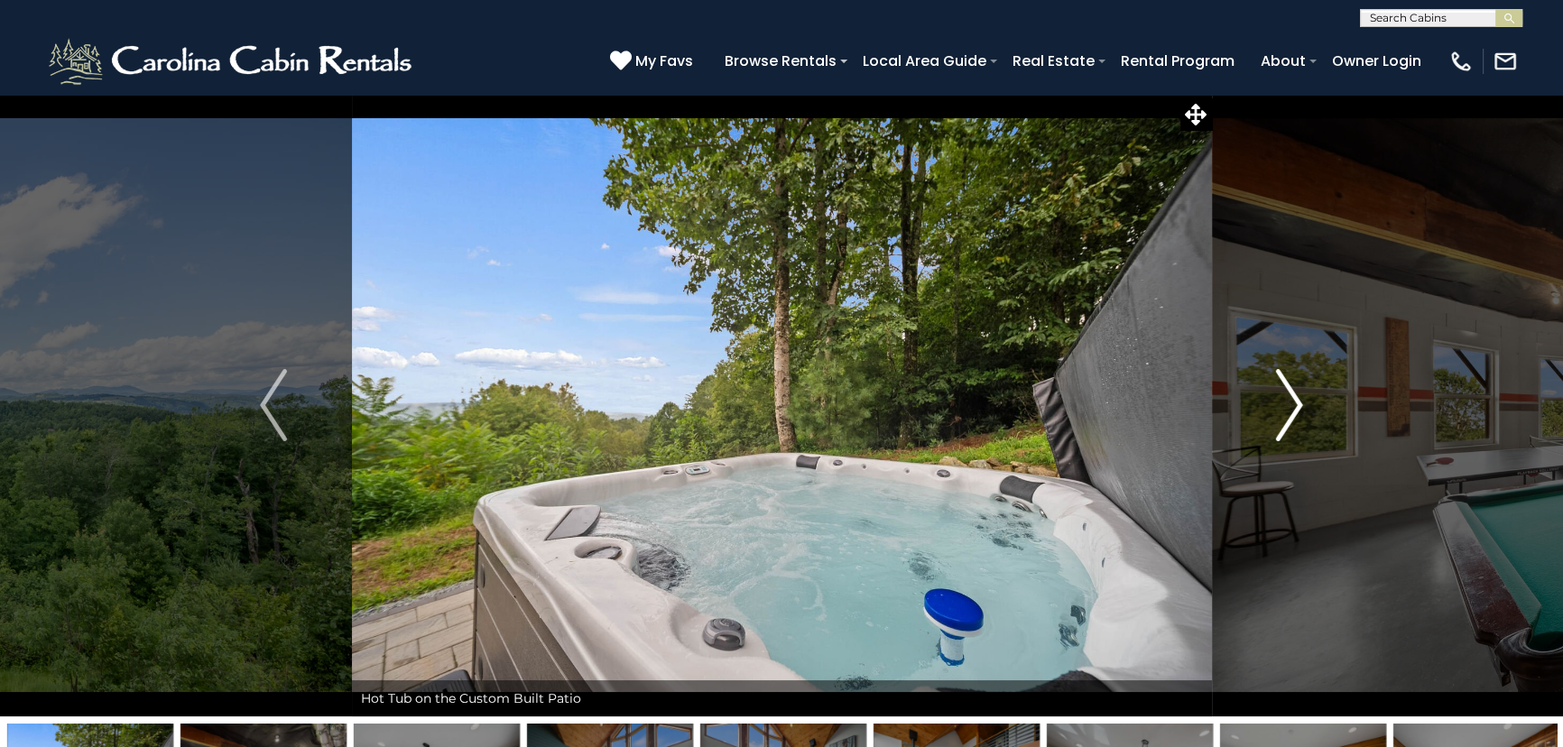
click at [1285, 397] on img "Next" at bounding box center [1289, 405] width 27 height 72
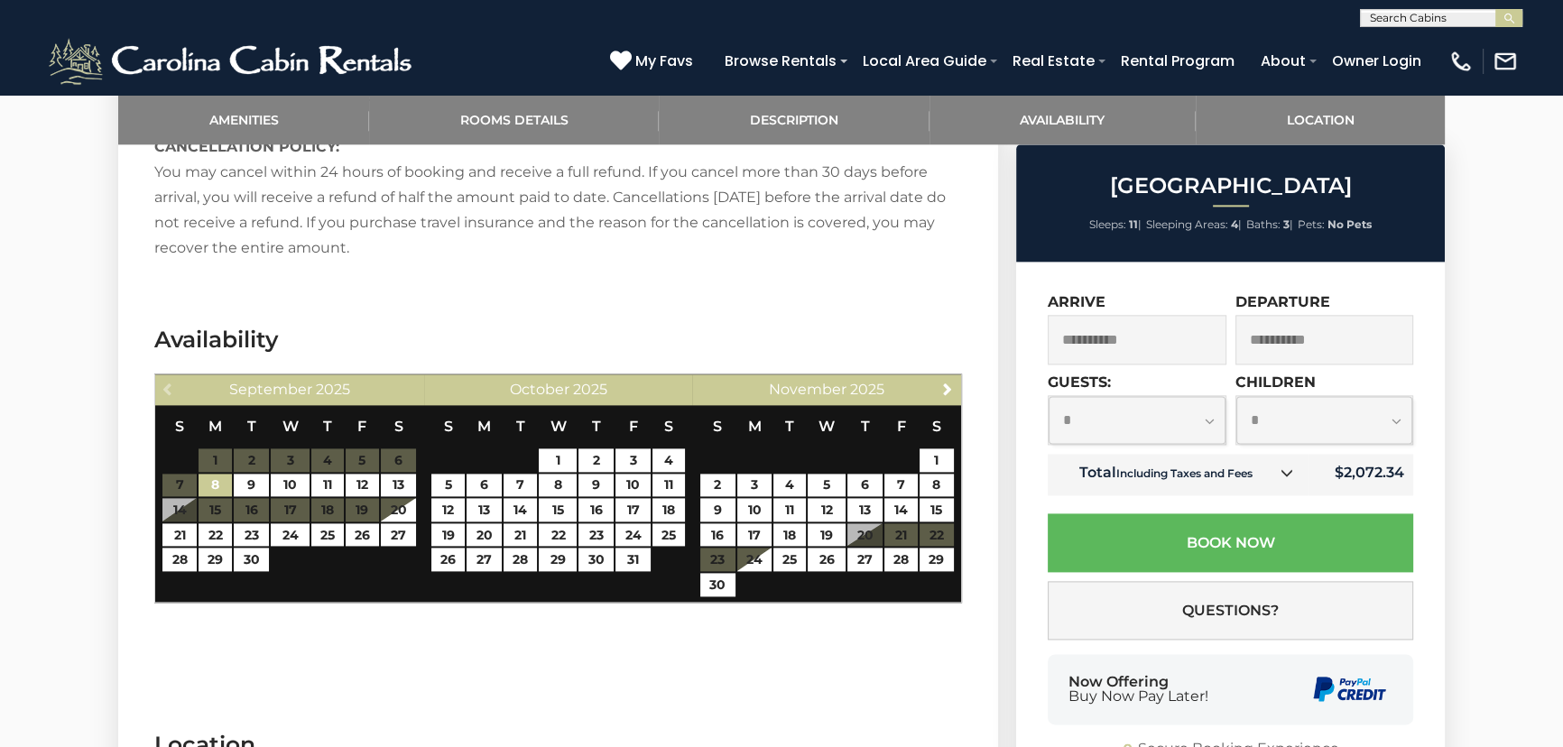
scroll to position [3364, 0]
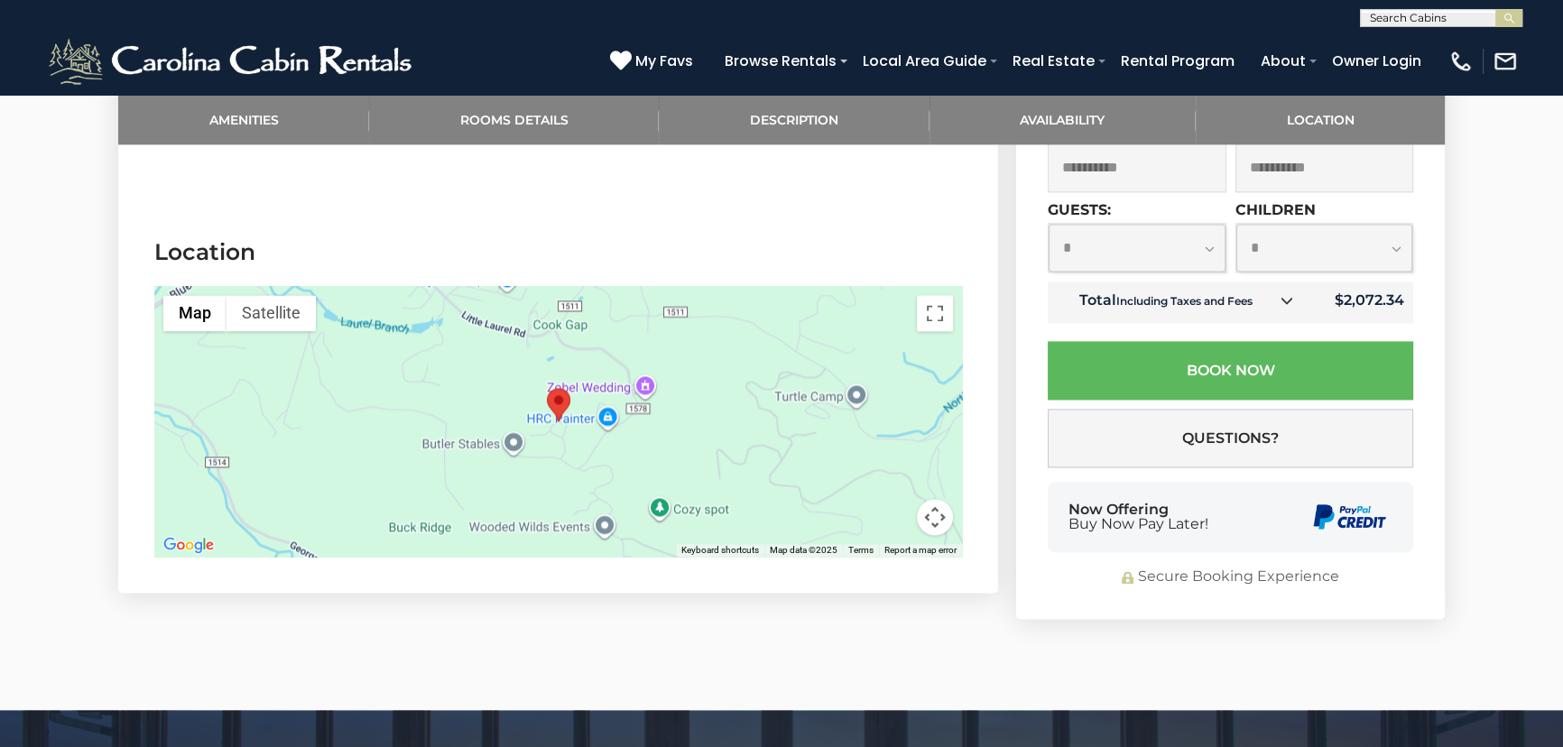
click at [351, 370] on div at bounding box center [558, 421] width 808 height 271
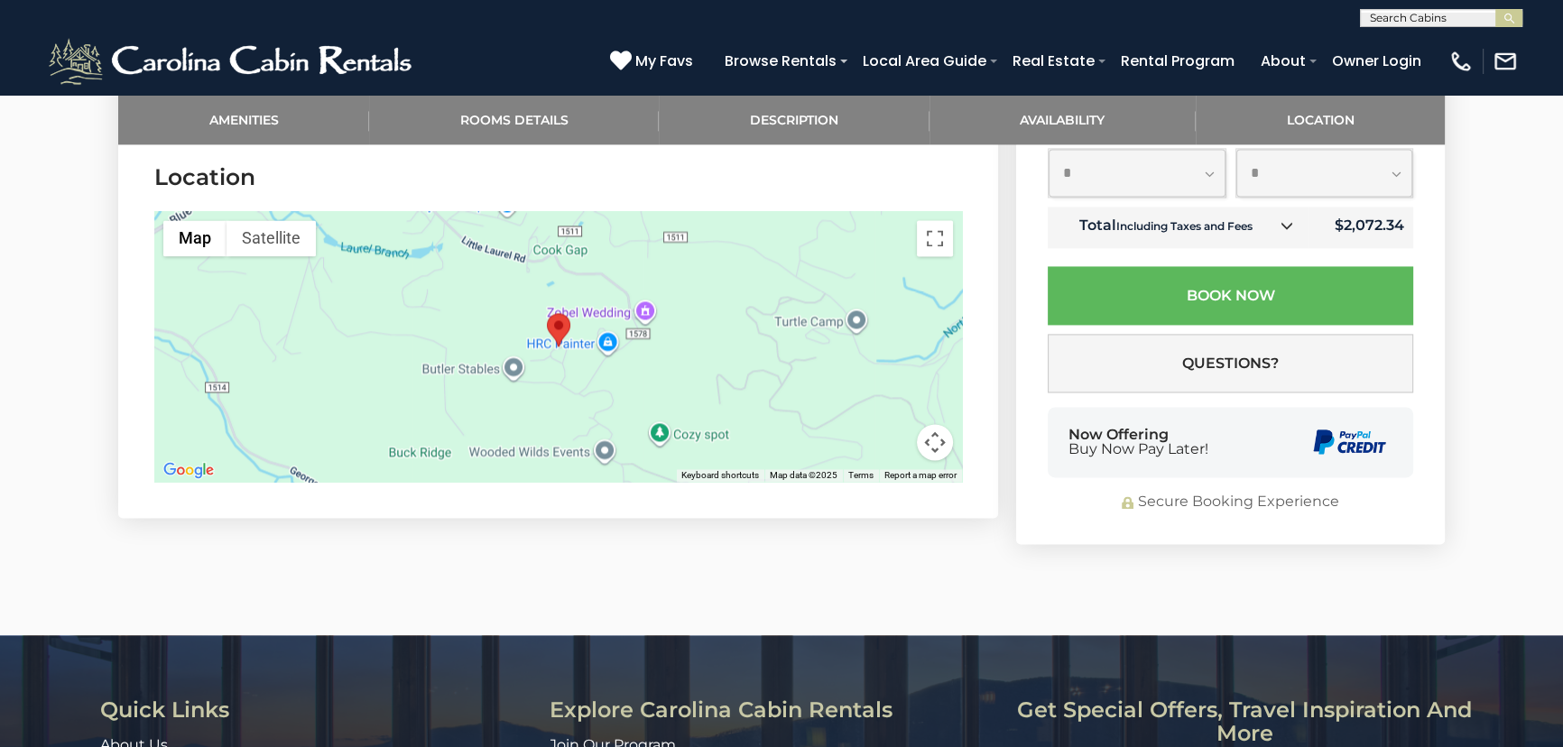
scroll to position [3282, 0]
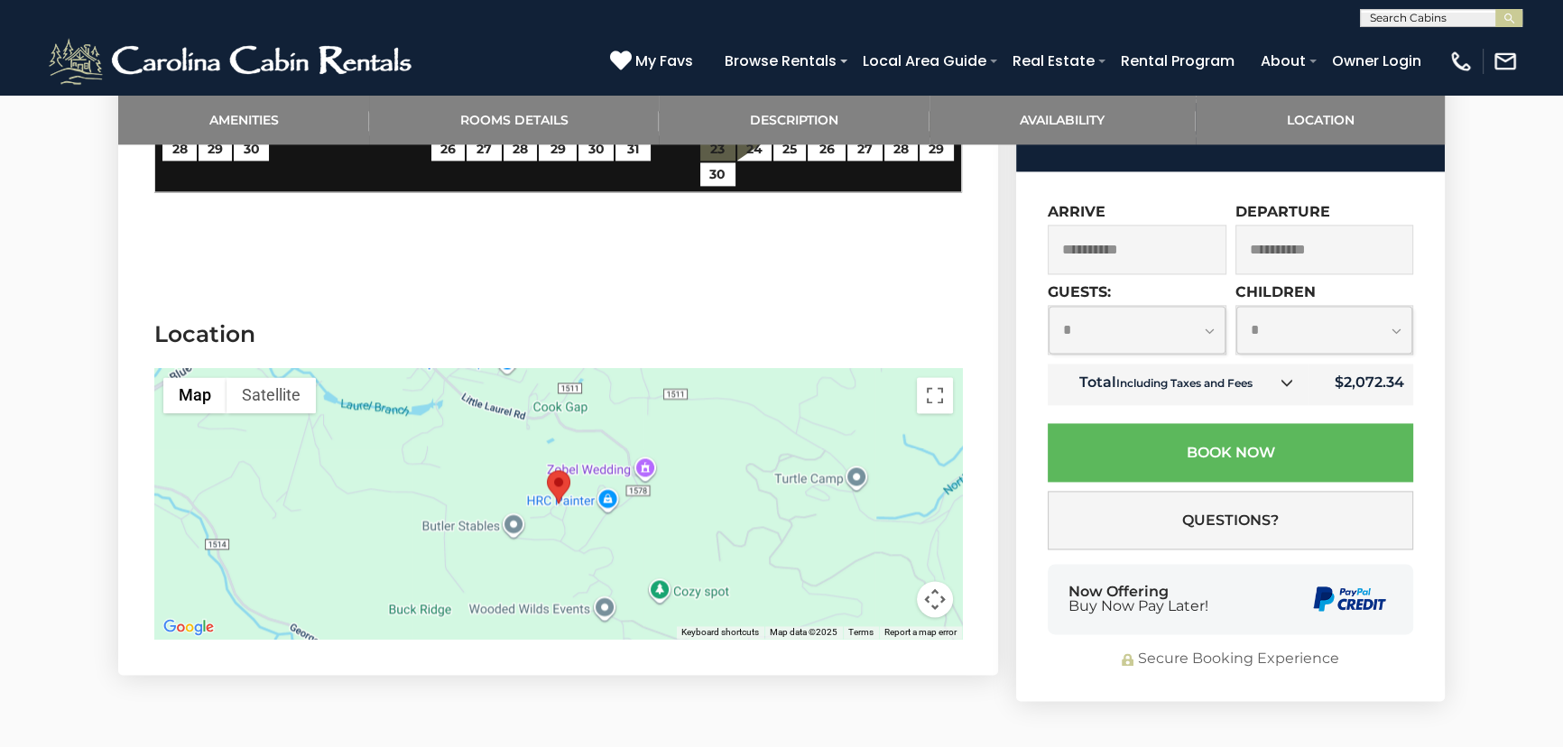
click at [939, 581] on button "Map camera controls" at bounding box center [935, 599] width 36 height 36
click at [881, 581] on button "Zoom out" at bounding box center [890, 599] width 36 height 36
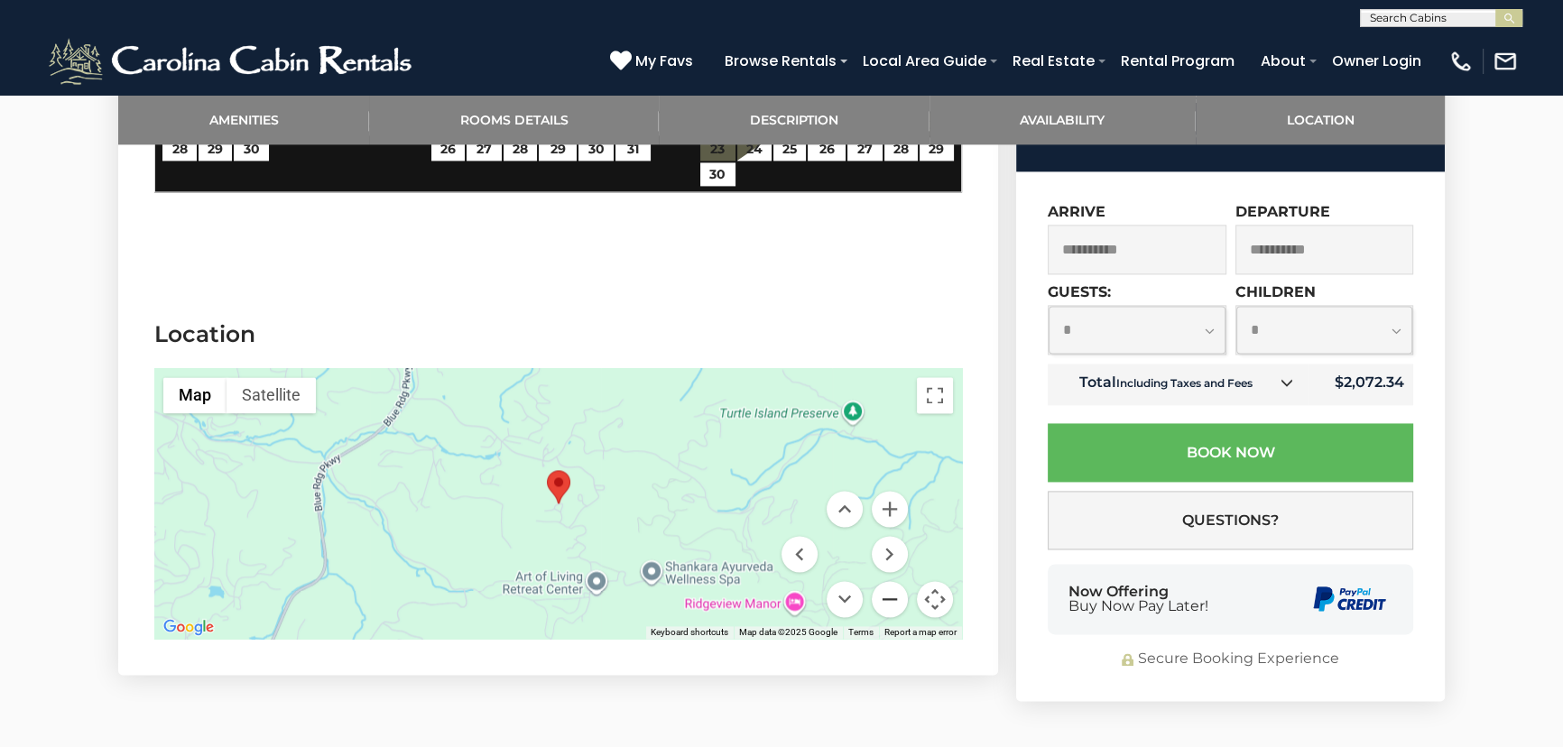
click at [891, 581] on button "Zoom out" at bounding box center [890, 599] width 36 height 36
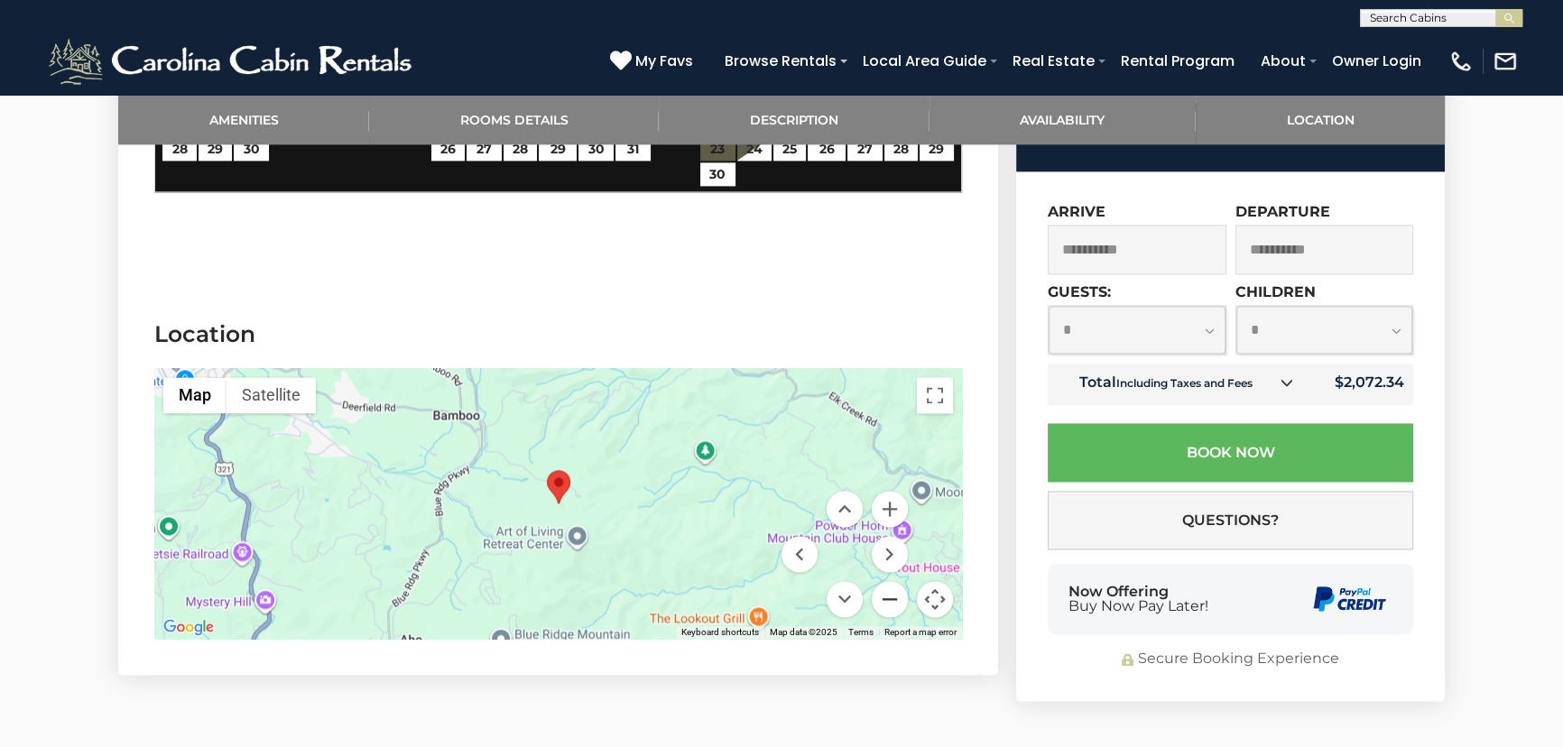
click at [891, 581] on button "Zoom out" at bounding box center [890, 599] width 36 height 36
